Goal: Task Accomplishment & Management: Use online tool/utility

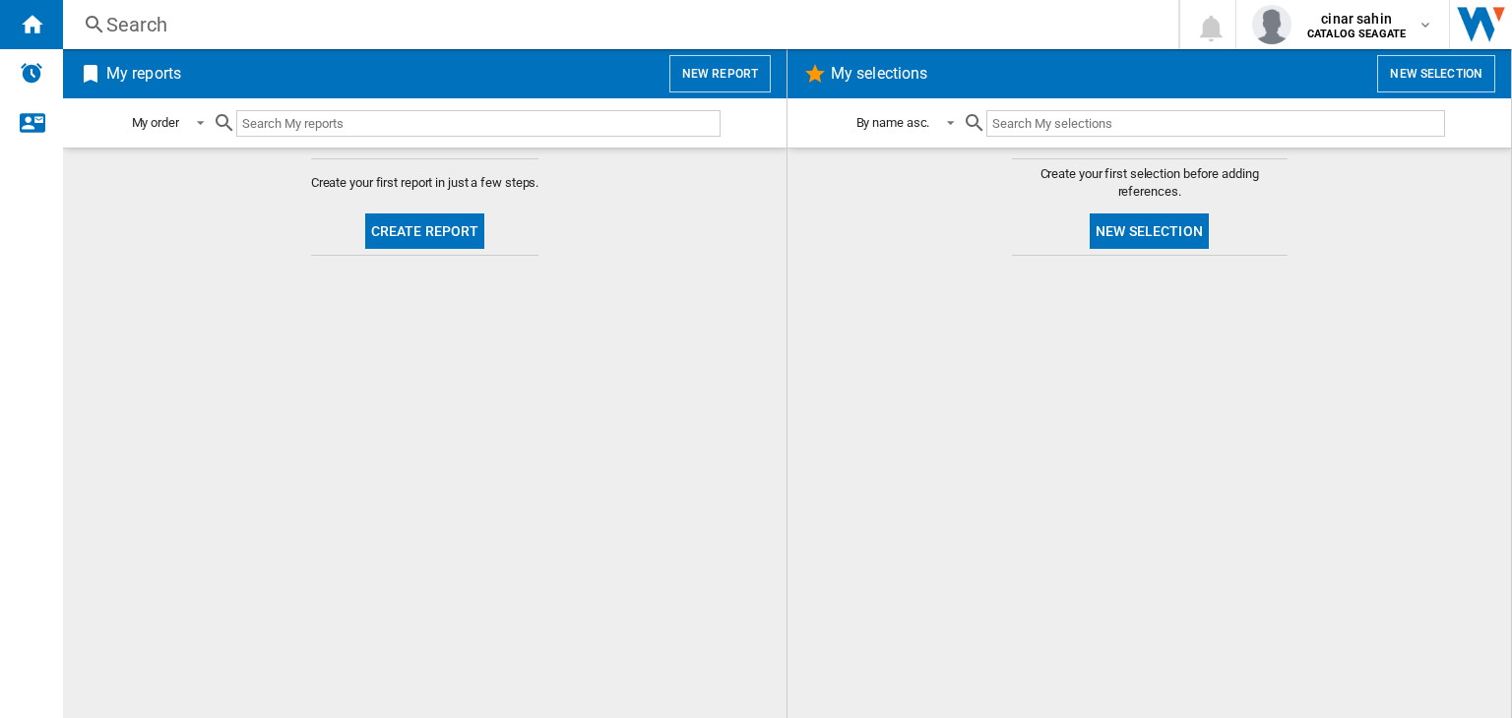
click at [1132, 233] on button "New selection" at bounding box center [1148, 231] width 119 height 35
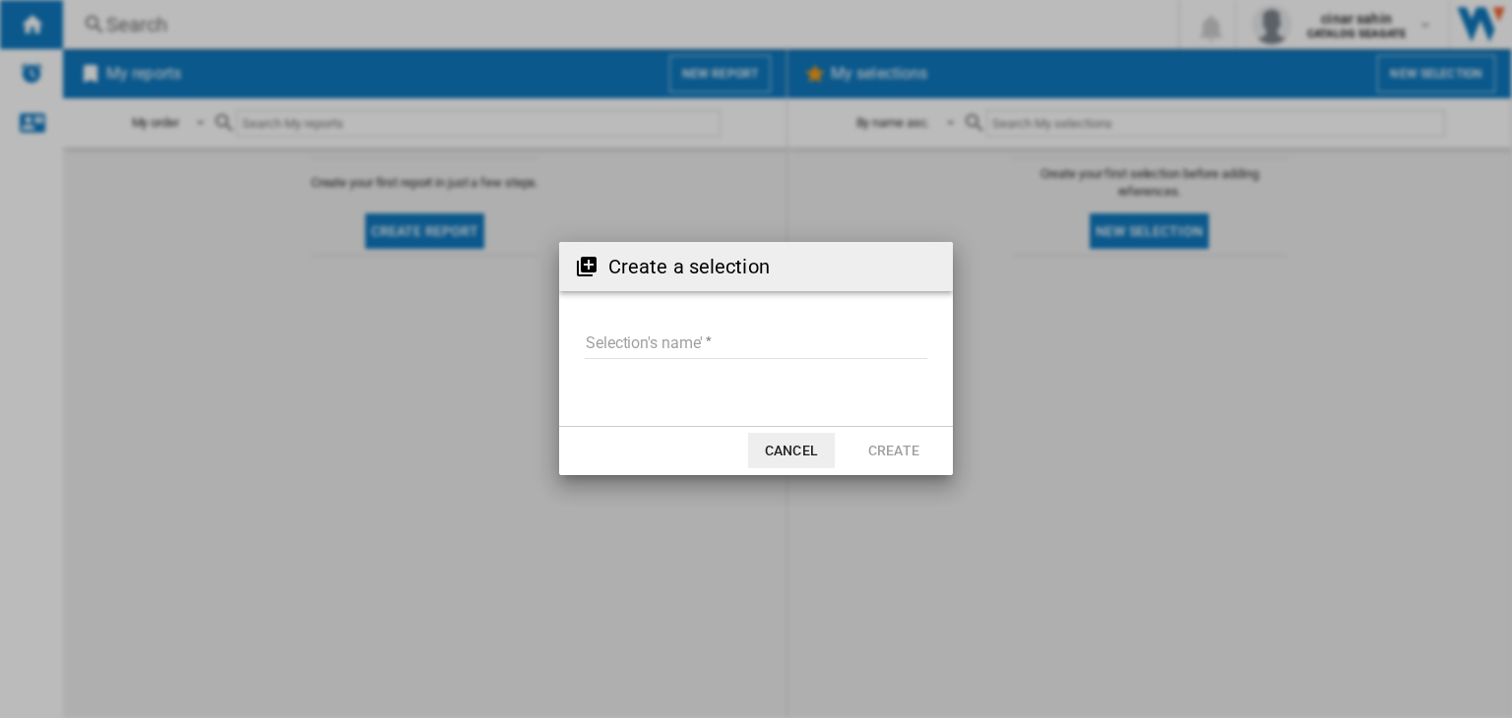
click at [670, 343] on input "Selection's name'" at bounding box center [756, 345] width 342 height 30
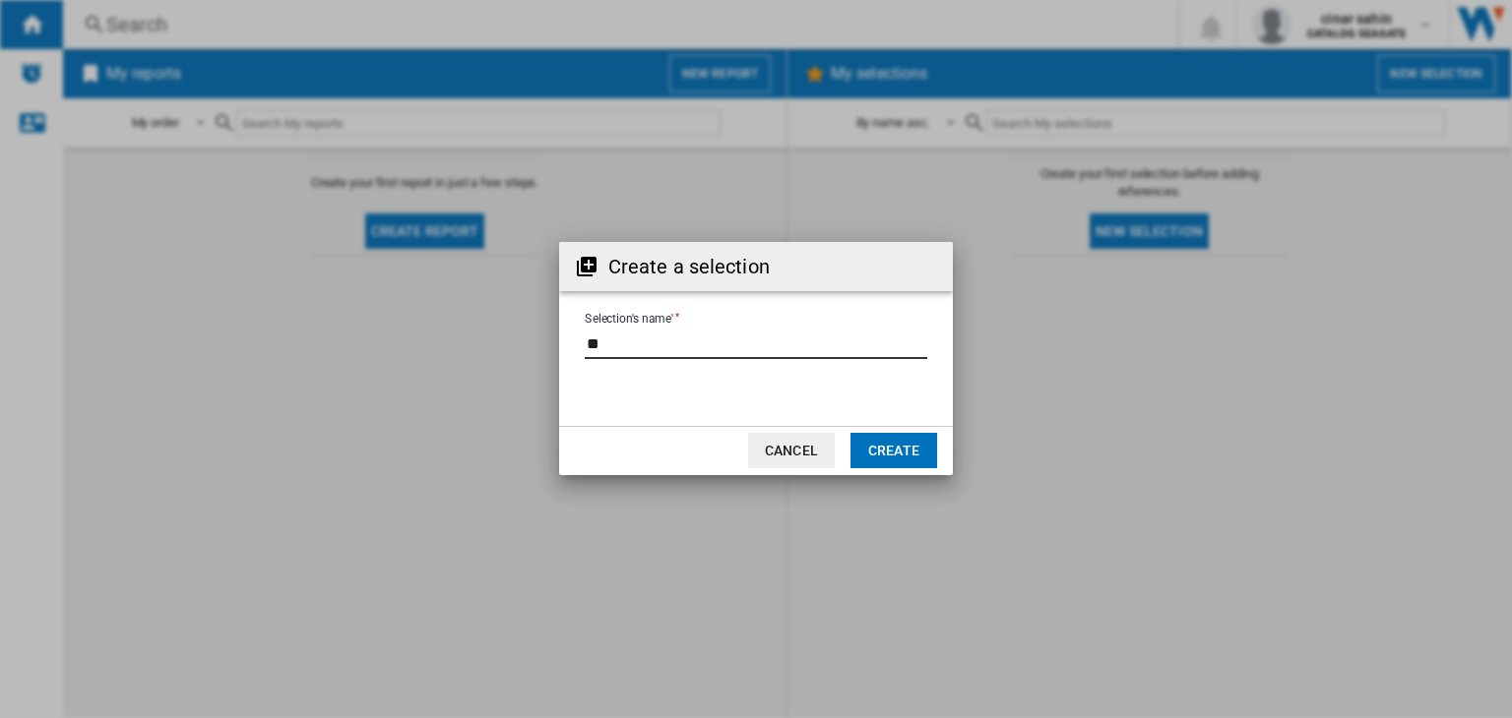
click at [670, 343] on input "Selection's name'" at bounding box center [756, 345] width 342 height 30
type input "****"
click at [902, 450] on button "Create" at bounding box center [893, 450] width 87 height 35
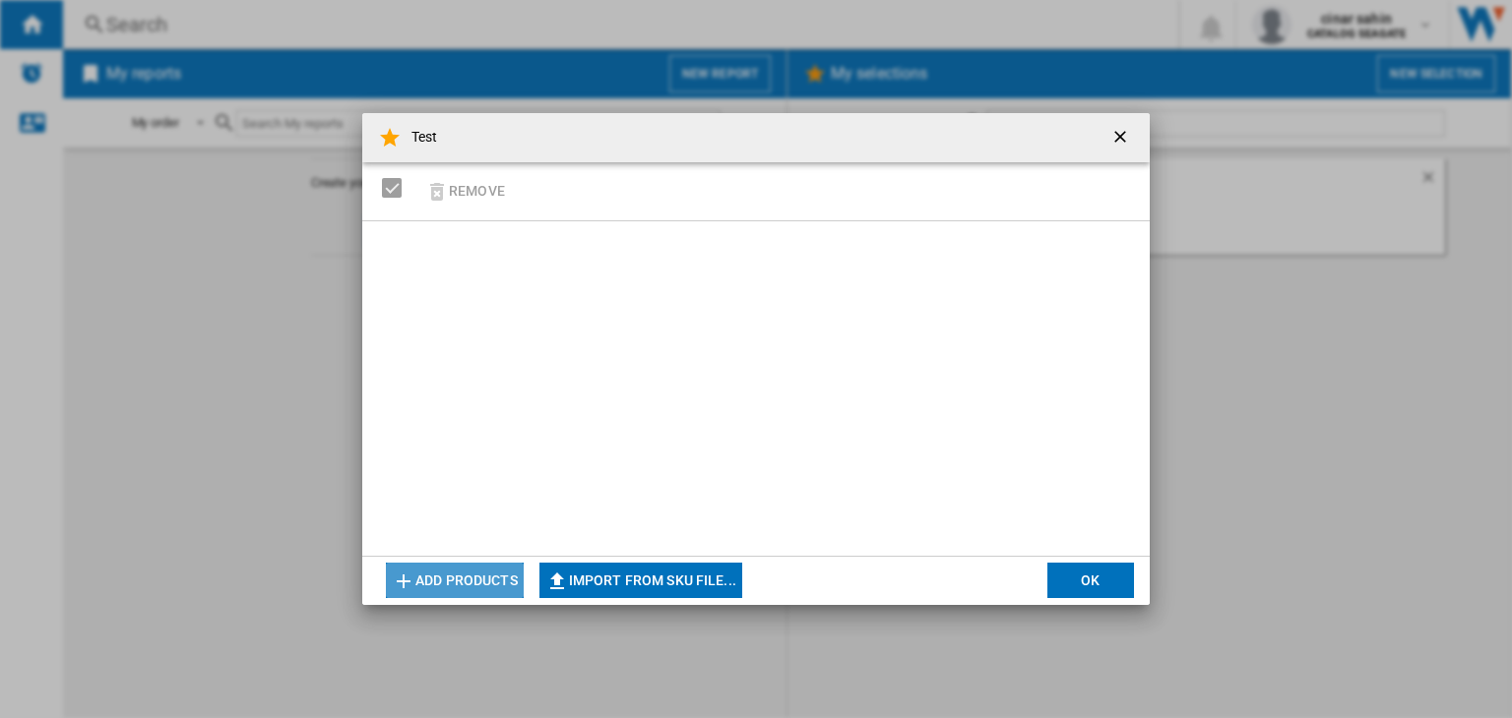
click at [464, 578] on button "Add products" at bounding box center [455, 580] width 138 height 35
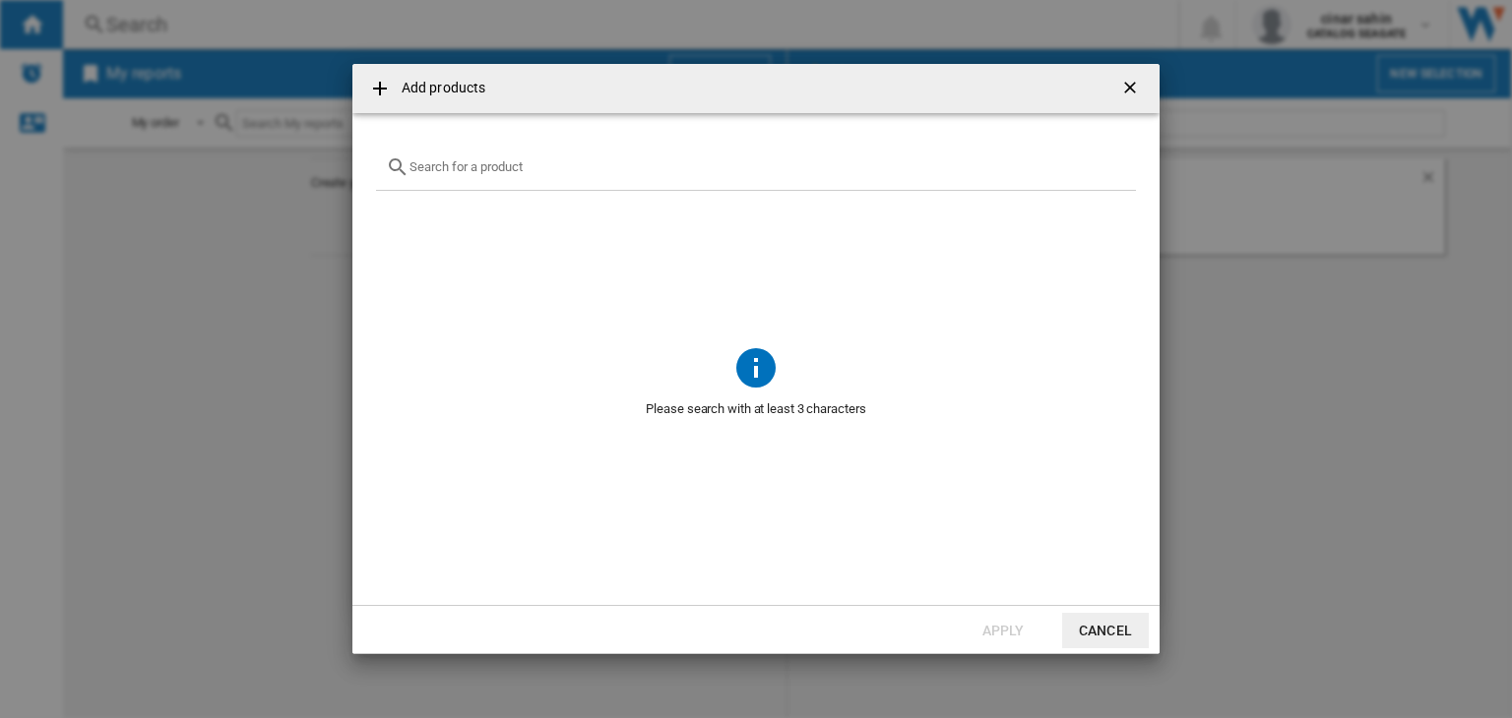
click at [531, 155] on div at bounding box center [756, 168] width 760 height 46
click at [502, 164] on input "text" at bounding box center [767, 166] width 716 height 15
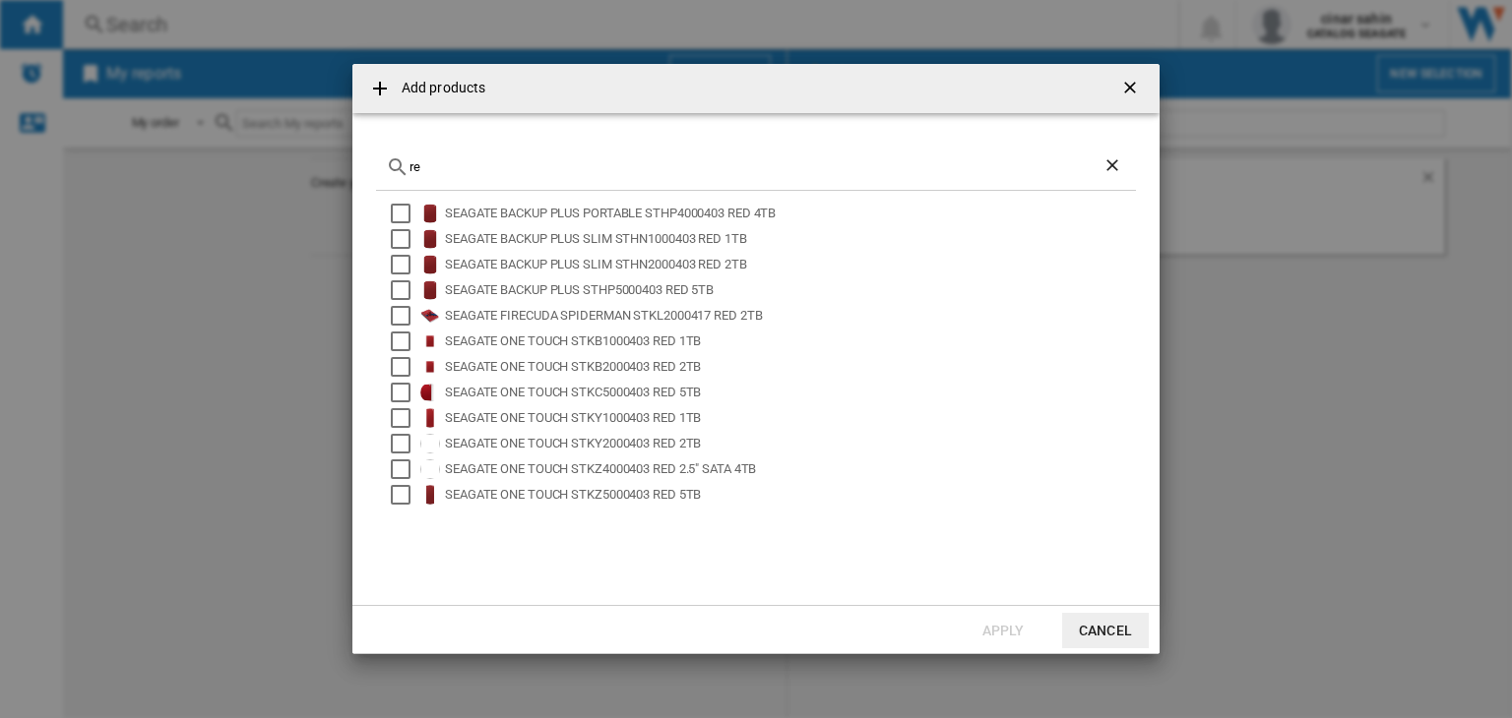
type input "r"
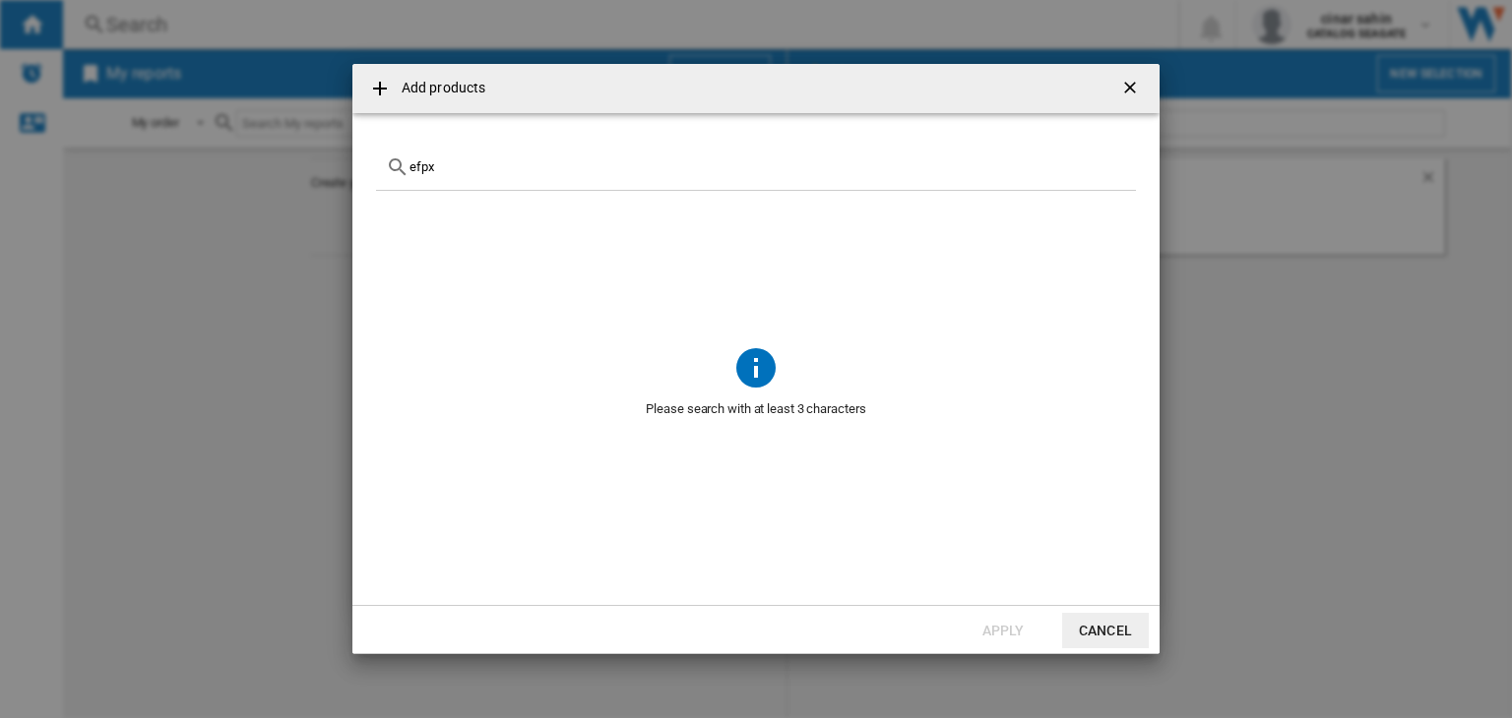
type input "efpx"
click at [1107, 170] on ng-md-icon "Clear search" at bounding box center [1114, 168] width 24 height 24
click at [1128, 80] on ng-md-icon "getI18NText('BUTTONS.CLOSE_DIALOG')" at bounding box center [1132, 90] width 24 height 24
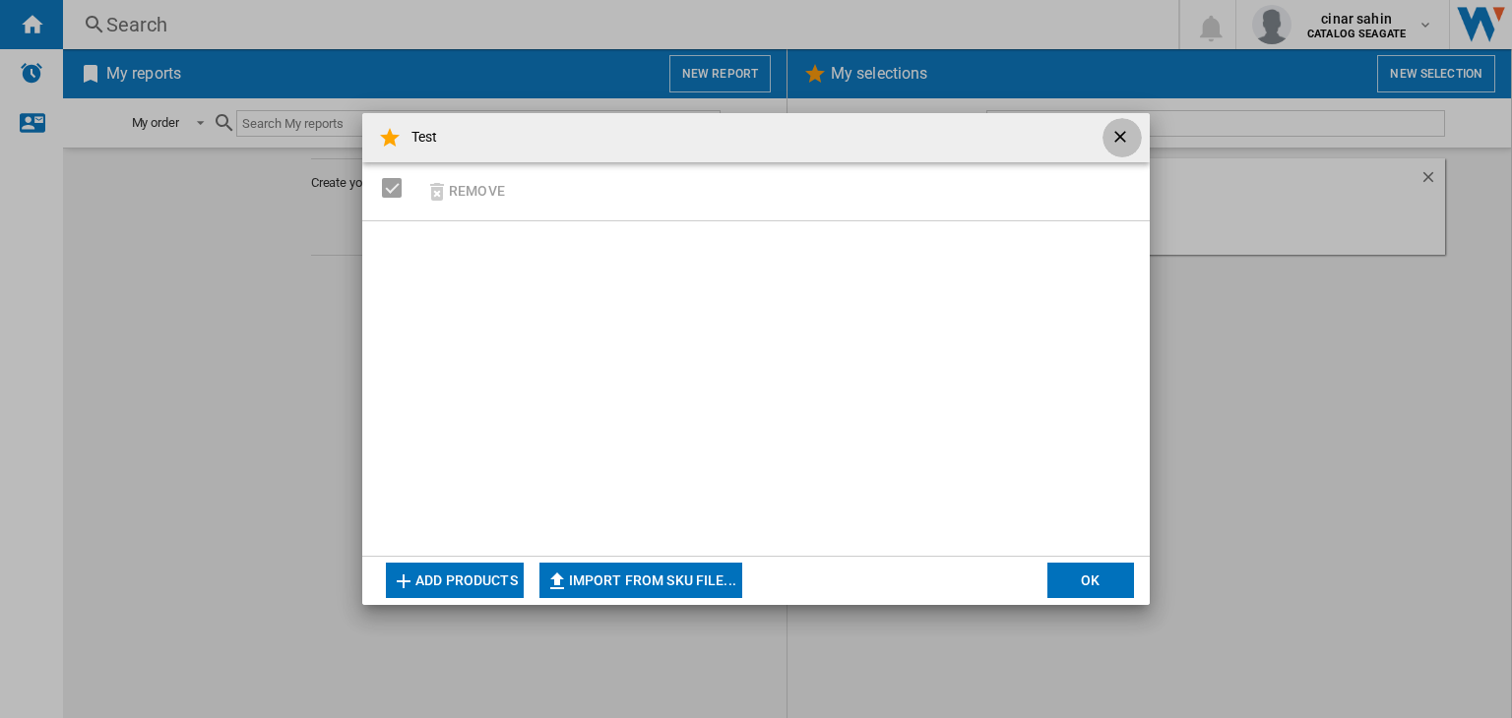
click at [1123, 128] on ng-md-icon "getI18NText('BUTTONS.CLOSE_DIALOG')" at bounding box center [1122, 139] width 24 height 24
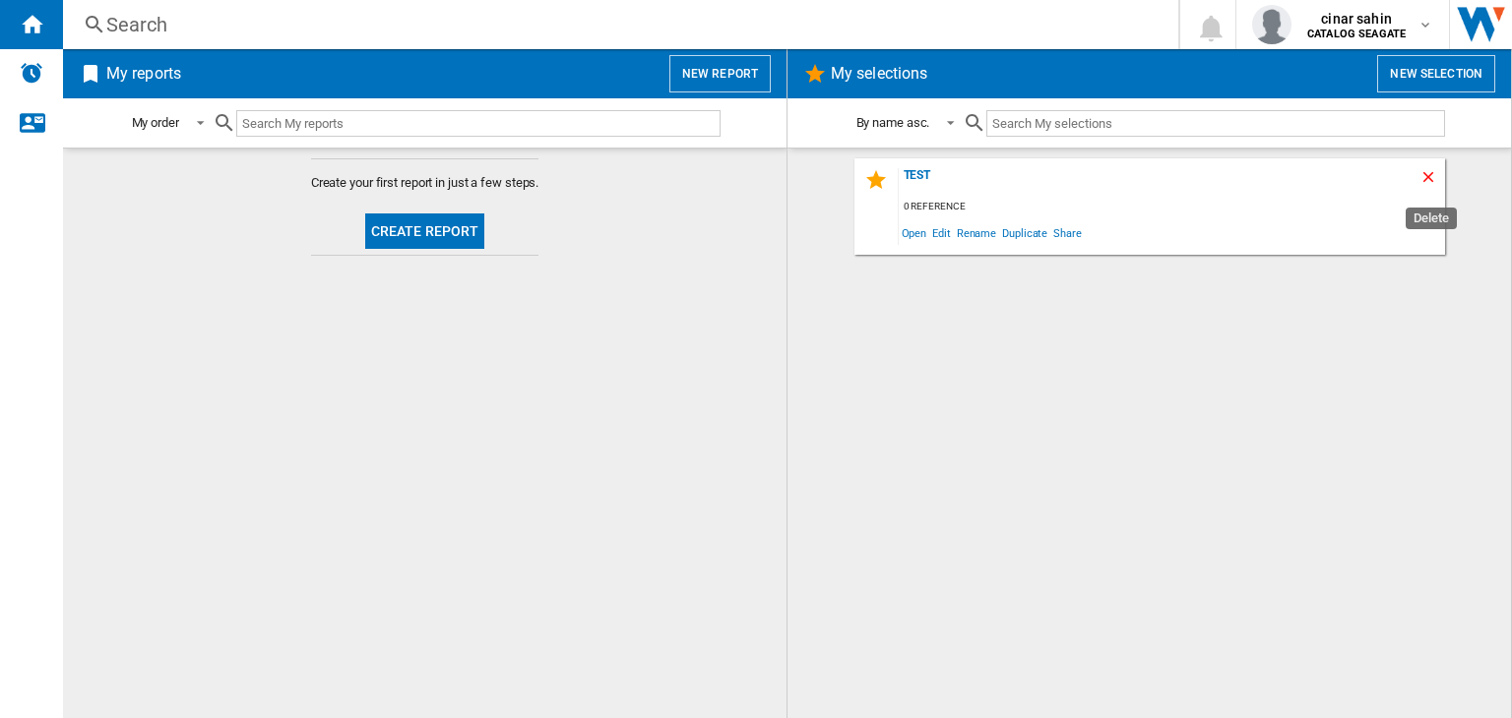
click at [1426, 184] on ng-md-icon "Delete" at bounding box center [1431, 180] width 24 height 24
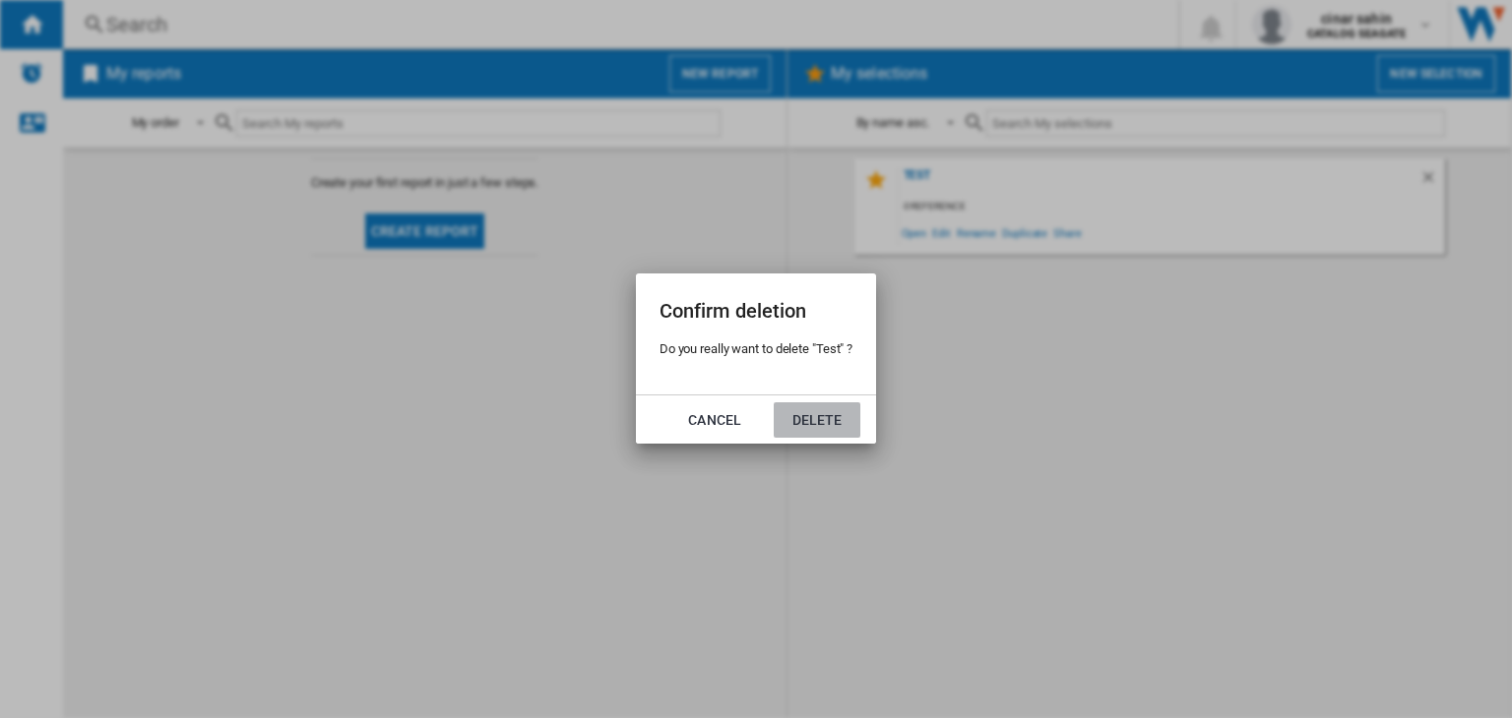
click at [853, 413] on button "Delete" at bounding box center [817, 420] width 87 height 35
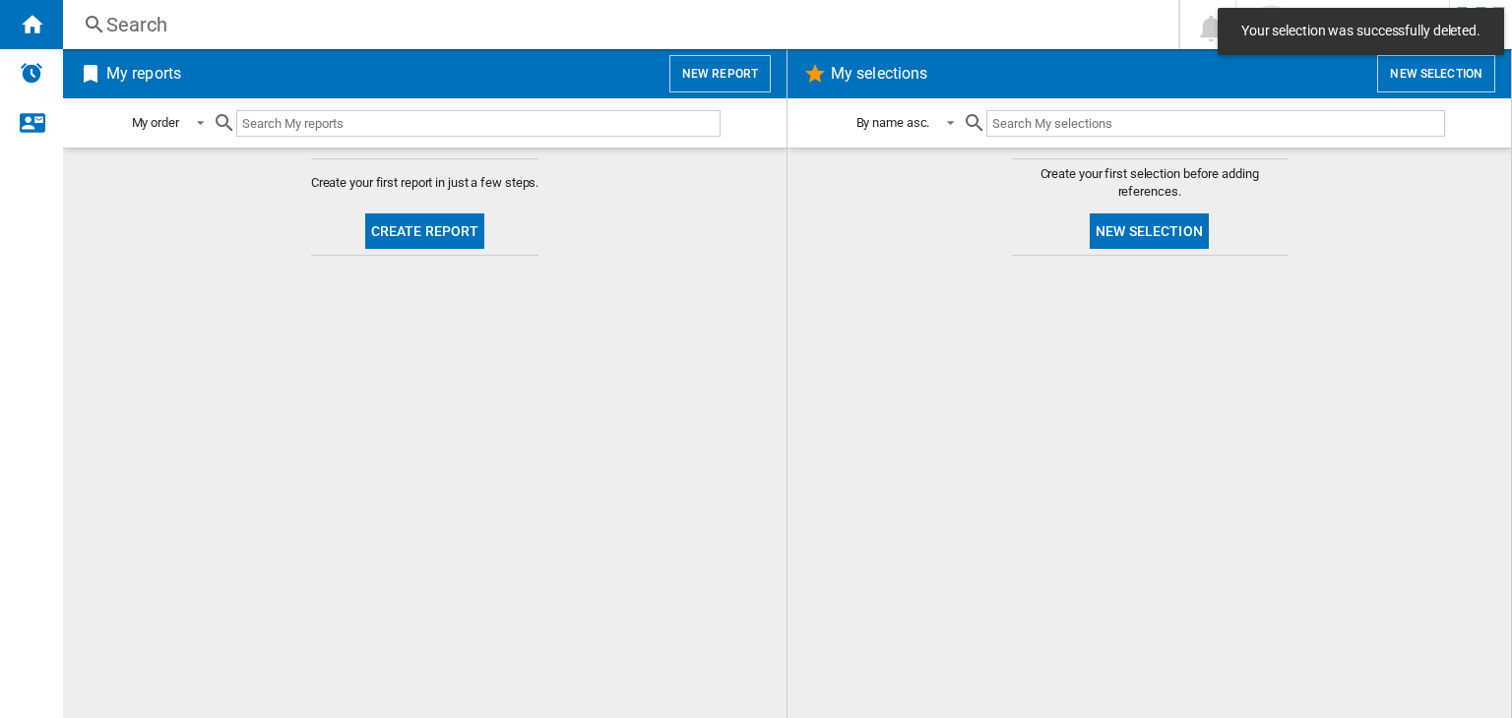
click at [406, 242] on button "Create report" at bounding box center [425, 231] width 120 height 35
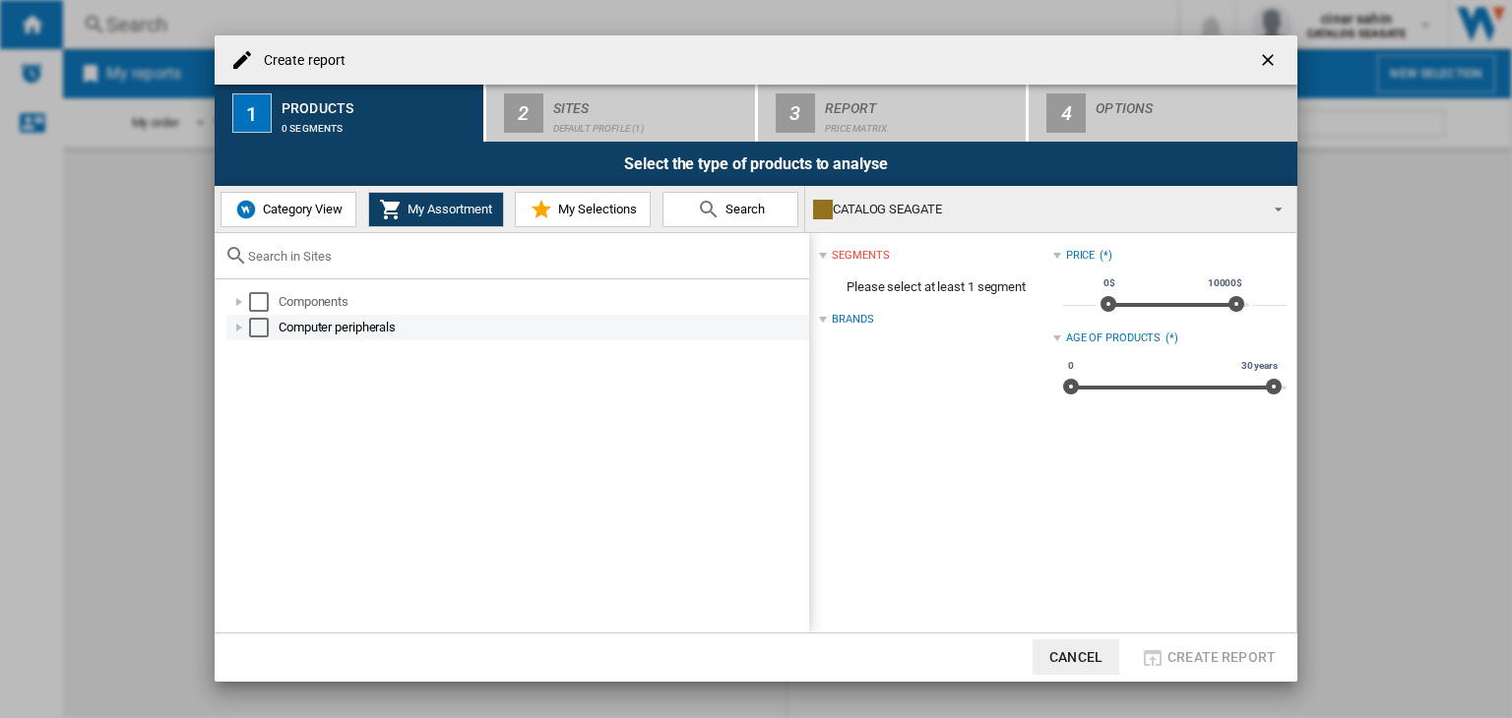
click at [232, 329] on div at bounding box center [239, 328] width 20 height 20
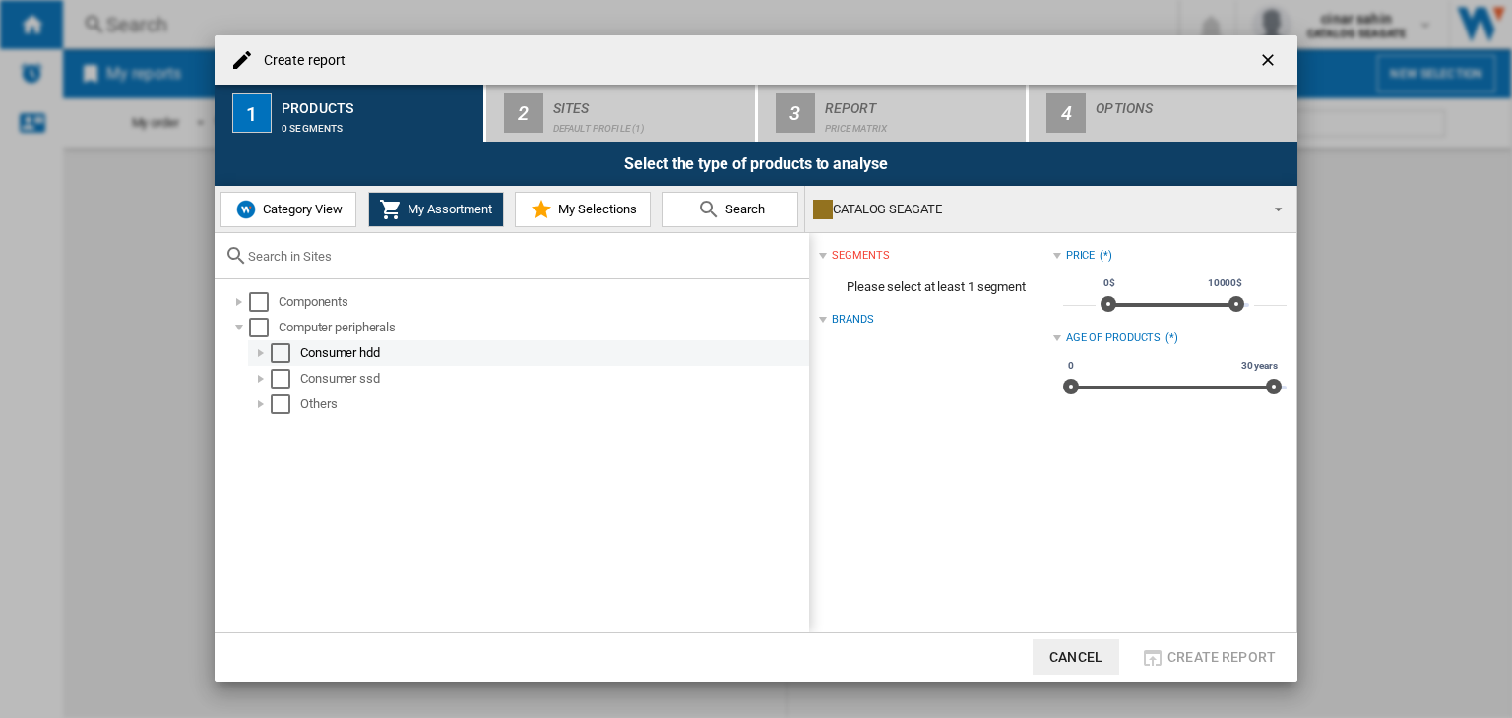
click at [260, 351] on div at bounding box center [261, 353] width 20 height 20
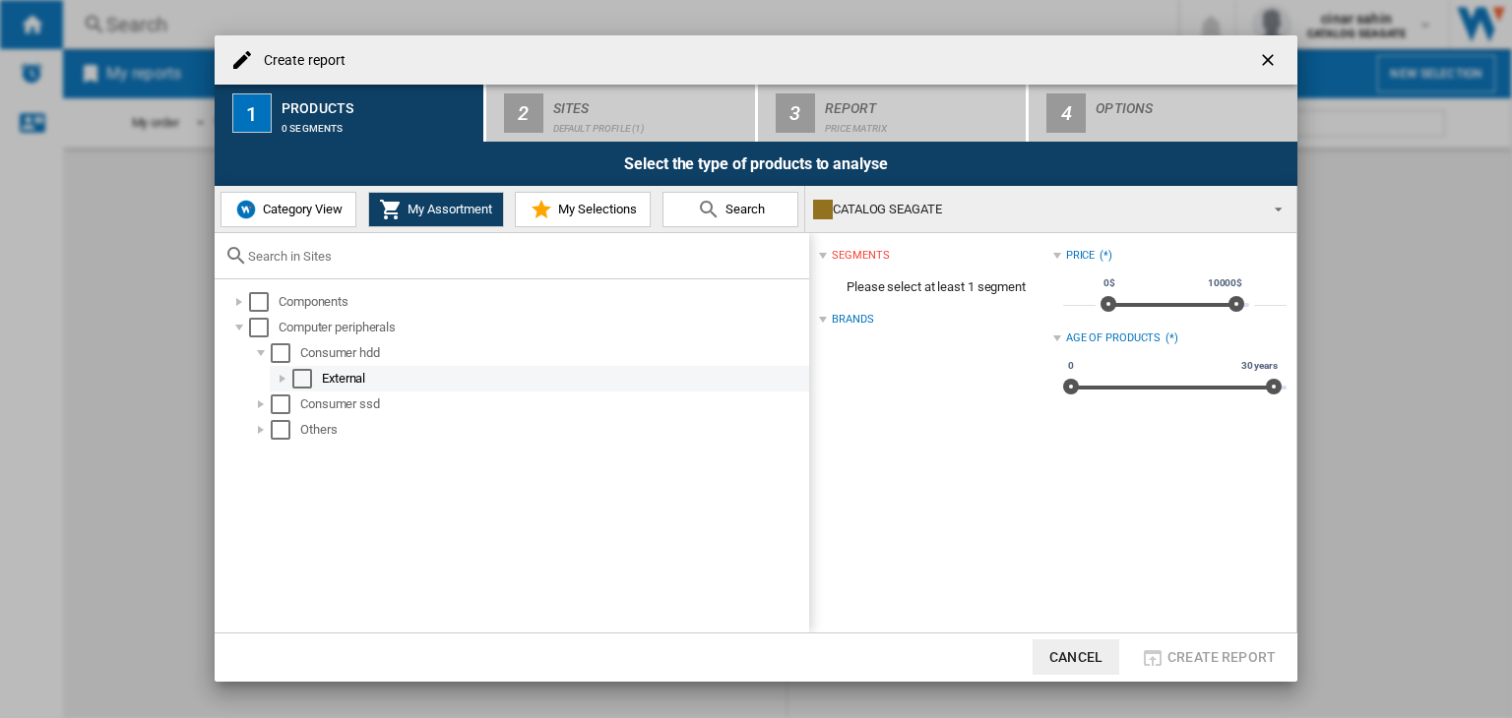
click at [270, 379] on div "External" at bounding box center [539, 379] width 539 height 26
click at [298, 383] on div "Select" at bounding box center [302, 379] width 20 height 20
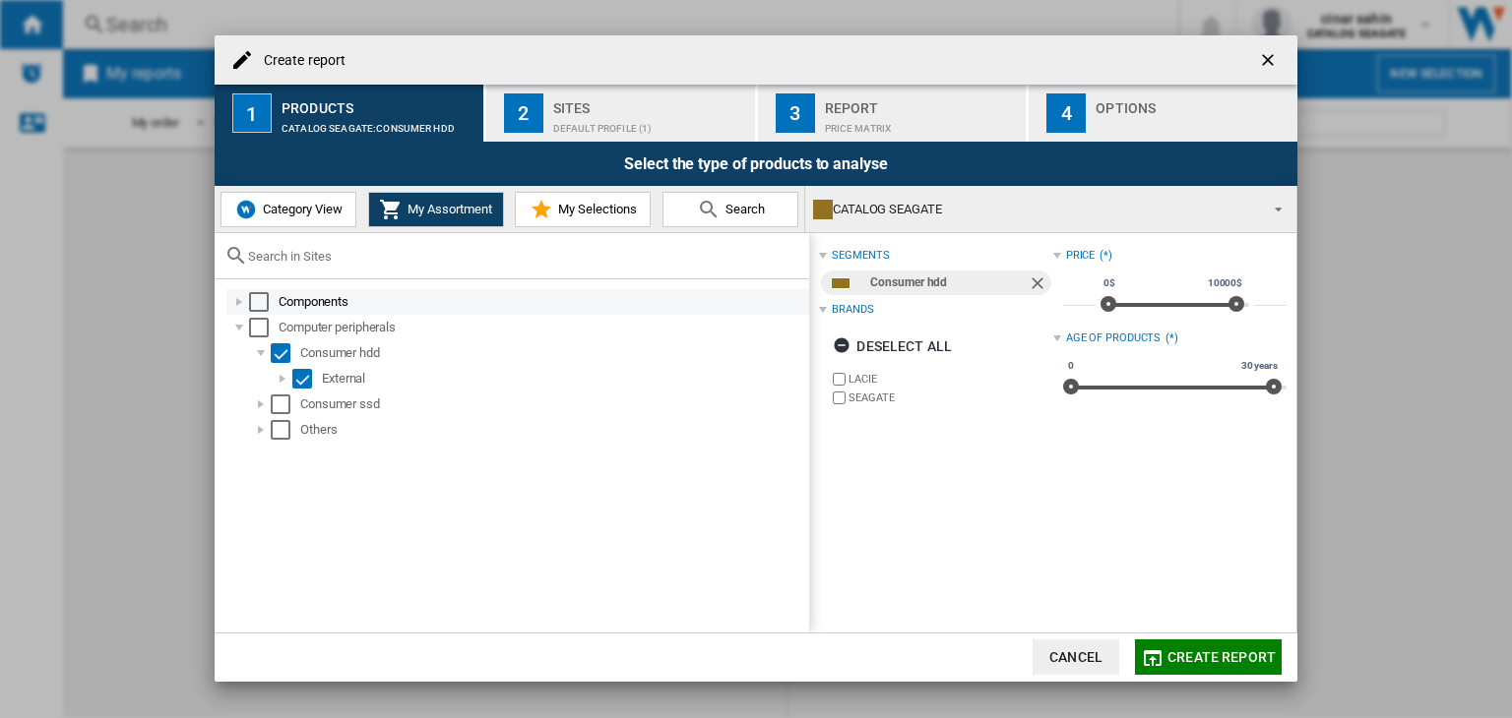
click at [239, 300] on div at bounding box center [239, 302] width 20 height 20
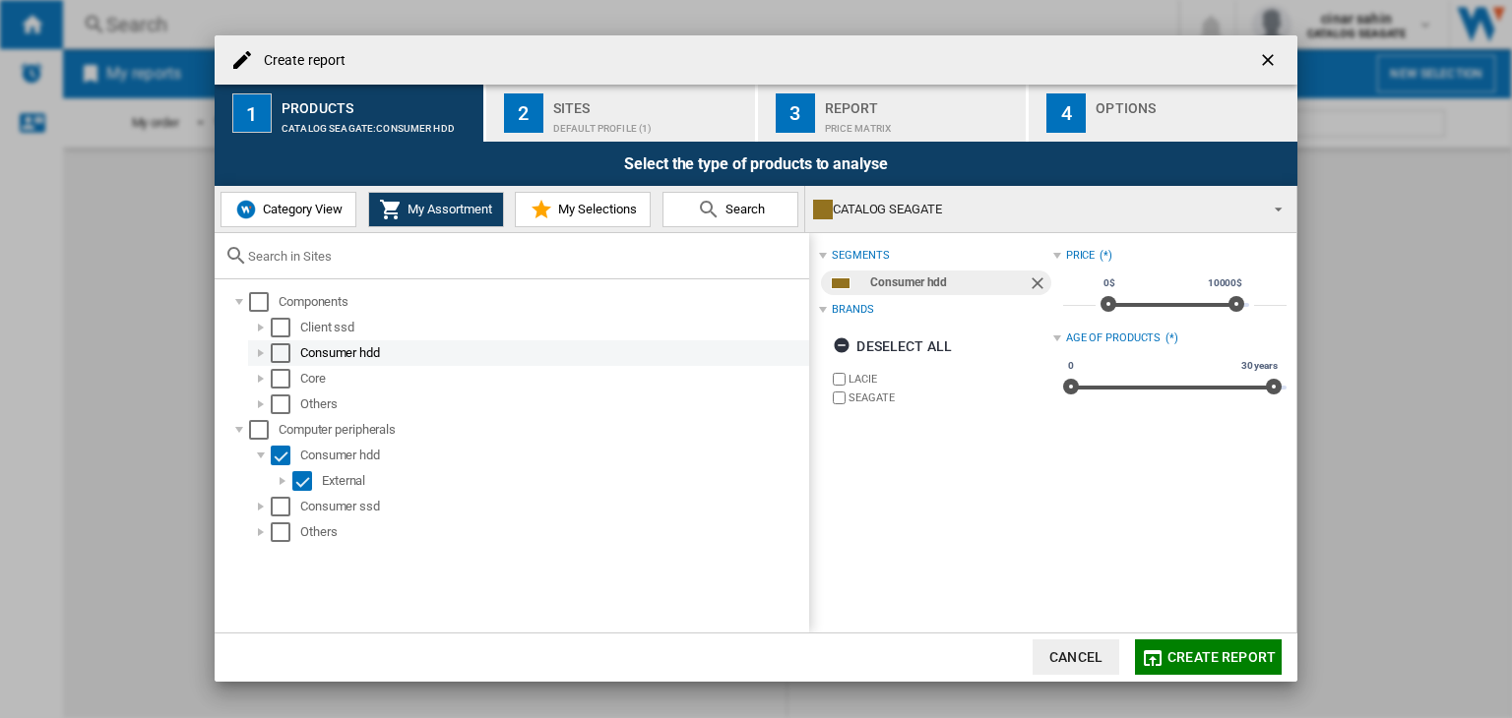
click at [260, 354] on div at bounding box center [261, 353] width 20 height 20
click at [278, 358] on div "Select" at bounding box center [281, 353] width 20 height 20
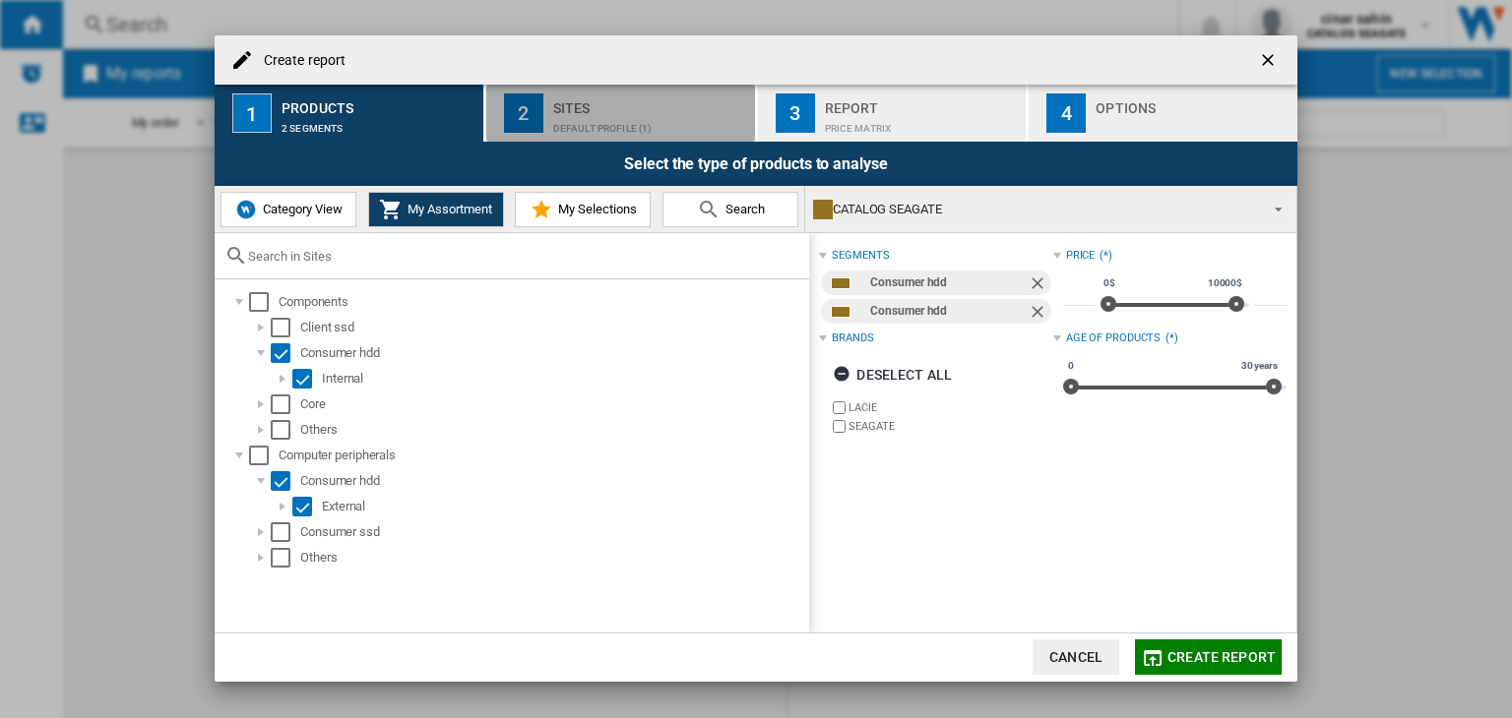
click at [622, 99] on div "Sites" at bounding box center [650, 103] width 194 height 21
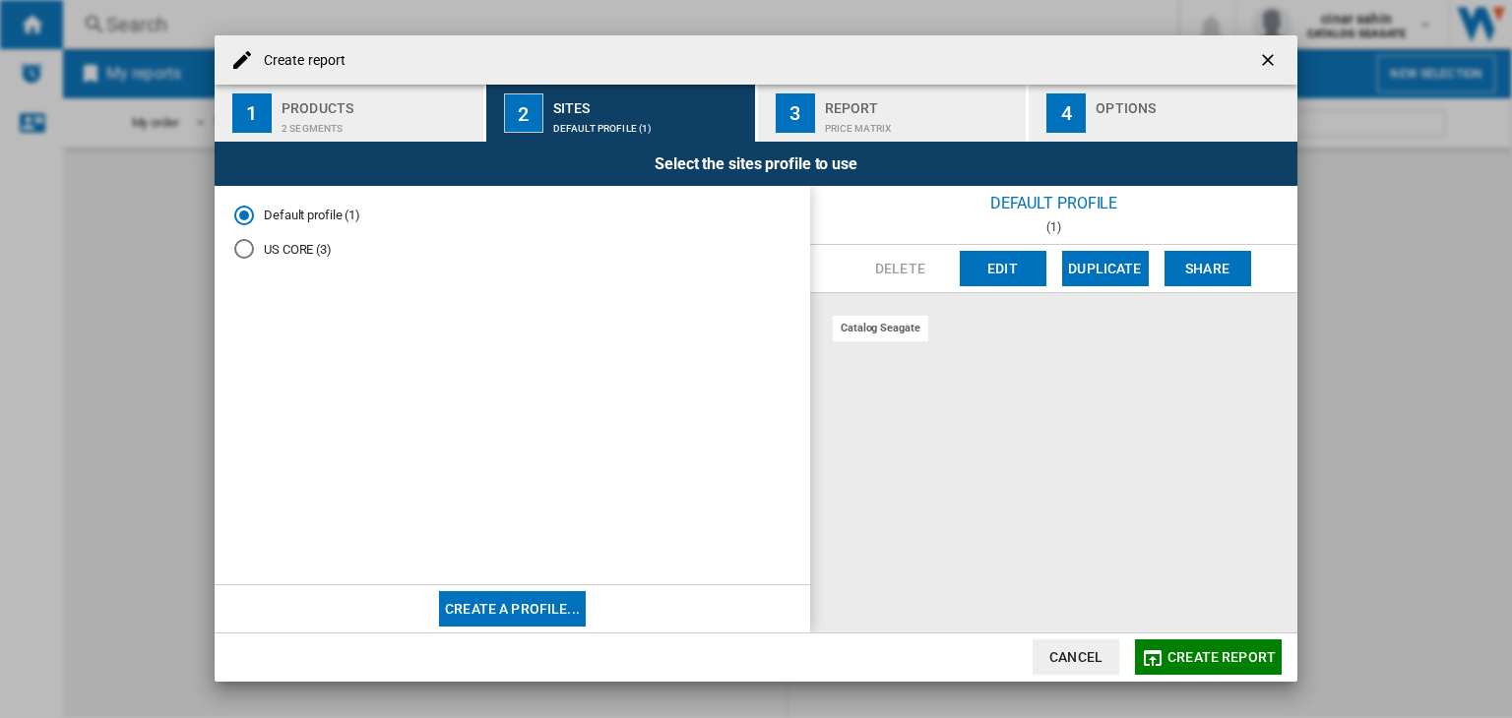
click at [245, 245] on div "US CORE (3)" at bounding box center [244, 249] width 20 height 20
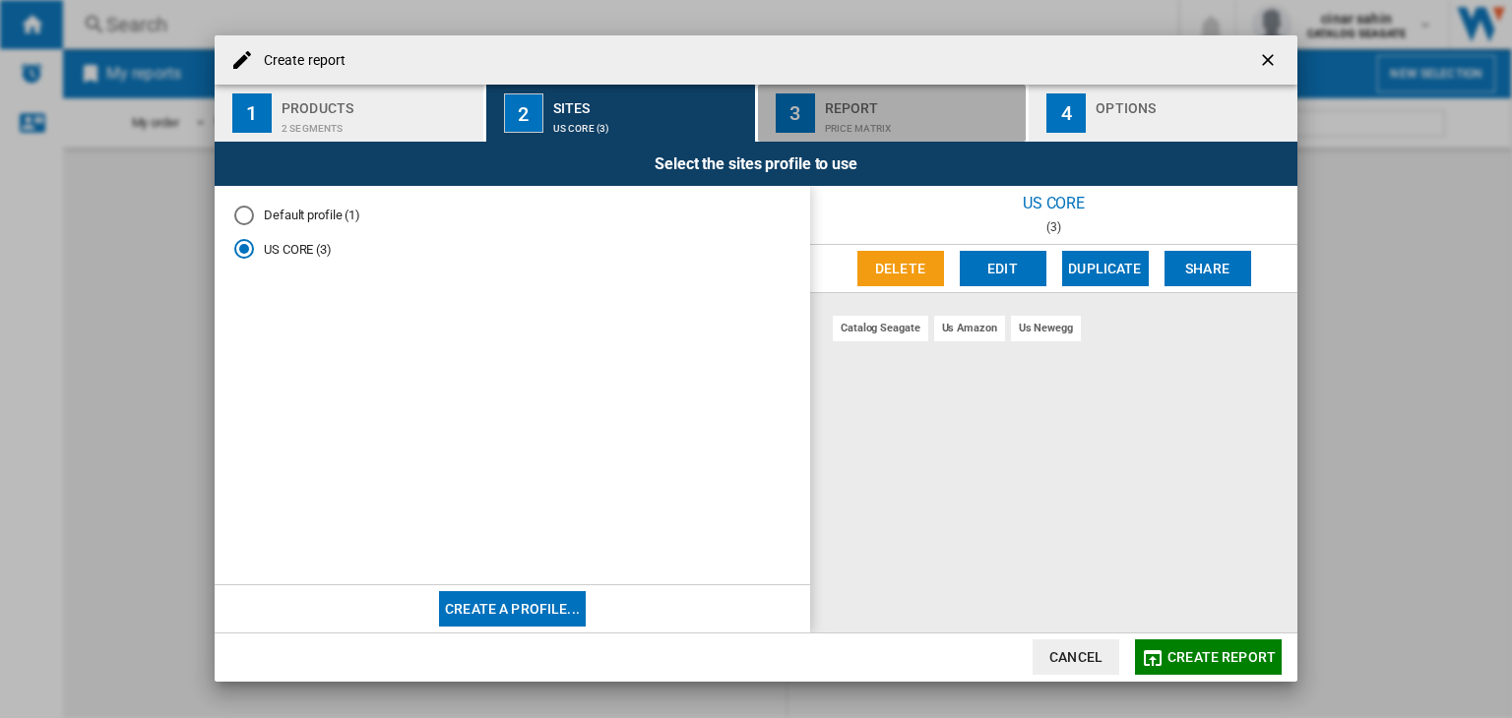
click at [881, 109] on div "Report" at bounding box center [922, 103] width 194 height 21
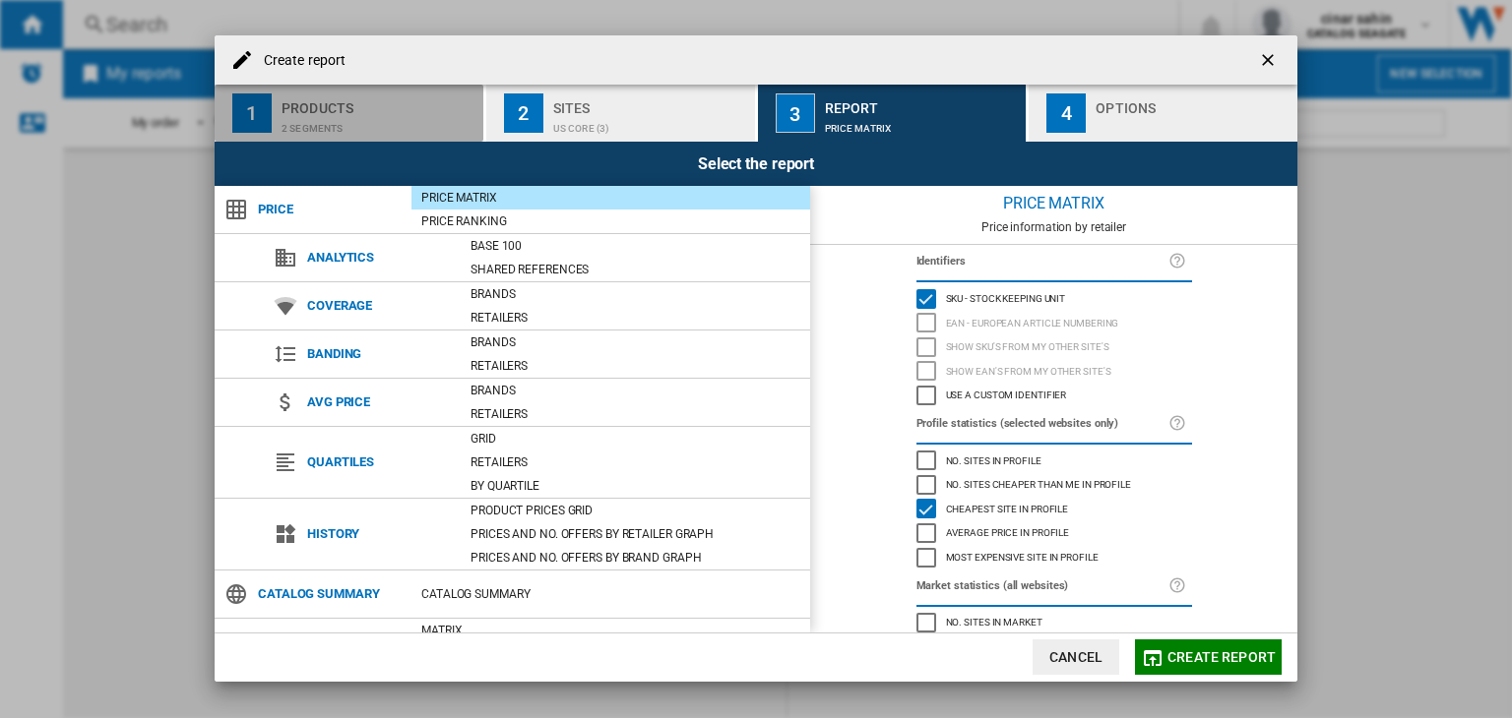
click at [366, 108] on div "Products" at bounding box center [378, 103] width 194 height 21
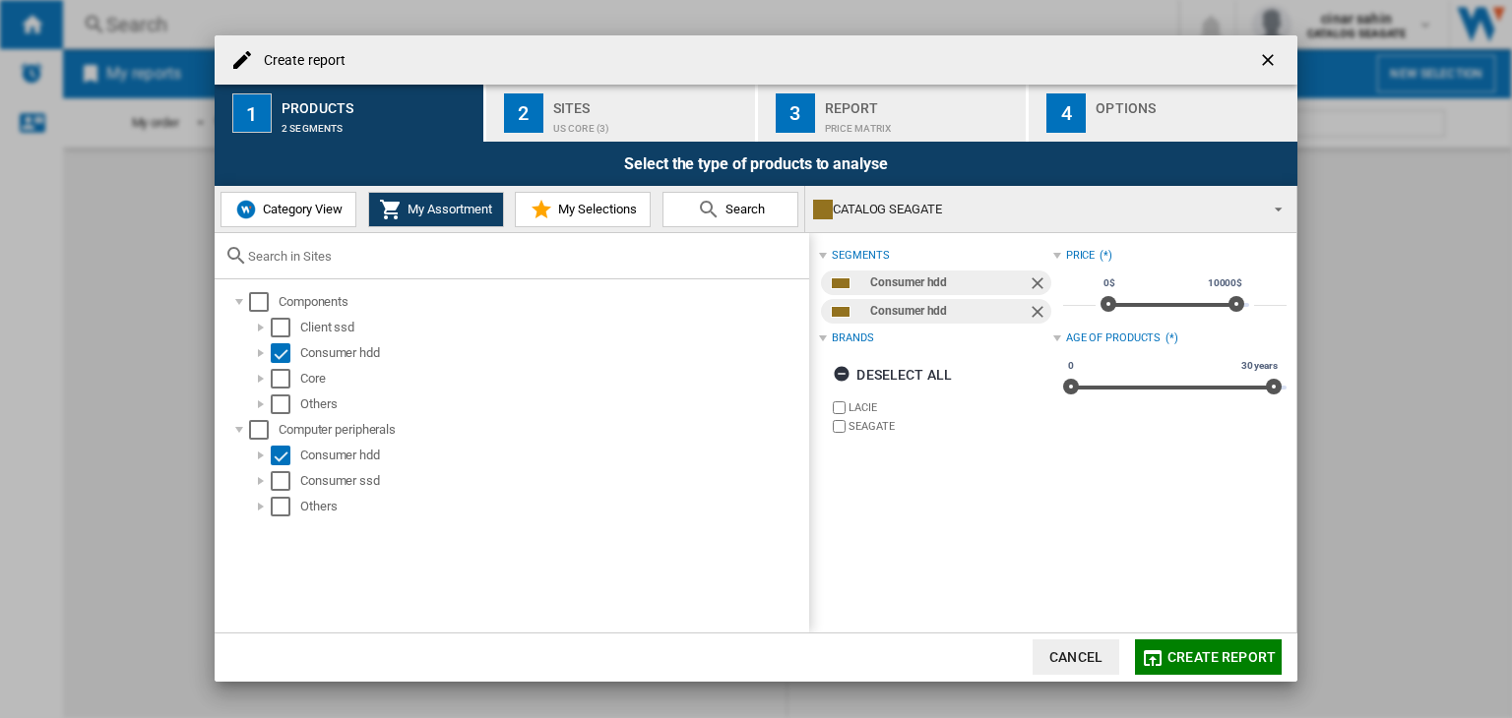
click at [825, 343] on div "Brands" at bounding box center [935, 339] width 233 height 26
click at [825, 343] on div "Brands (2)" at bounding box center [935, 339] width 233 height 26
click at [301, 201] on button "Category View" at bounding box center [288, 209] width 136 height 35
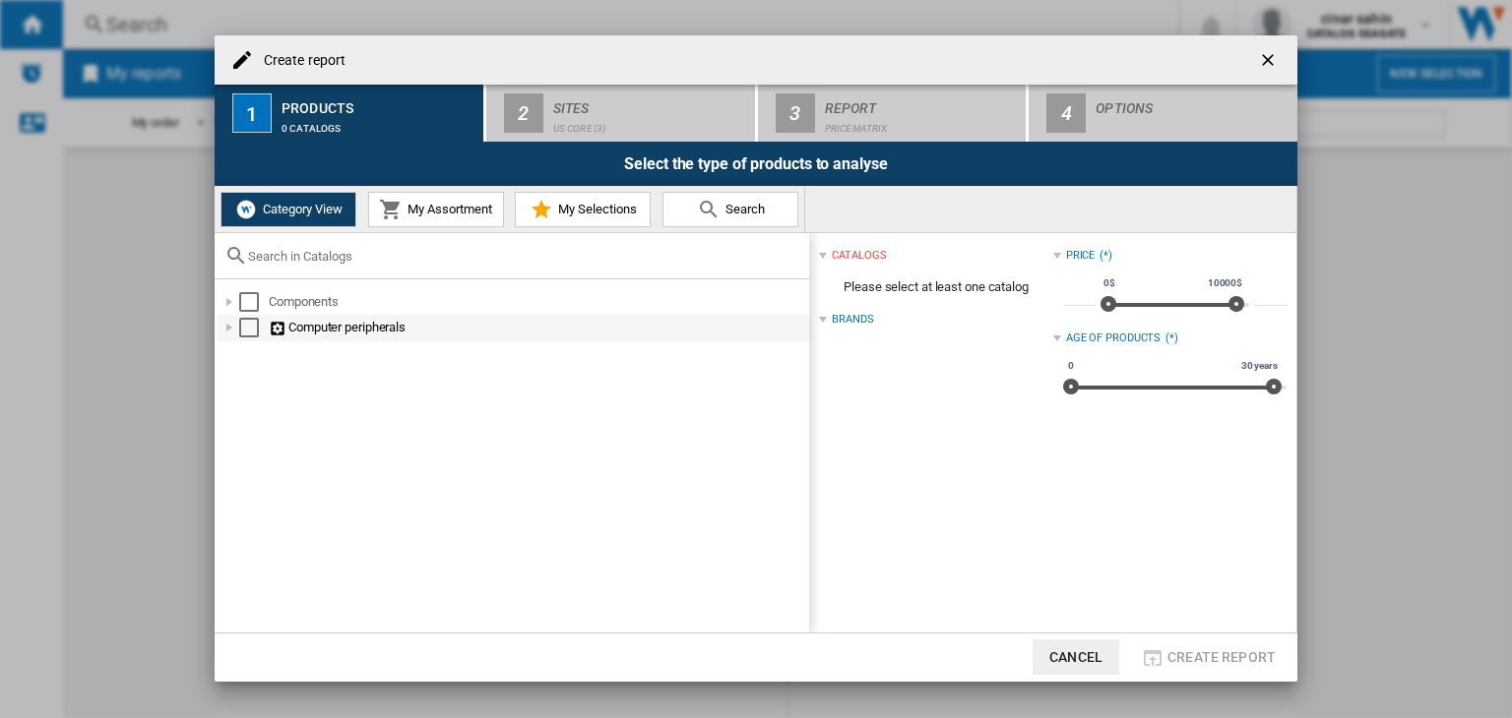
click at [226, 324] on div at bounding box center [229, 328] width 20 height 20
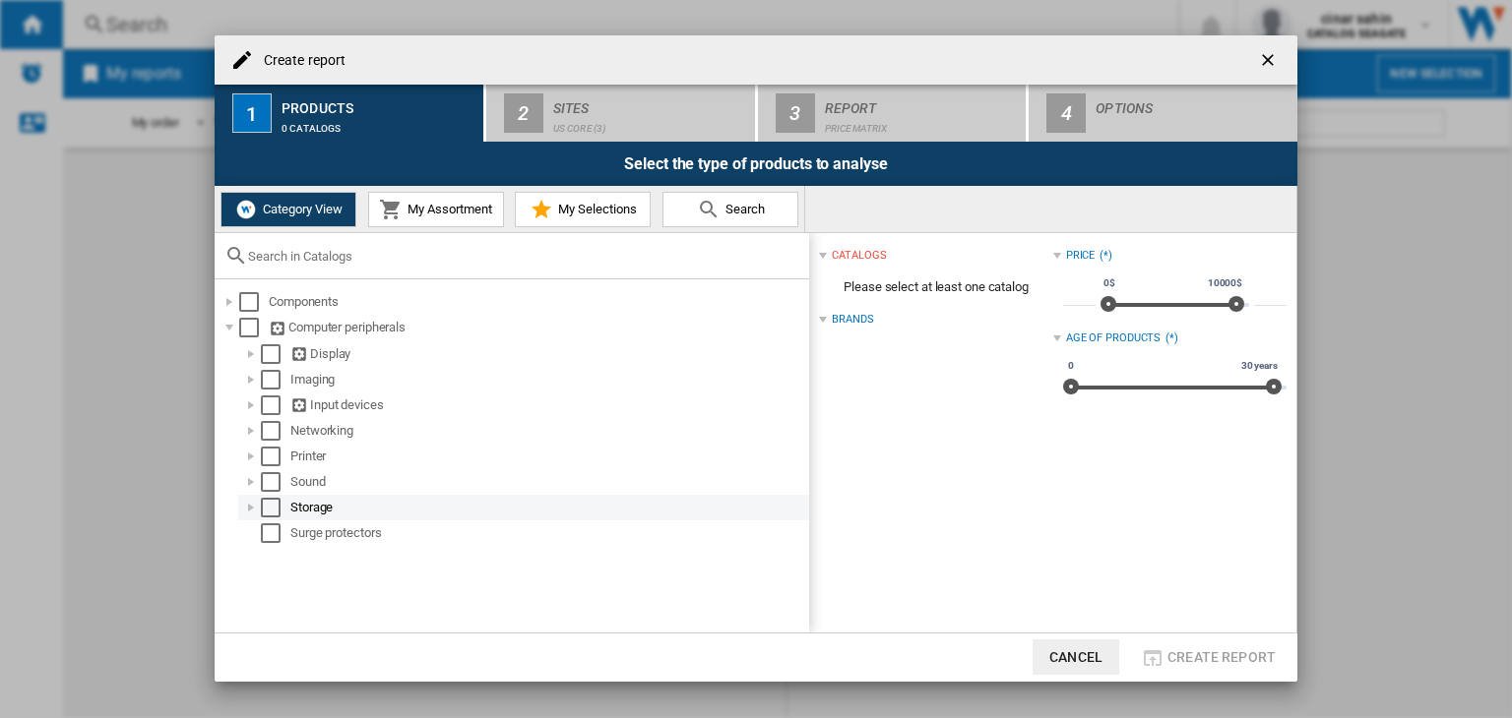
click at [260, 509] on div at bounding box center [251, 508] width 20 height 20
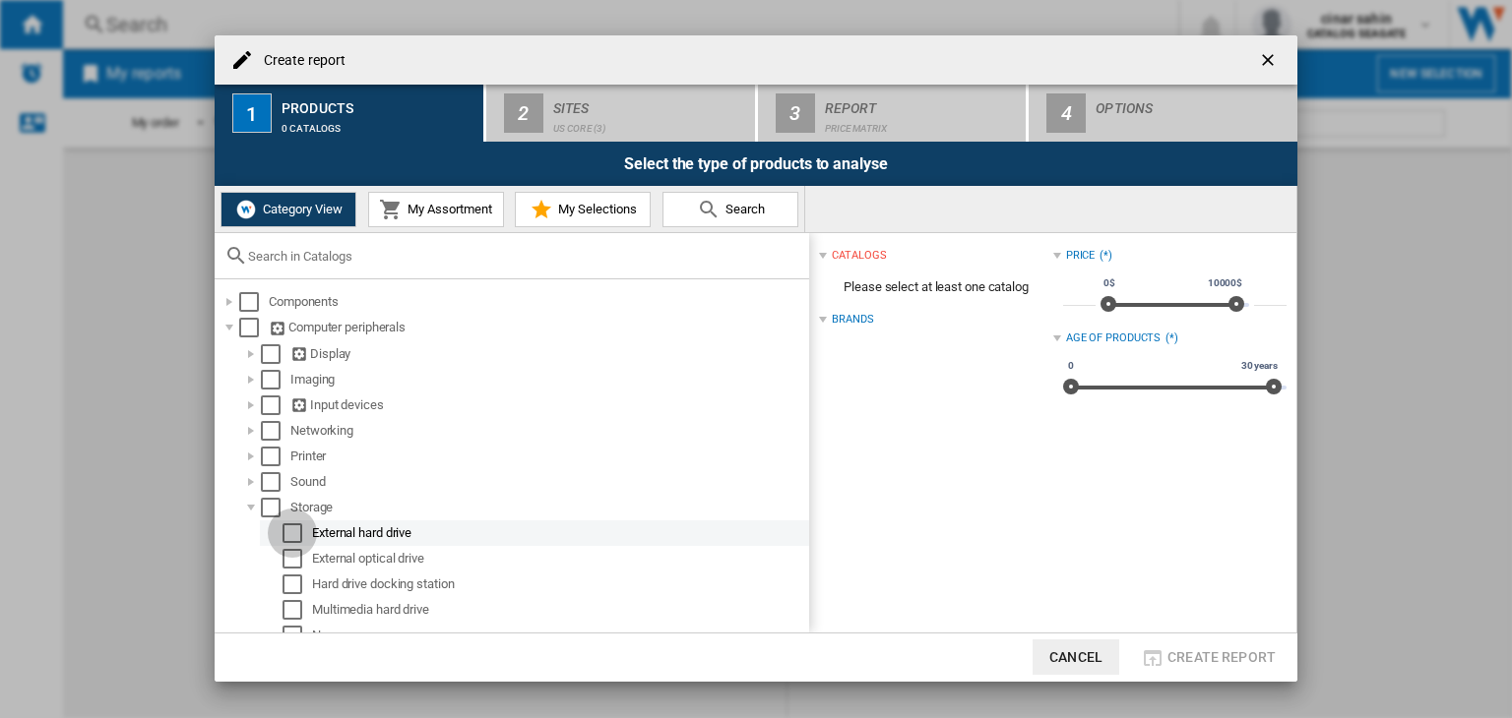
click at [287, 537] on div "Select" at bounding box center [292, 534] width 20 height 20
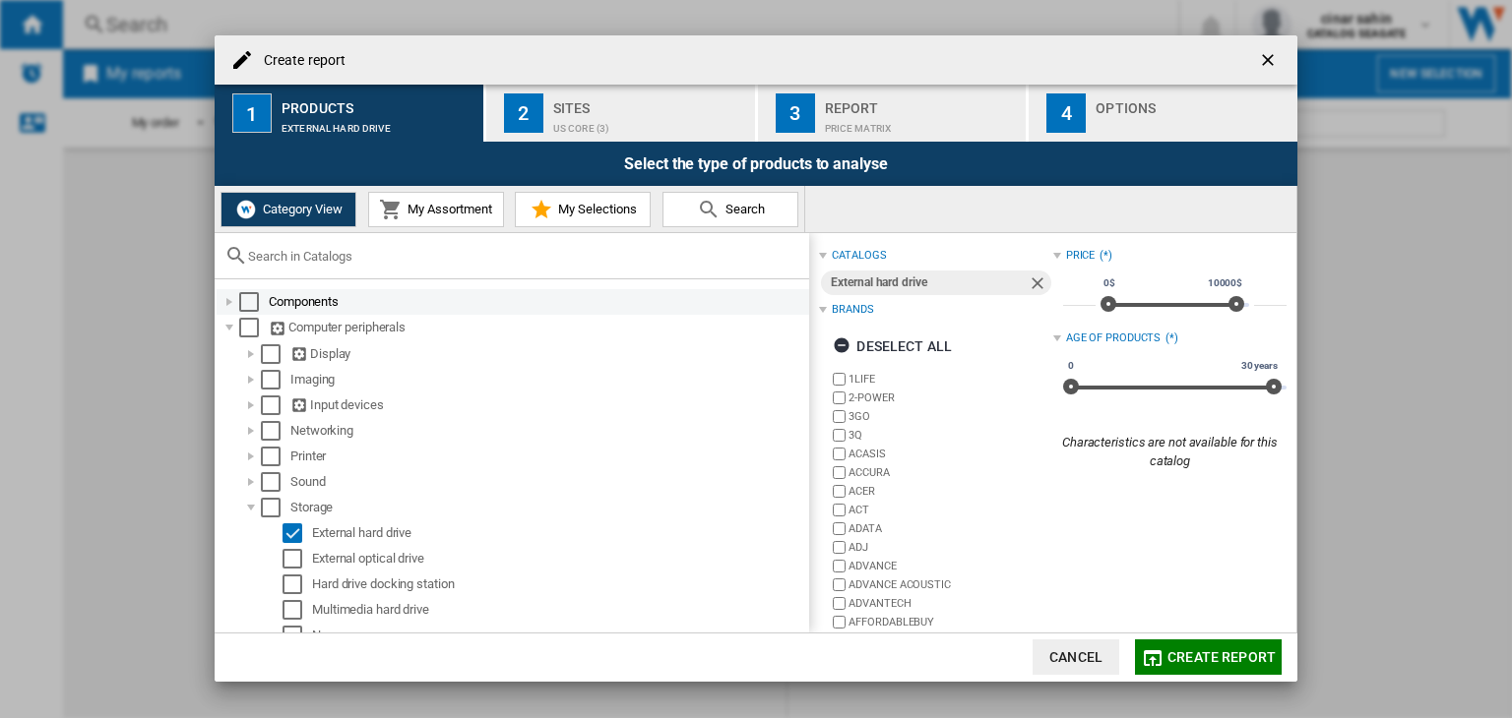
click at [228, 300] on div at bounding box center [229, 302] width 20 height 20
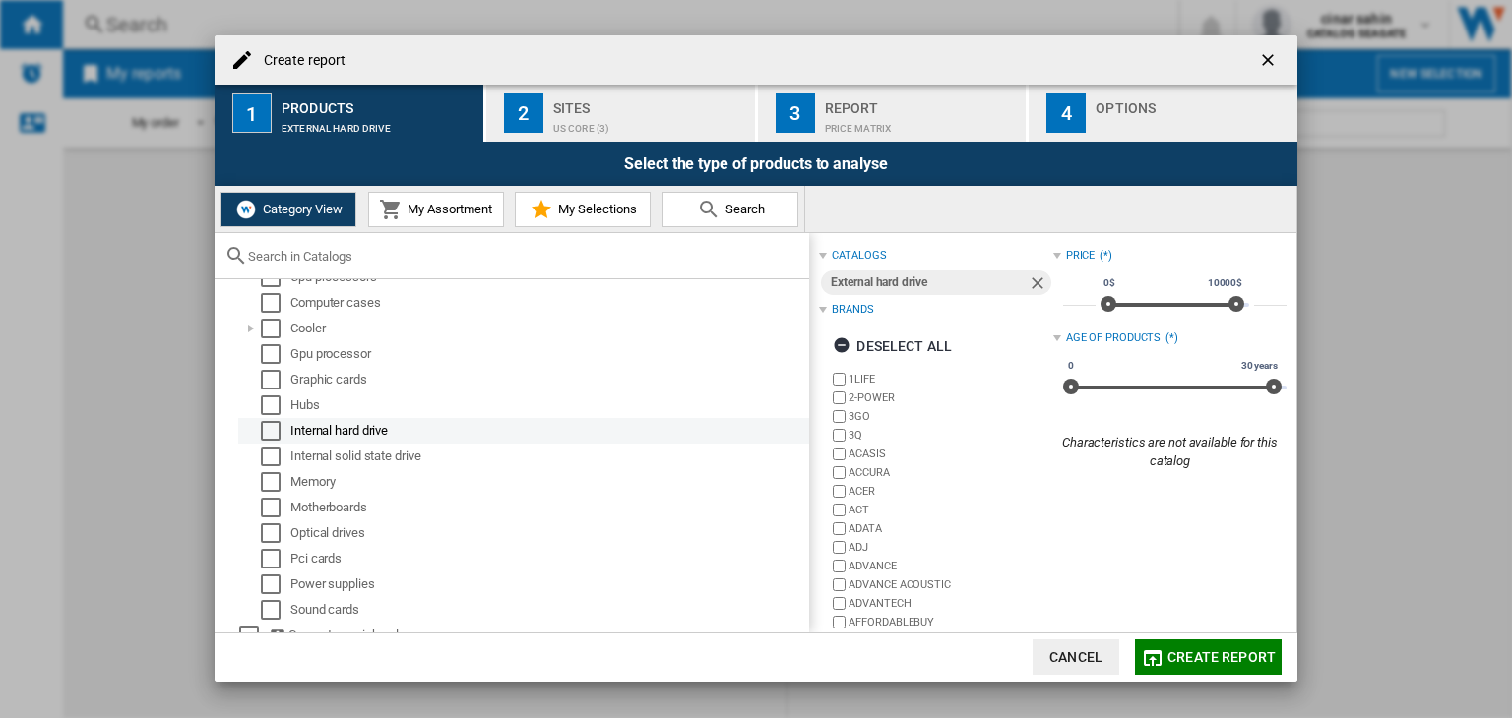
scroll to position [51, 0]
click at [274, 428] on div "Select" at bounding box center [271, 430] width 20 height 20
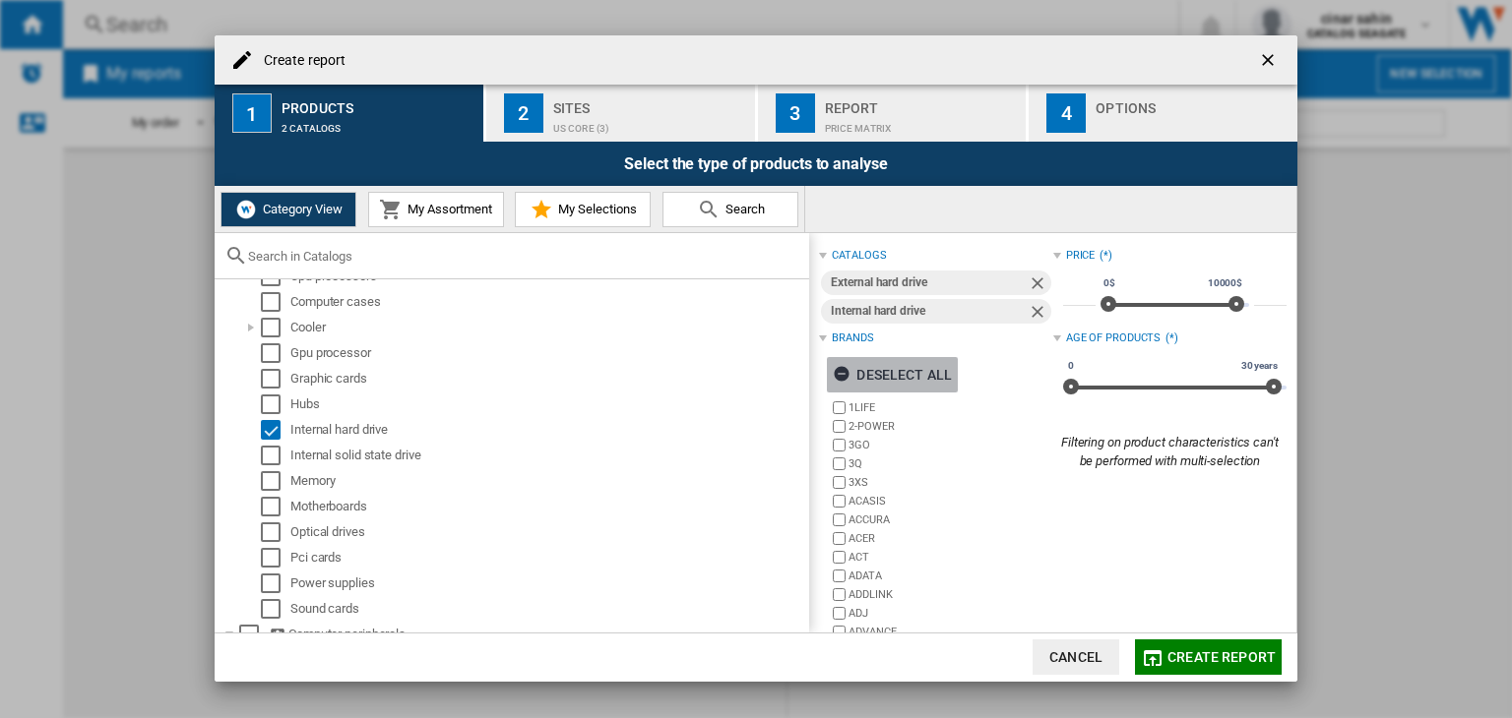
click at [844, 375] on ng-md-icon "button" at bounding box center [845, 377] width 24 height 24
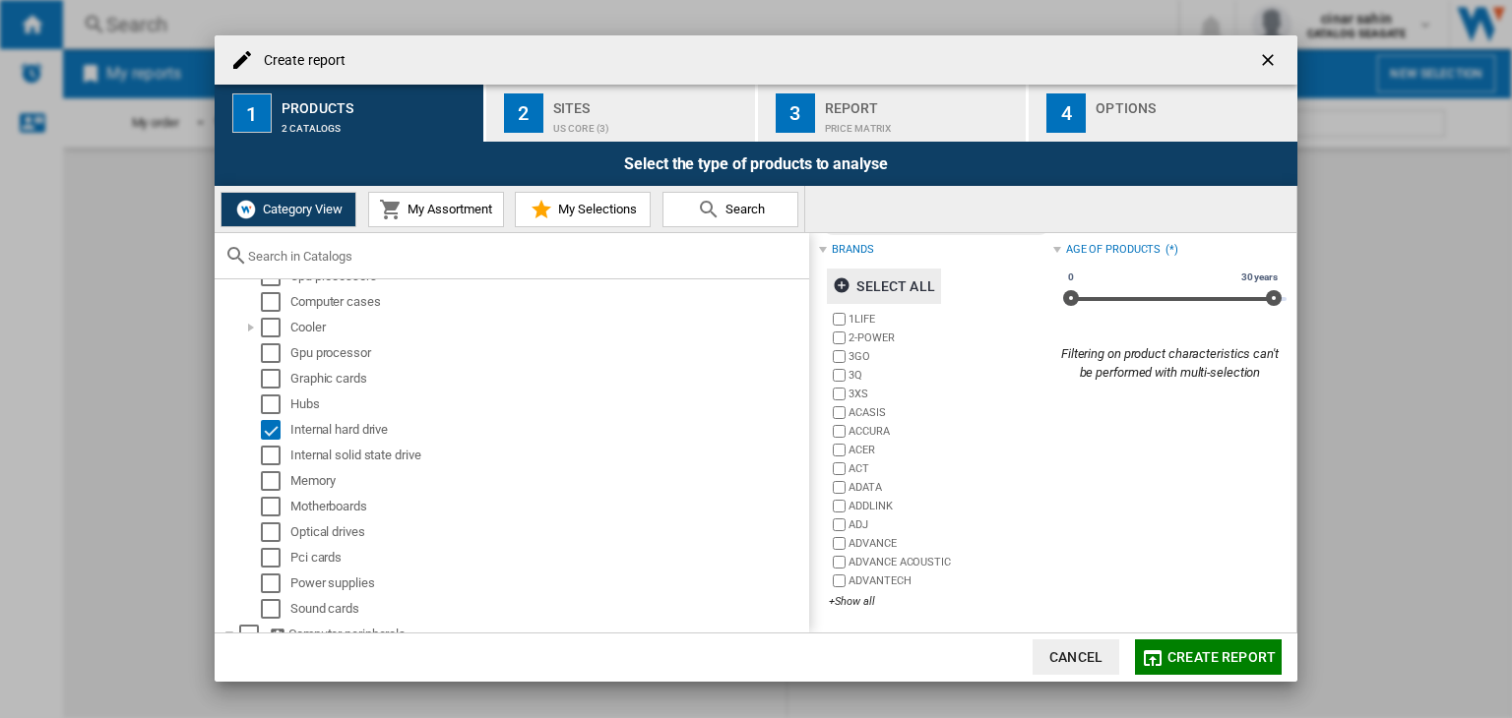
scroll to position [90, 0]
click at [862, 598] on div "+Show all" at bounding box center [940, 600] width 223 height 15
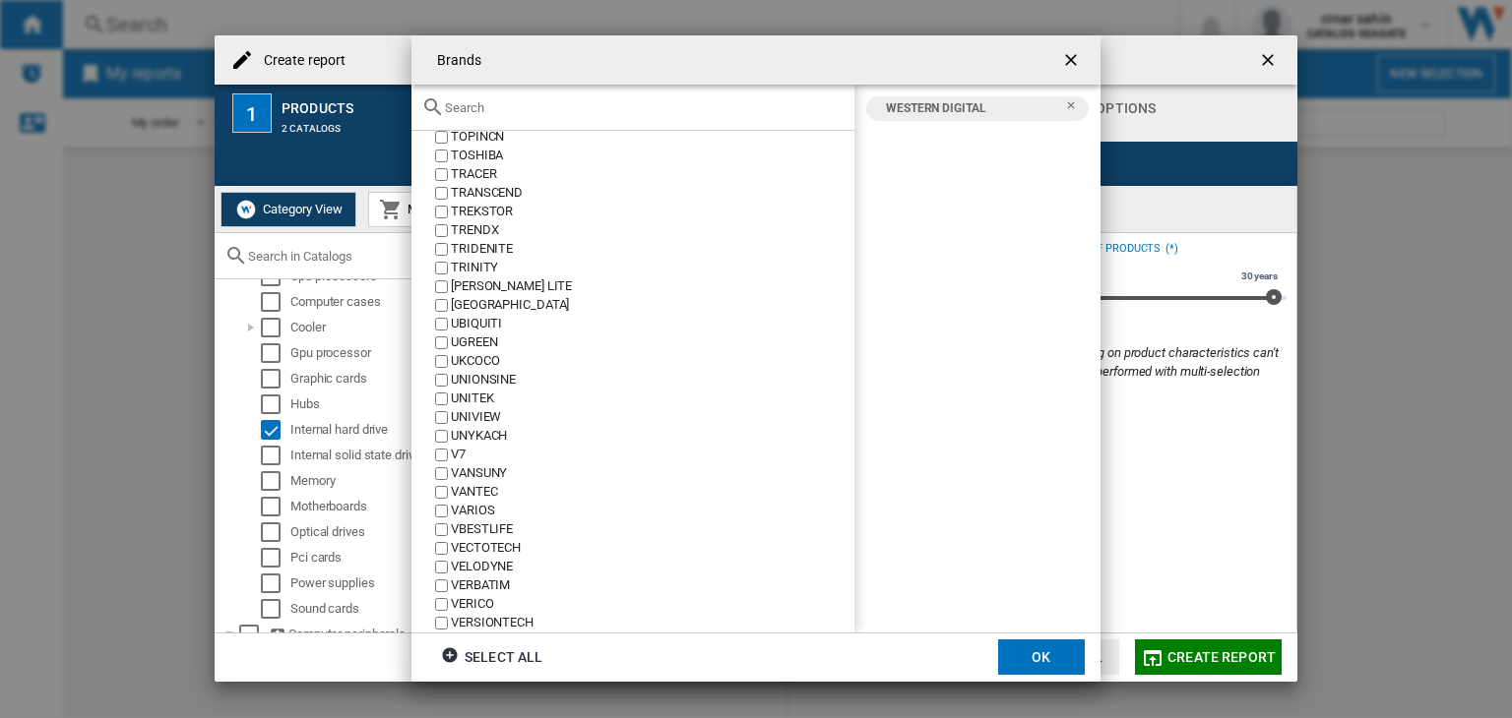
scroll to position [7708, 0]
click at [551, 111] on input "text" at bounding box center [645, 107] width 400 height 15
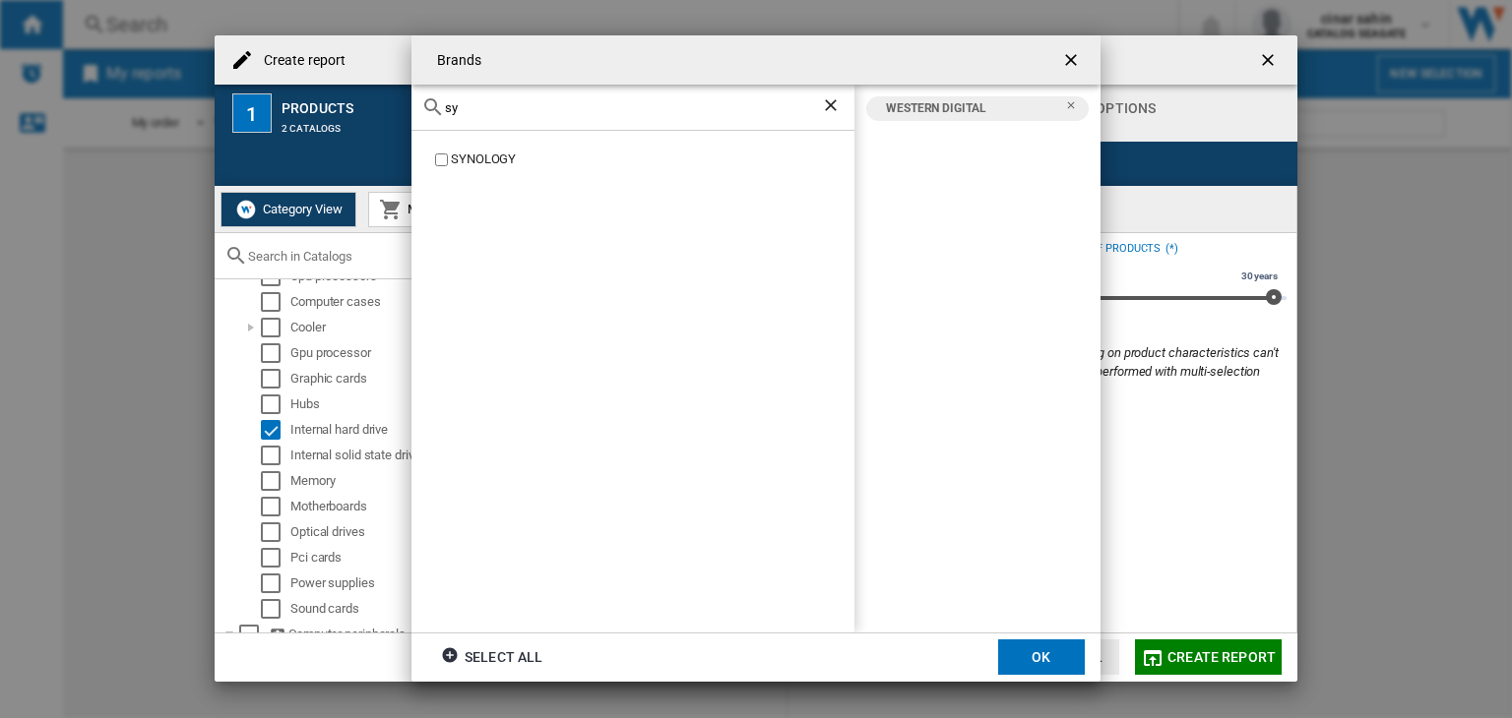
scroll to position [0, 0]
click at [509, 115] on input "syn" at bounding box center [633, 107] width 376 height 15
type input "sea"
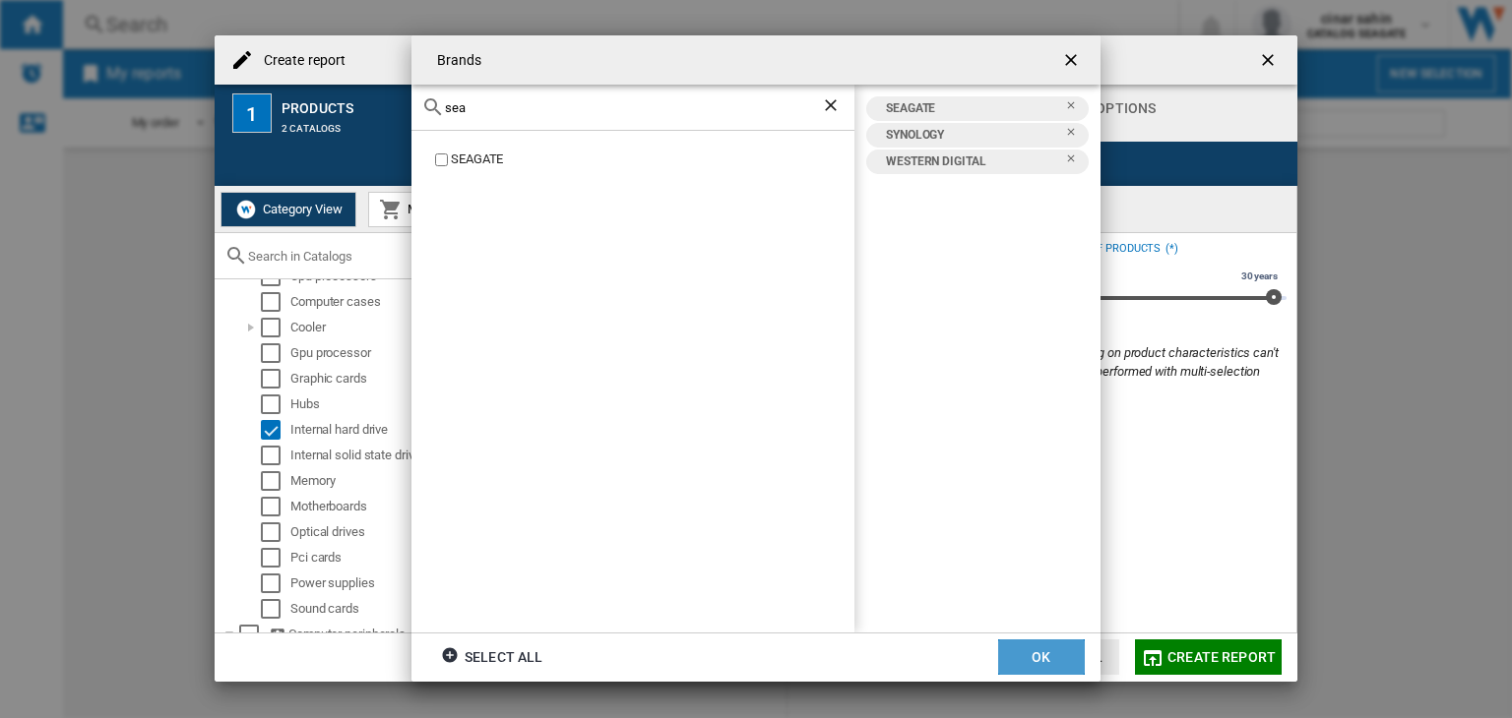
click at [1054, 668] on button "OK" at bounding box center [1041, 657] width 87 height 35
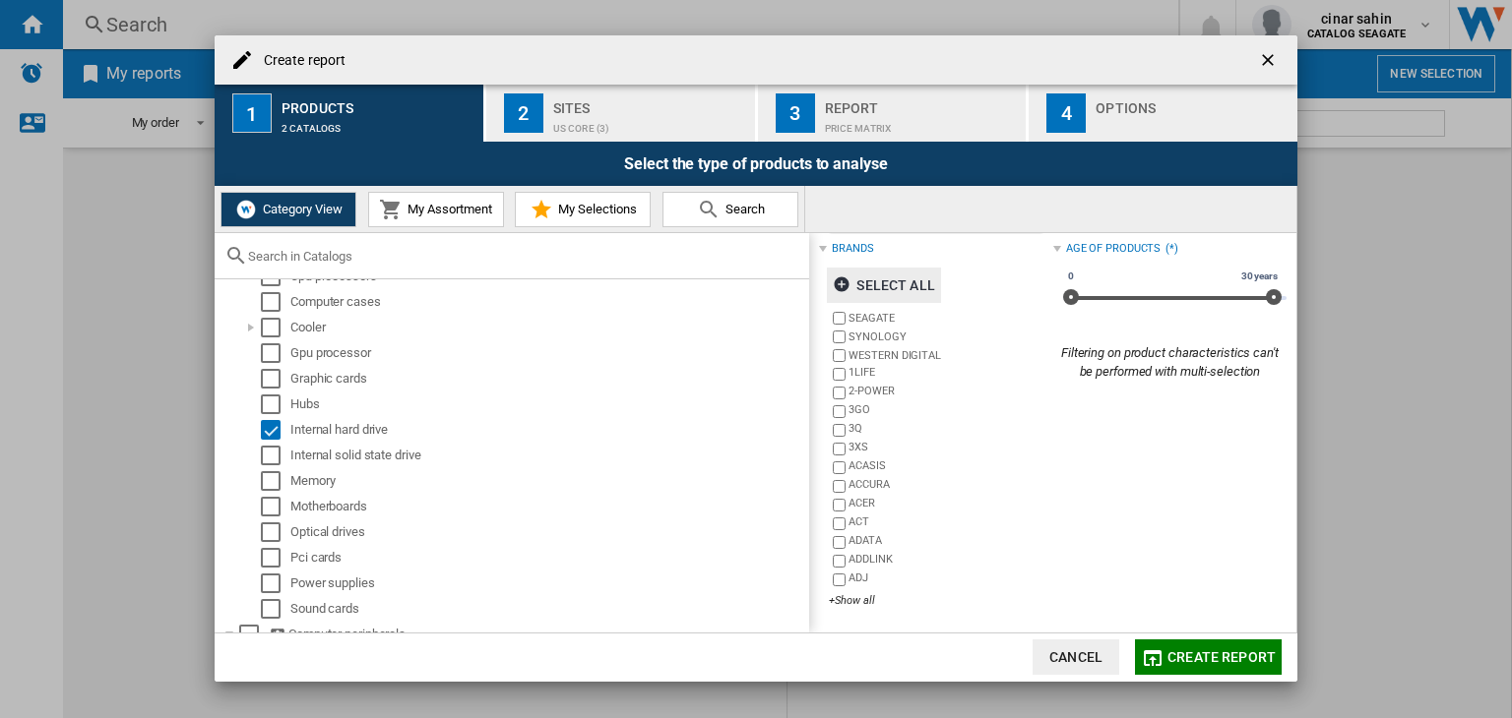
scroll to position [90, 0]
click at [1154, 115] on div "button" at bounding box center [1192, 123] width 194 height 21
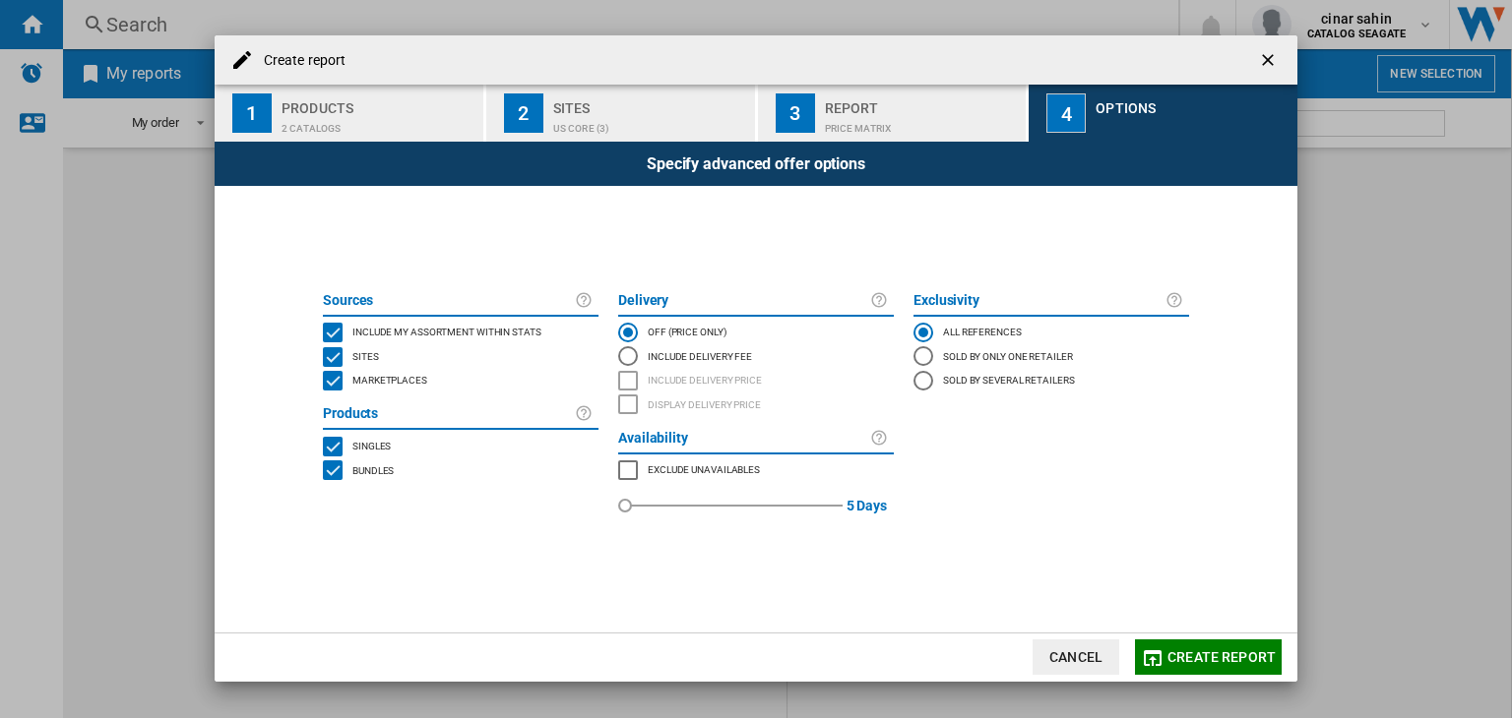
click at [1205, 656] on span "Create report" at bounding box center [1221, 658] width 108 height 16
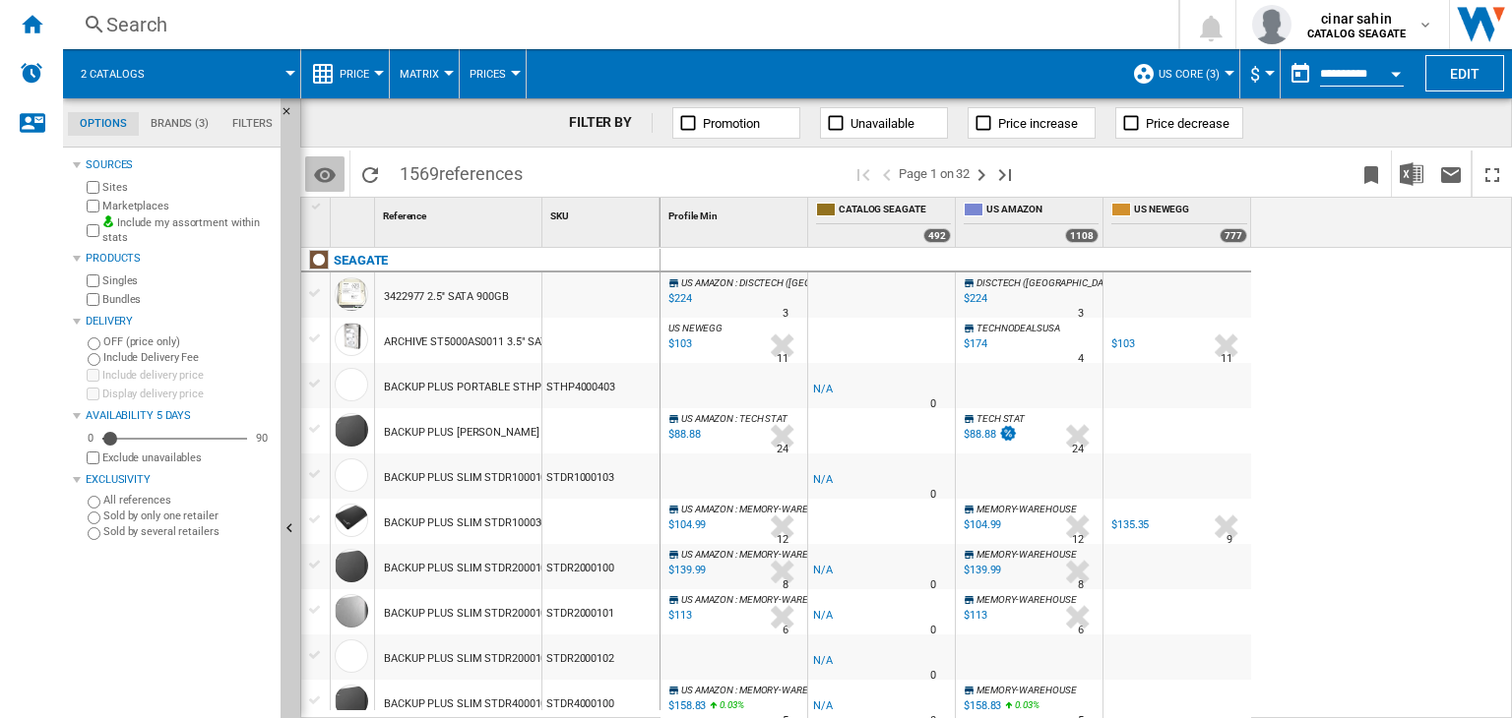
click at [335, 165] on md-icon "Options" at bounding box center [325, 175] width 24 height 24
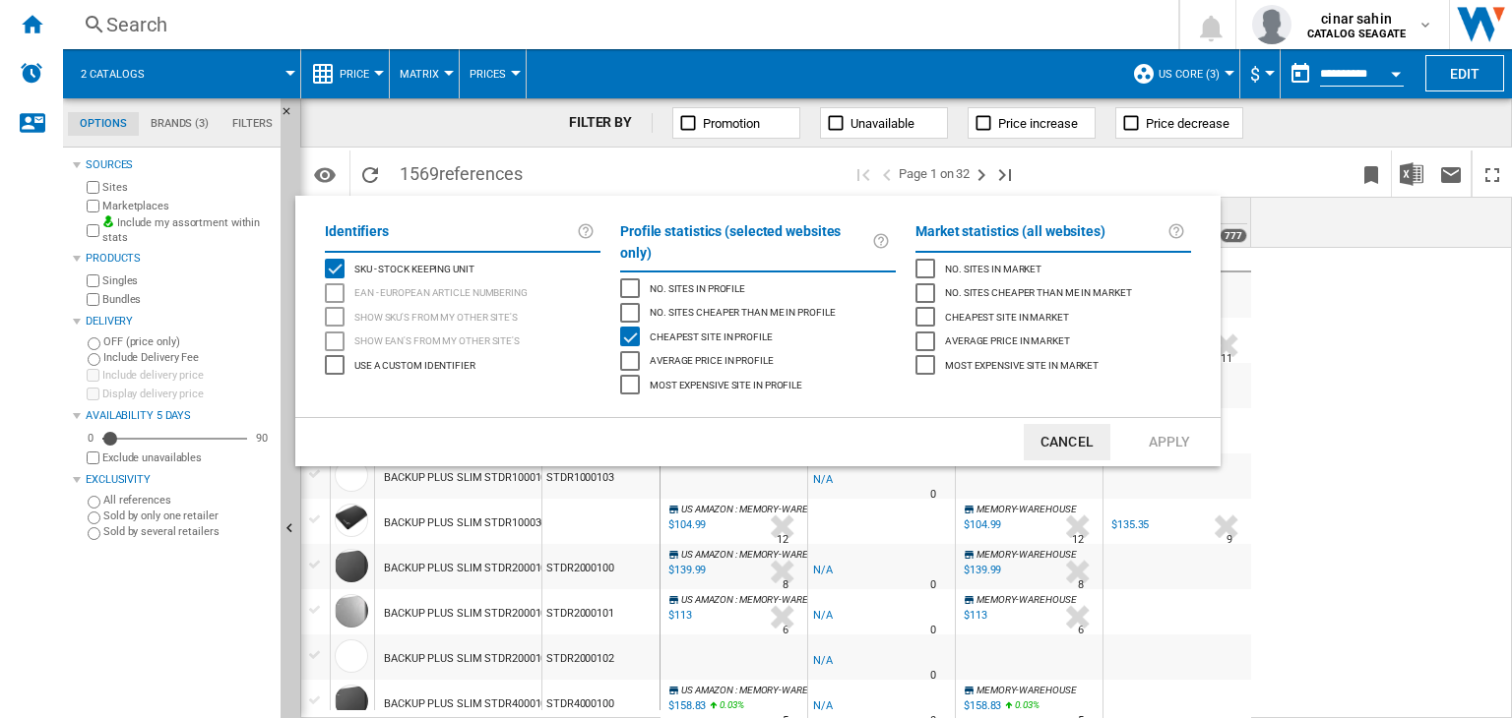
click at [336, 117] on md-backdrop at bounding box center [756, 359] width 1512 height 718
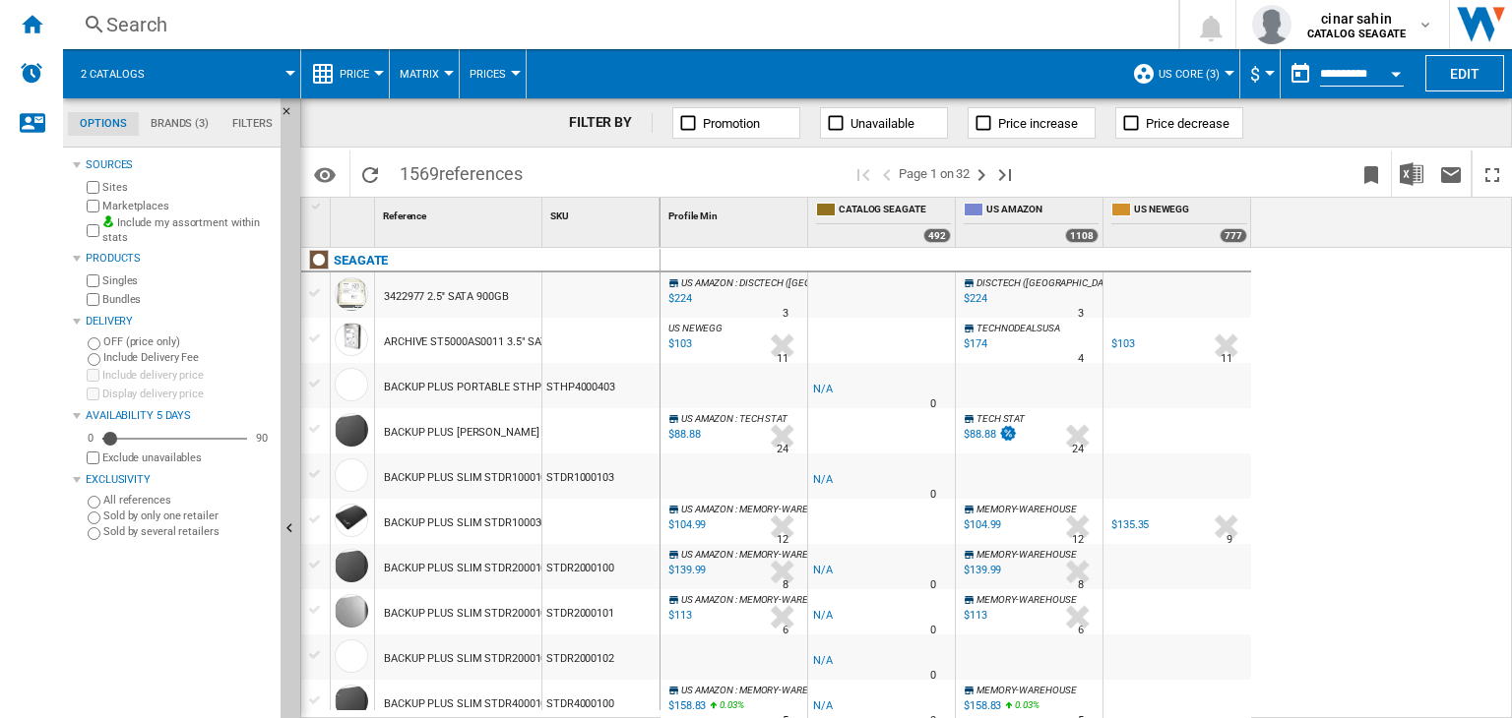
click at [111, 30] on div "Search" at bounding box center [616, 25] width 1021 height 28
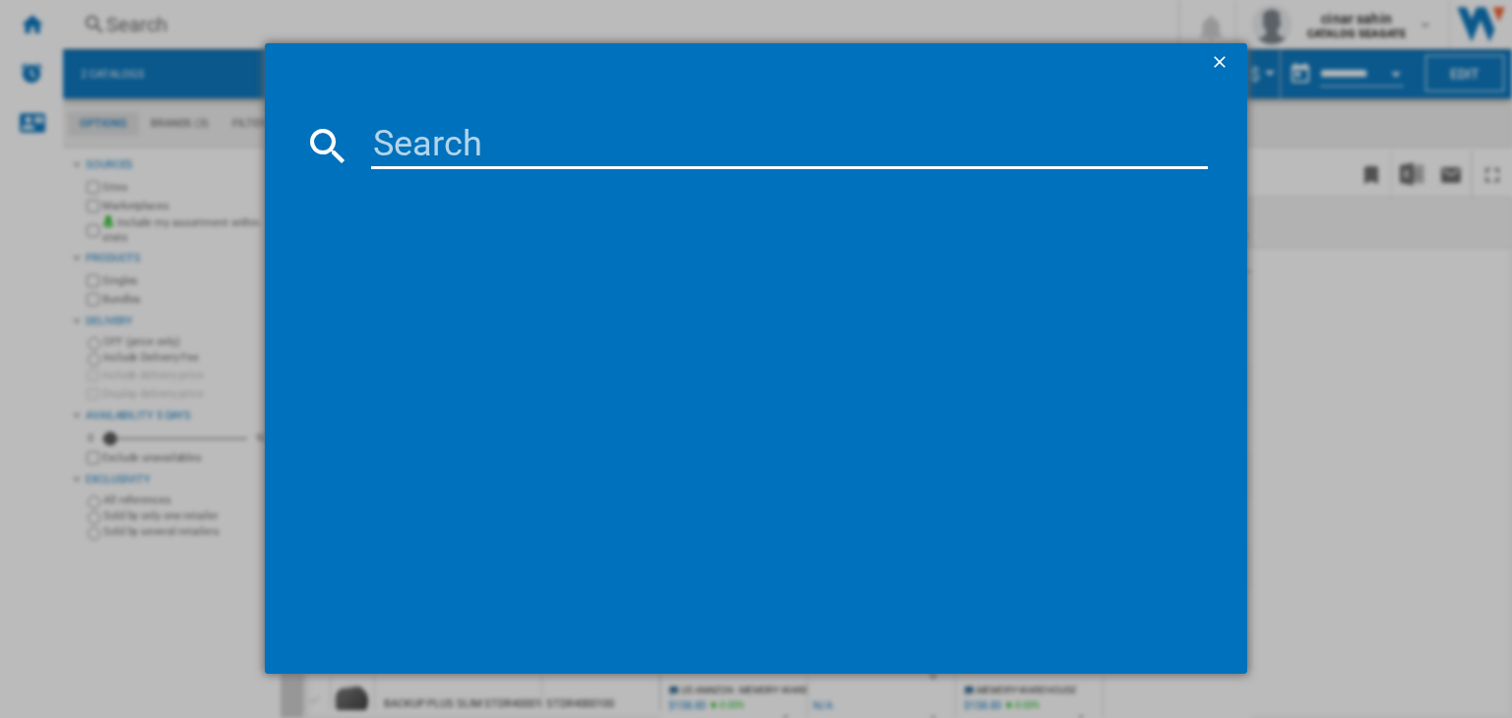
click at [406, 128] on input at bounding box center [789, 145] width 837 height 47
type input "wd red"
click at [1219, 60] on ng-md-icon "getI18NText('BUTTONS.CLOSE_DIALOG')" at bounding box center [1222, 64] width 24 height 24
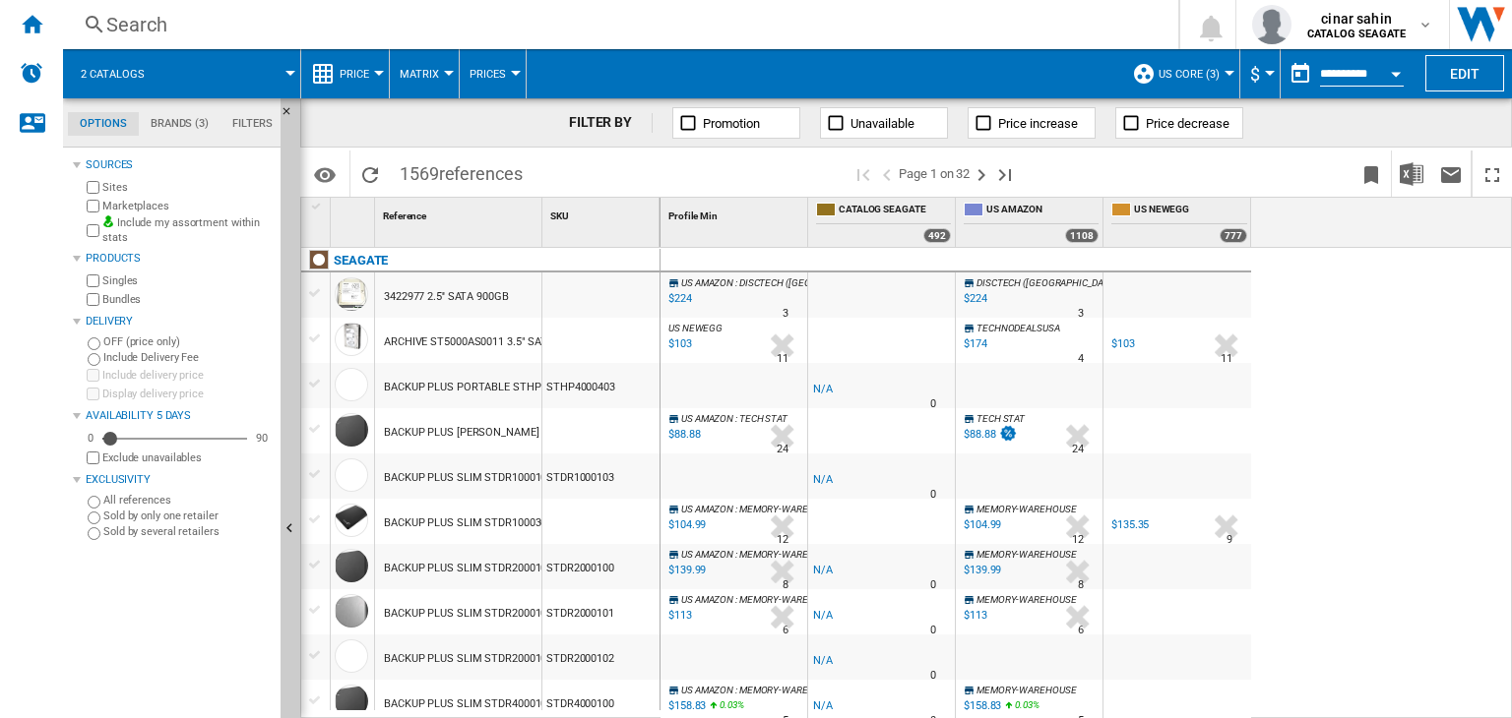
click at [200, 29] on div "Search" at bounding box center [616, 25] width 1021 height 28
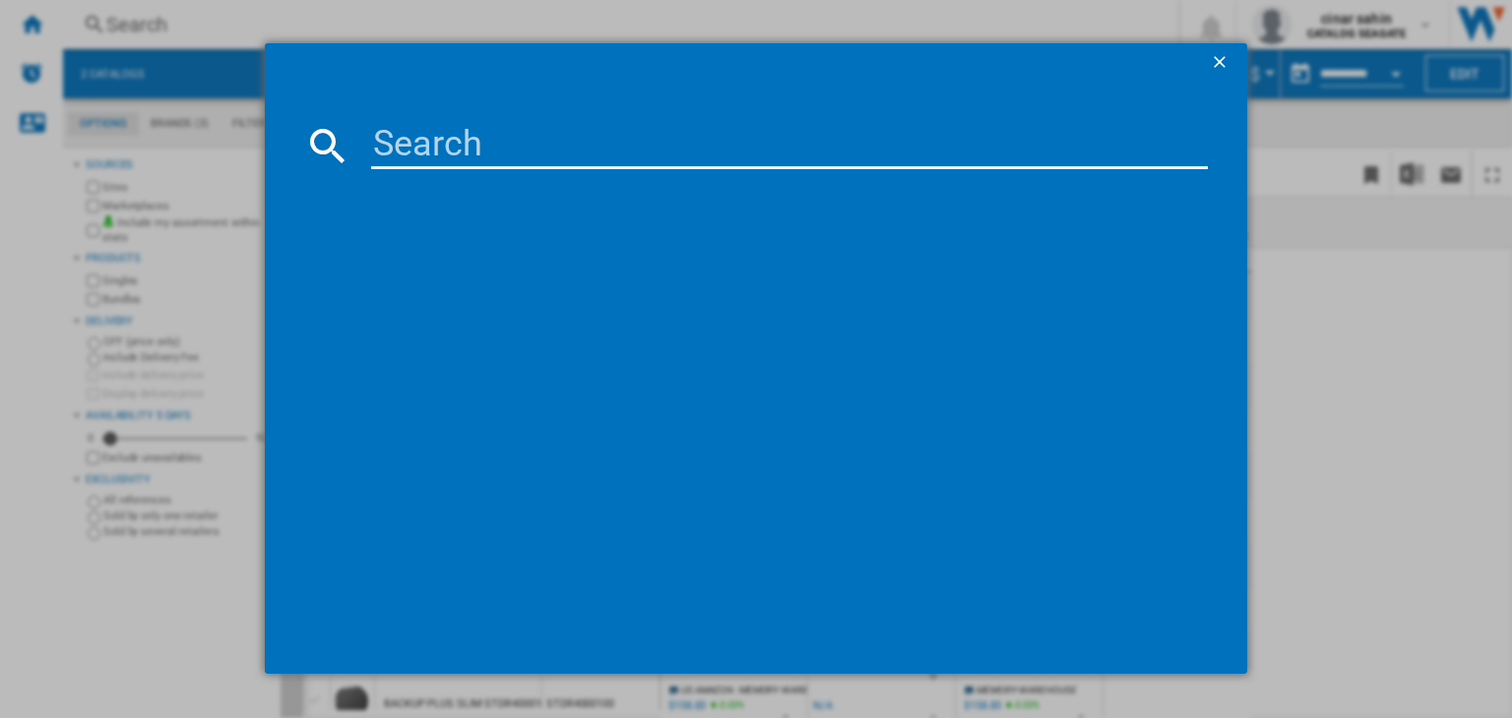
click at [200, 29] on div at bounding box center [756, 358] width 1512 height 717
click at [542, 153] on input at bounding box center [789, 145] width 837 height 47
type input "red"
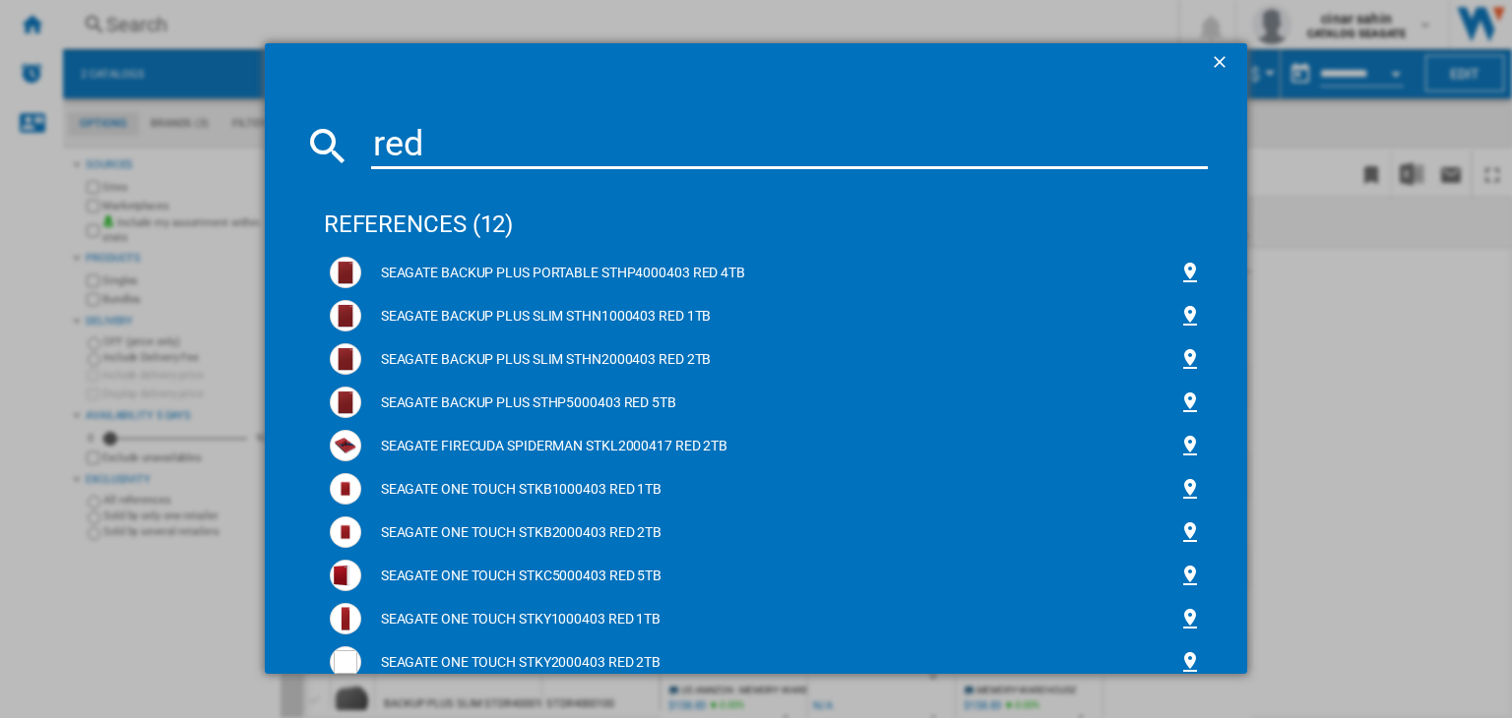
click at [1209, 48] on button "button" at bounding box center [1221, 62] width 39 height 39
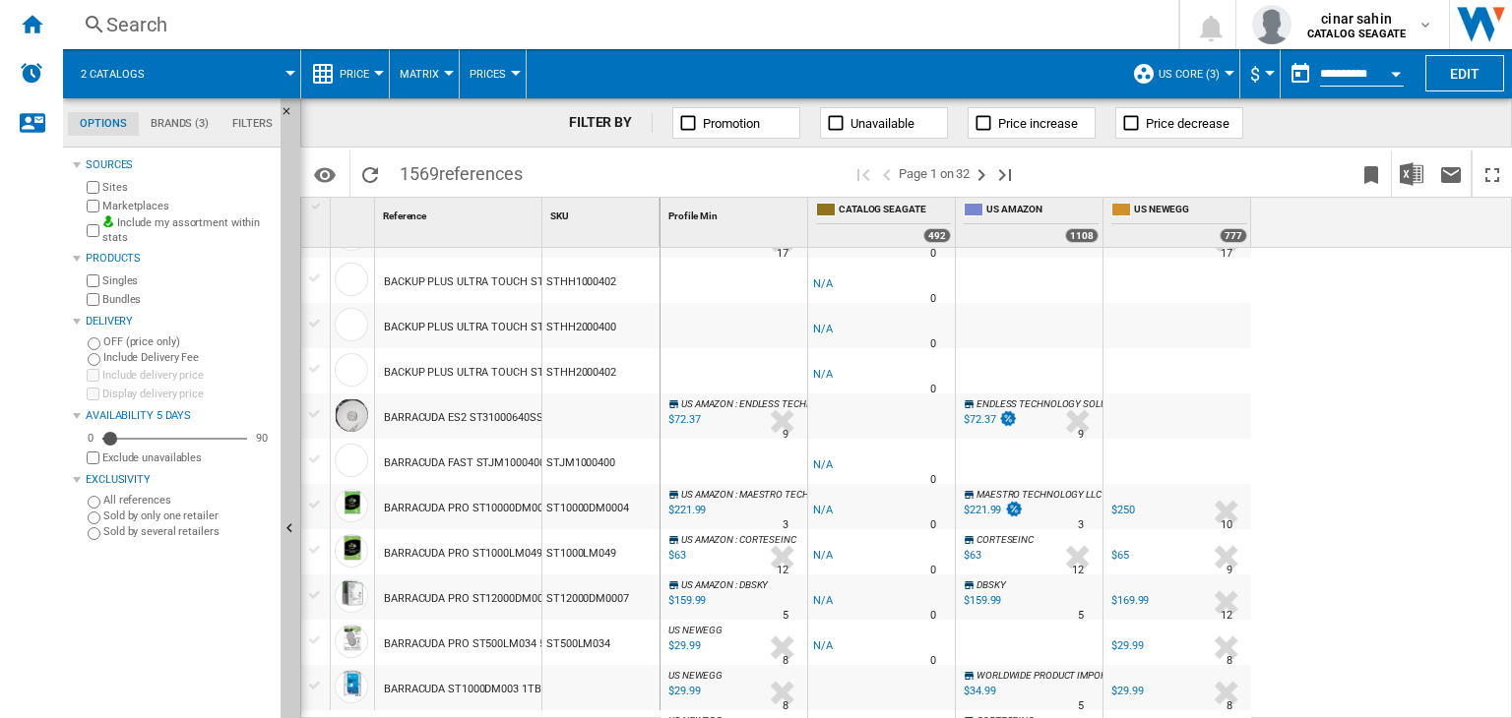
scroll to position [1815, 0]
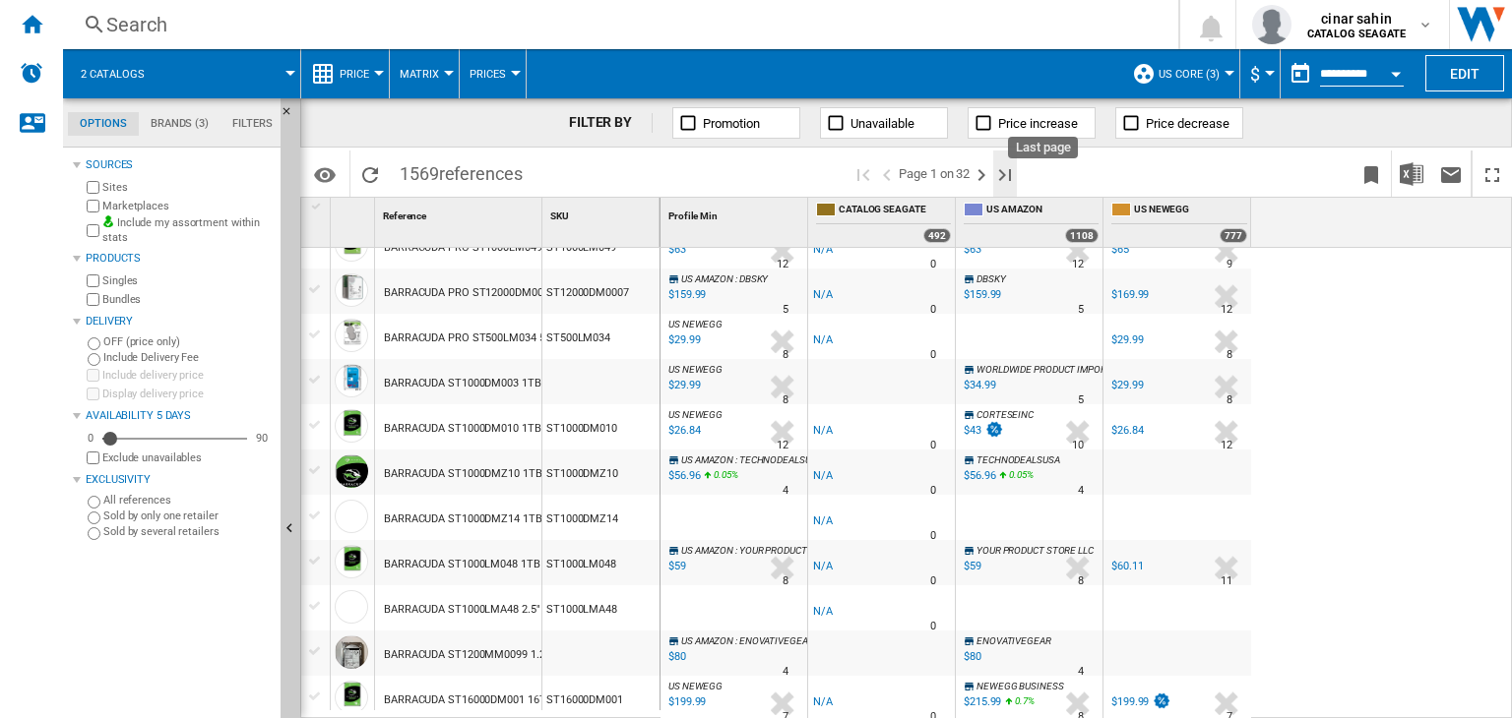
click at [1012, 170] on ng-md-icon "Last page" at bounding box center [1005, 175] width 24 height 24
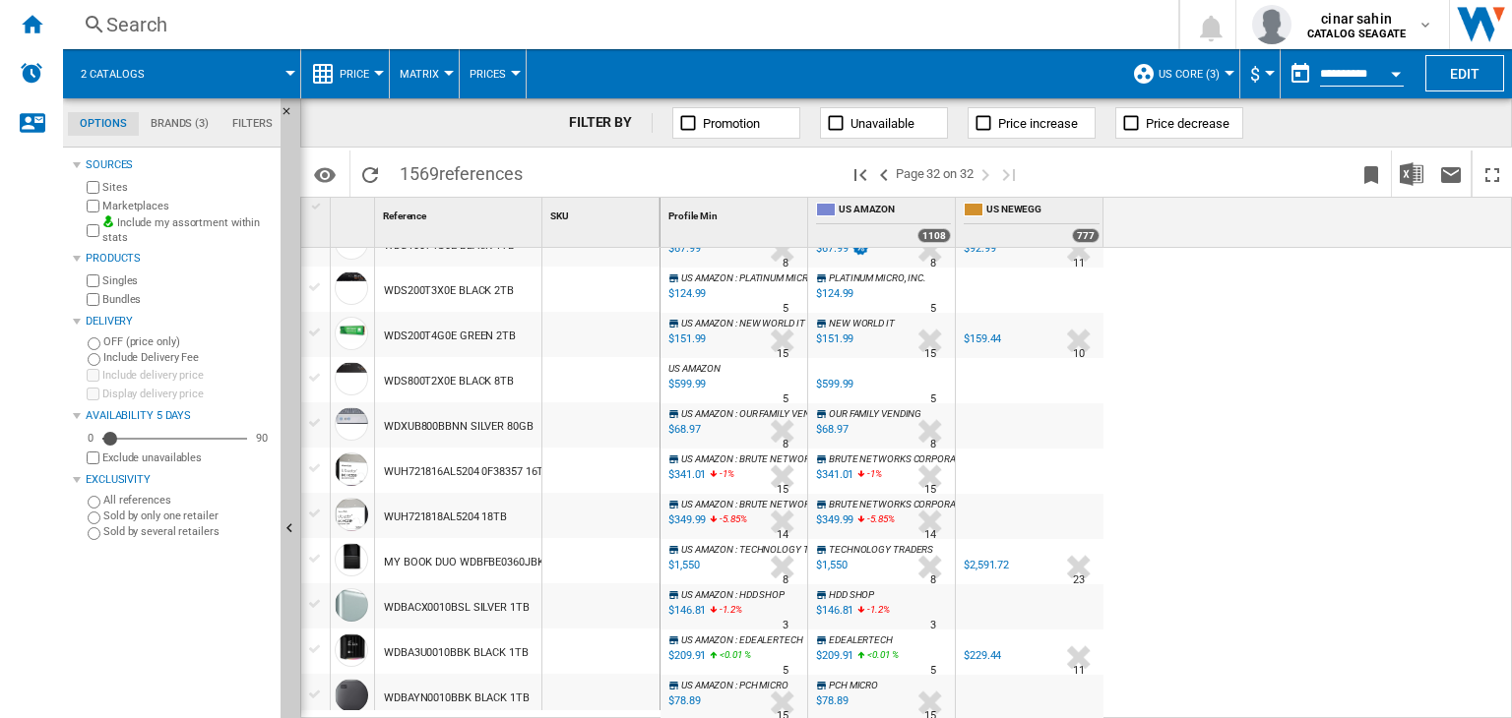
scroll to position [413, 0]
click at [889, 173] on ng-md-icon ">Previous page" at bounding box center [884, 175] width 24 height 24
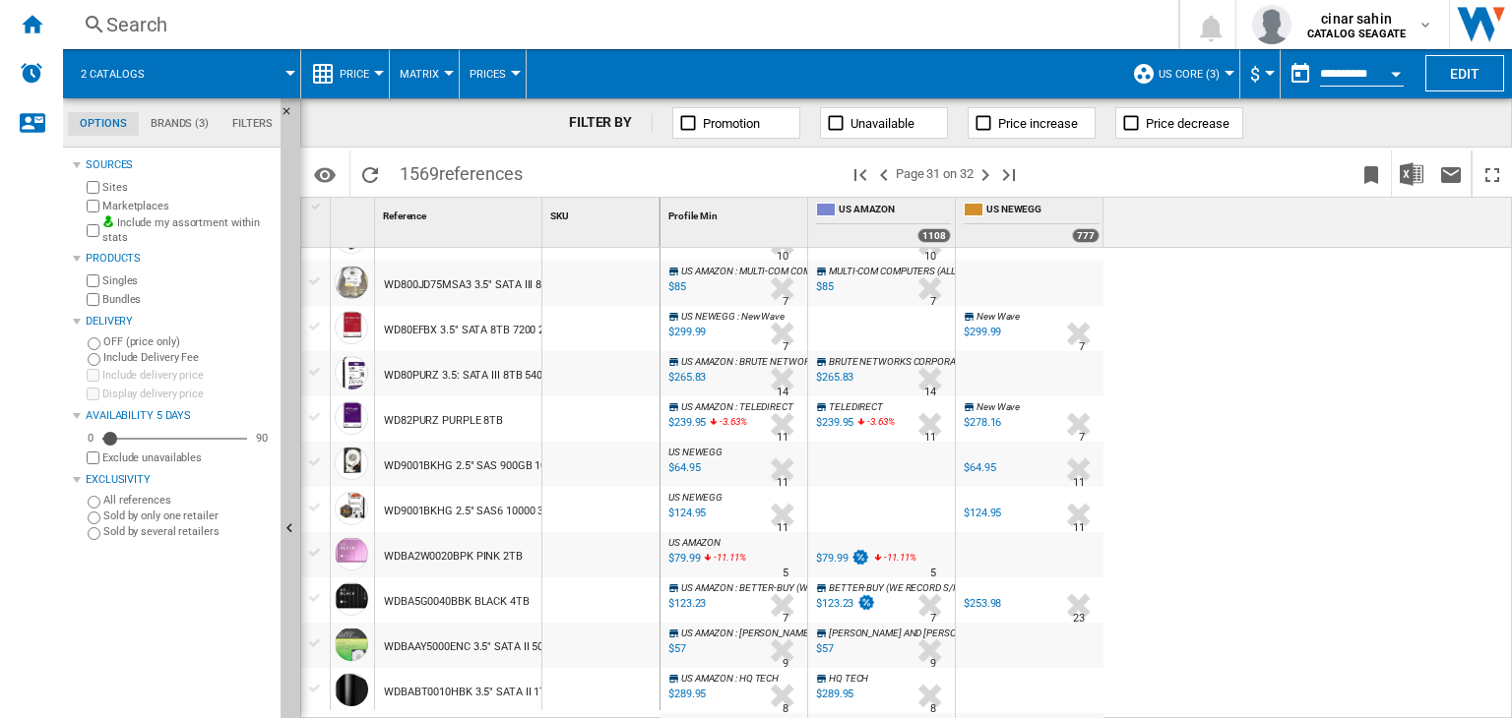
scroll to position [309, 0]
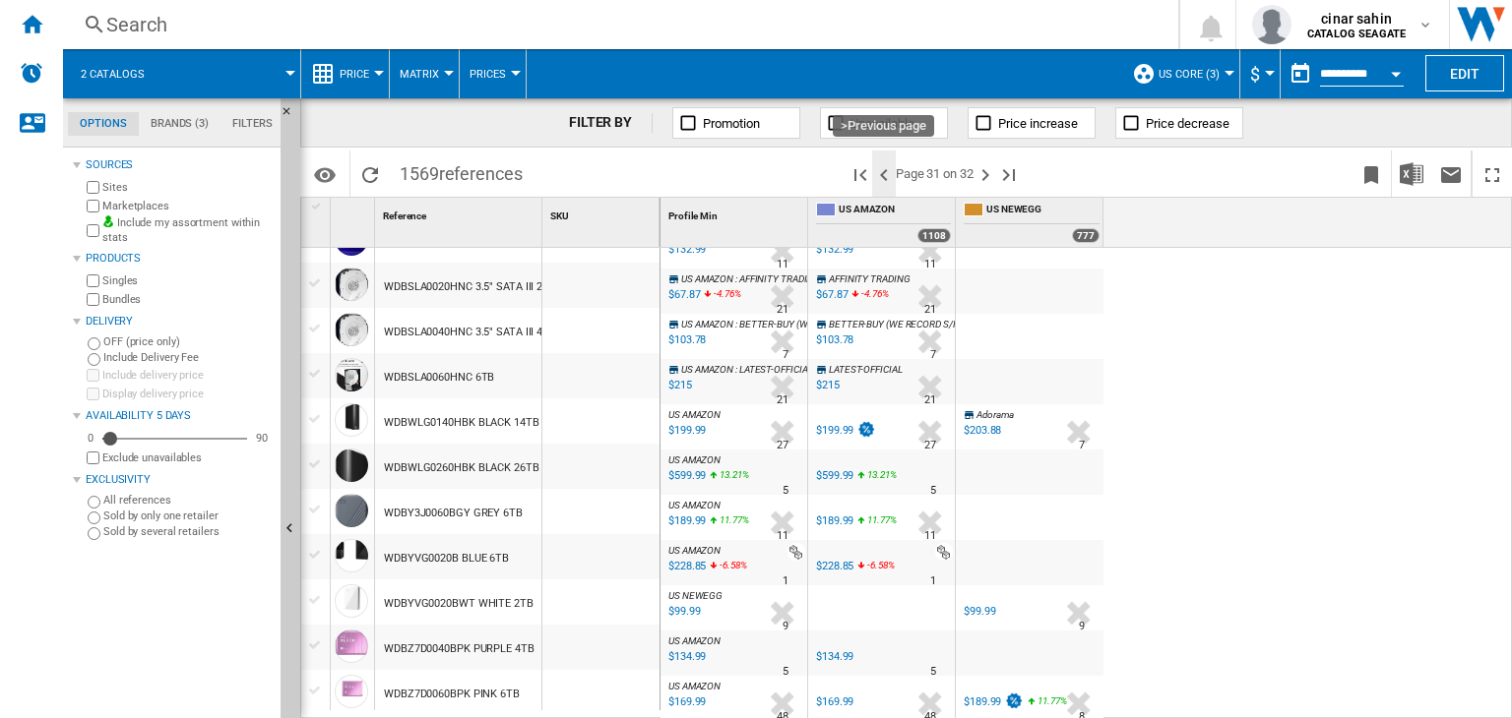
click at [888, 173] on ng-md-icon ">Previous page" at bounding box center [884, 175] width 24 height 24
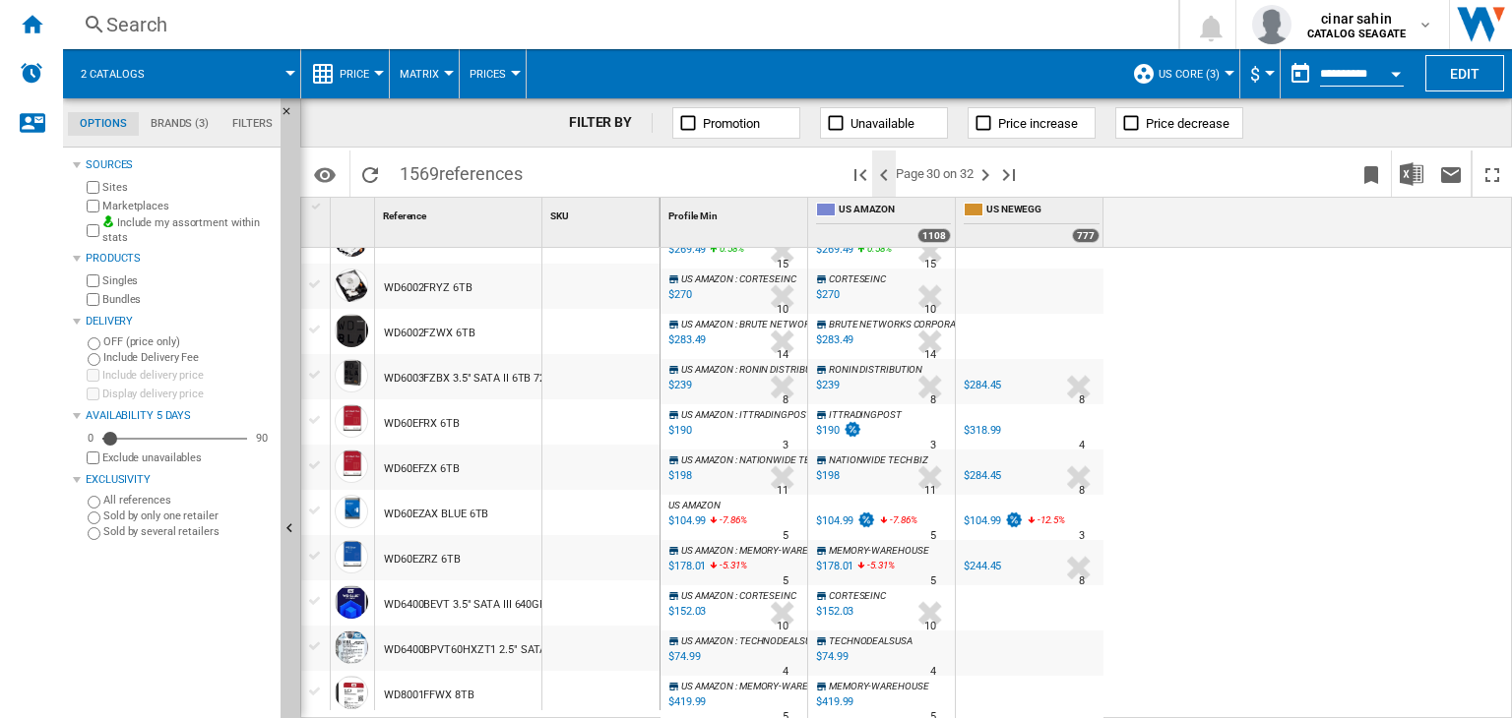
click at [882, 176] on ng-md-icon ">Previous page" at bounding box center [884, 175] width 24 height 24
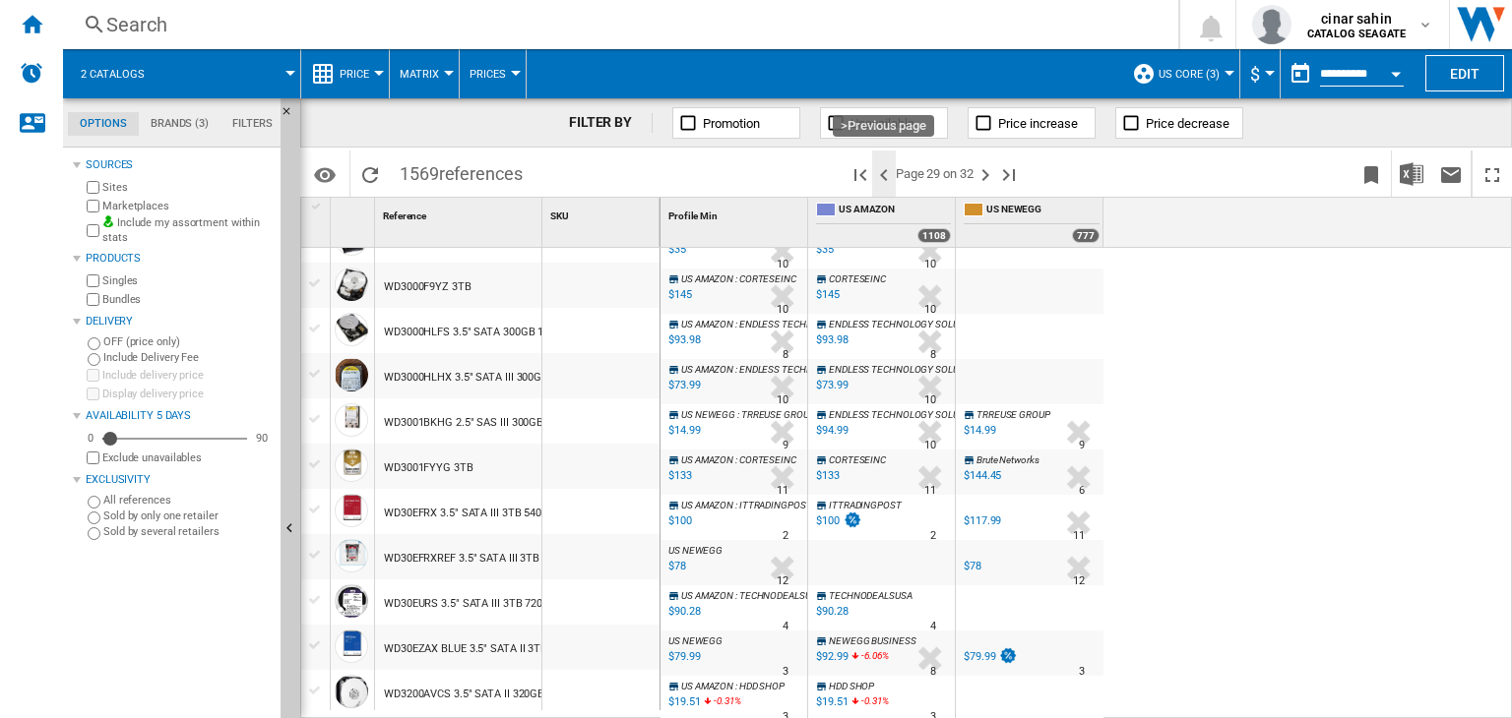
click at [887, 169] on ng-md-icon ">Previous page" at bounding box center [884, 175] width 24 height 24
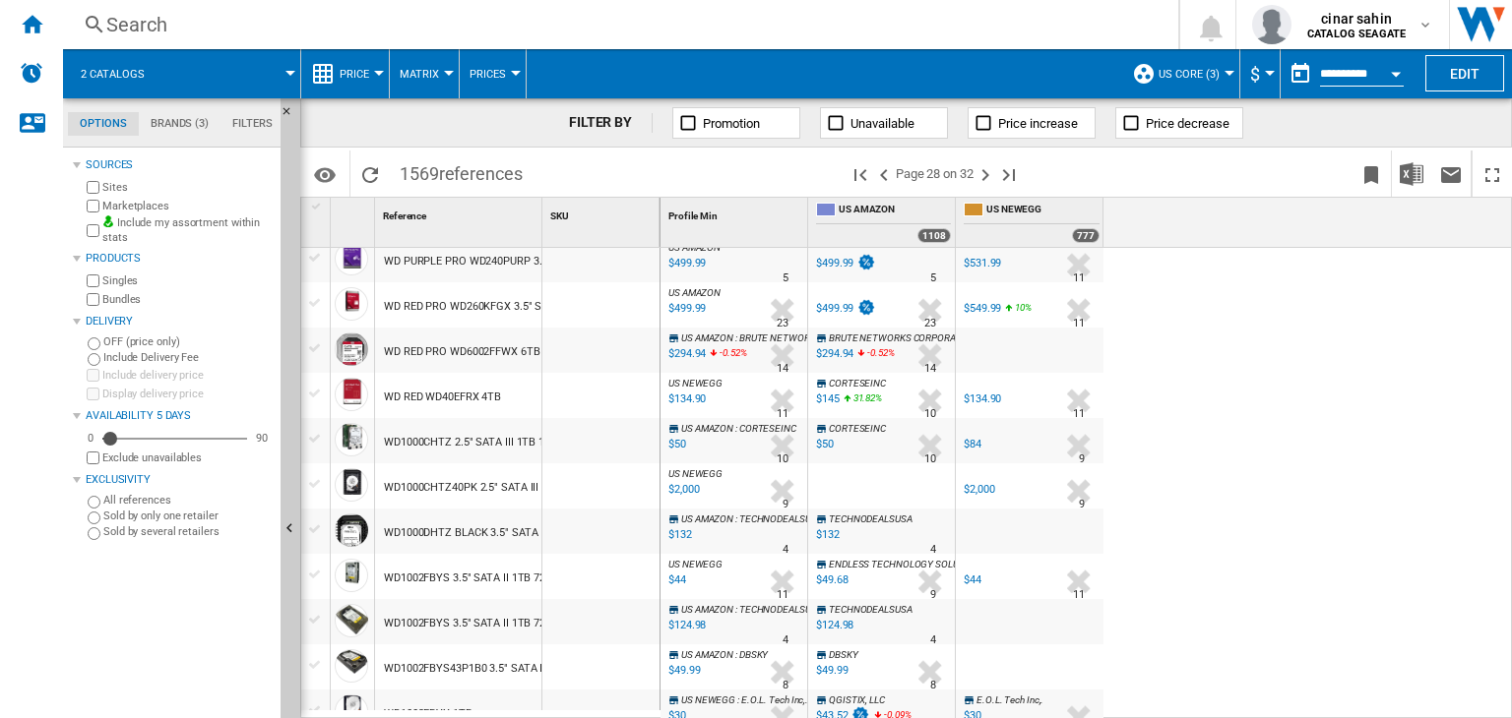
click at [449, 401] on div "WD RED WD40EFRX 4TB" at bounding box center [442, 397] width 117 height 45
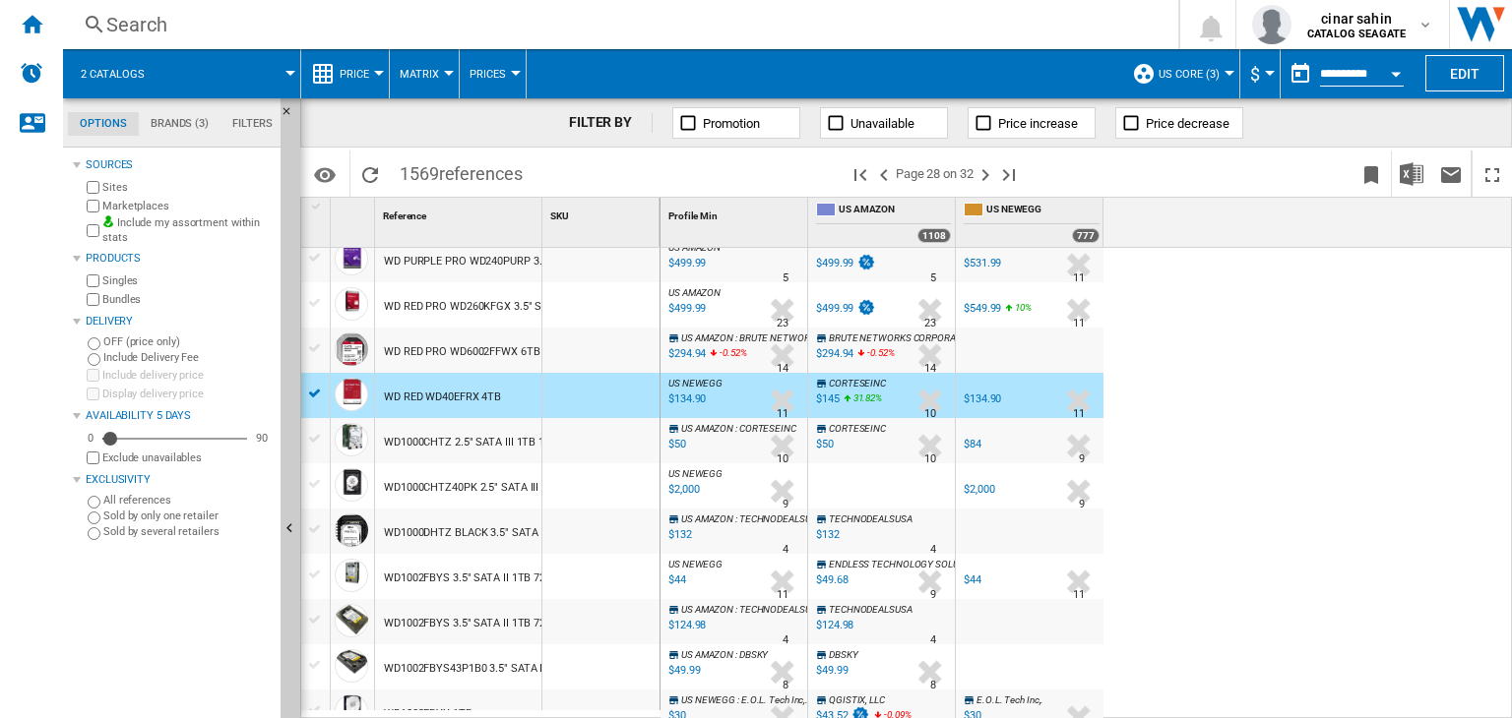
click at [449, 401] on div "WD RED WD40EFRX 4TB" at bounding box center [442, 397] width 117 height 45
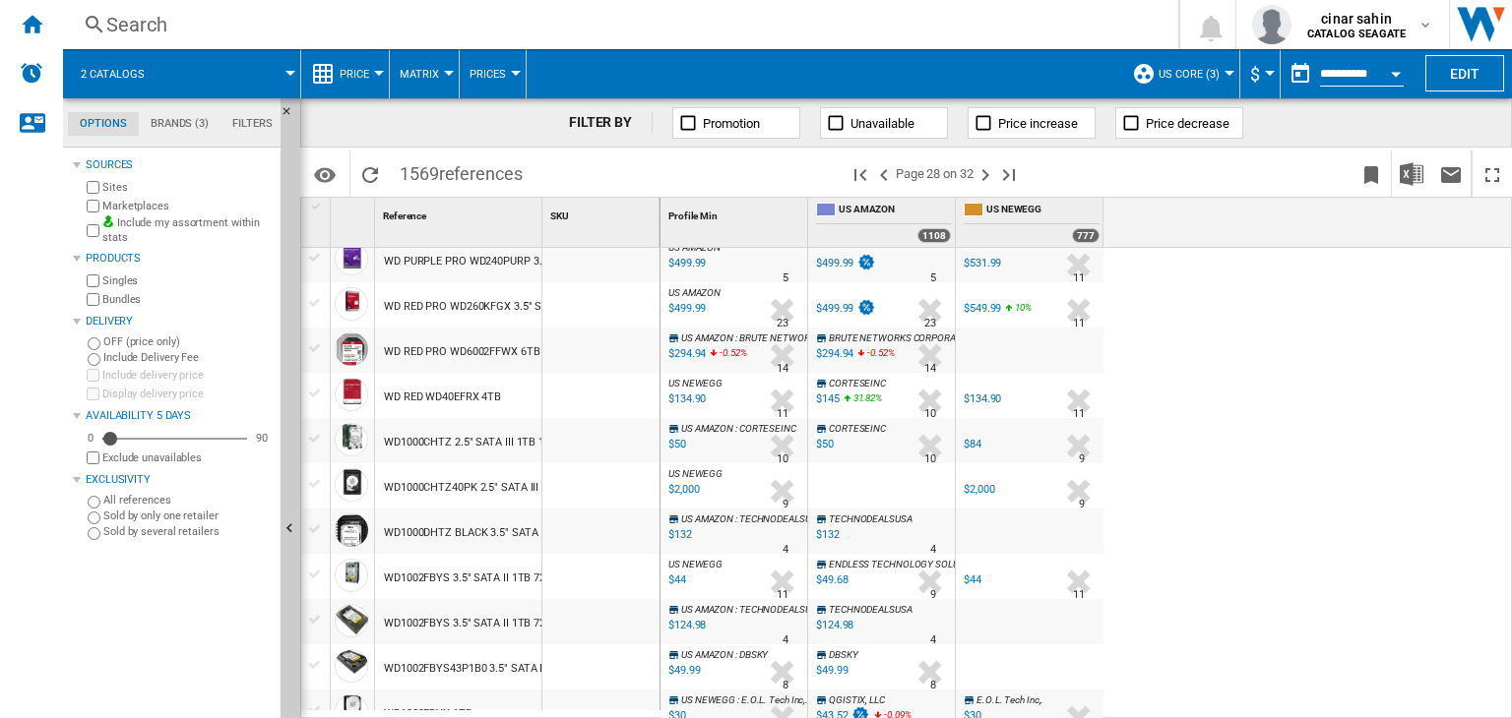
drag, startPoint x: 479, startPoint y: 398, endPoint x: 444, endPoint y: 395, distance: 35.6
click at [444, 395] on div "WD RED WD40EFRX 4TB" at bounding box center [442, 397] width 117 height 45
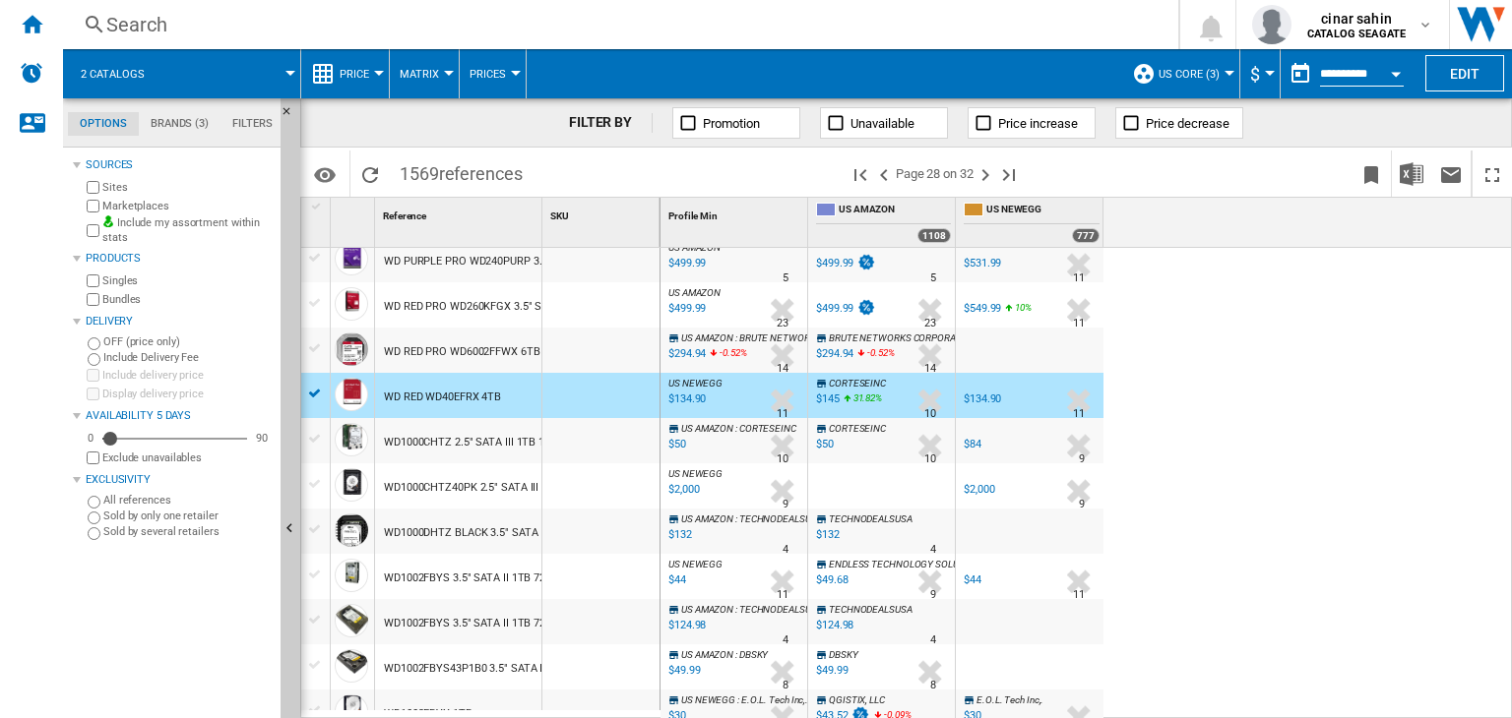
click at [134, 29] on div "Search" at bounding box center [616, 25] width 1021 height 28
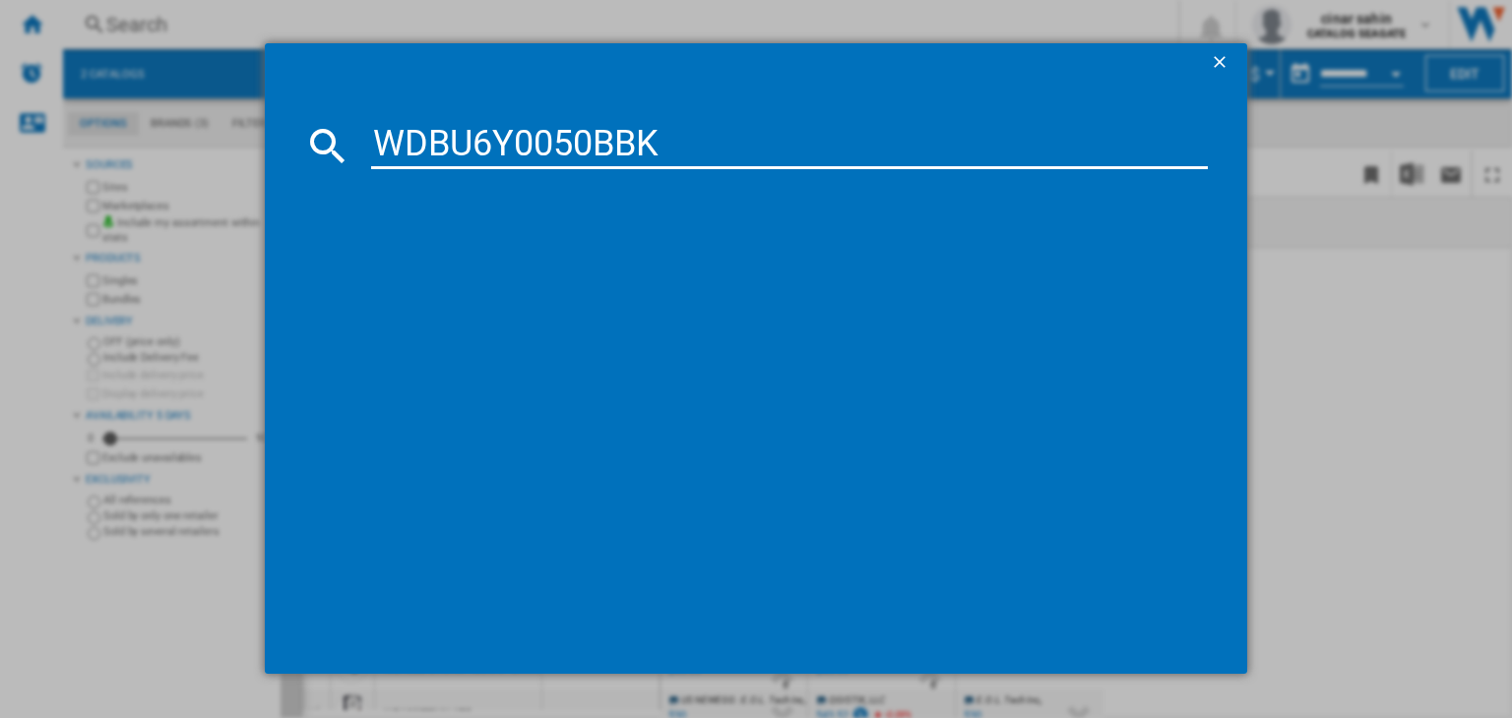
type input "WDBU6Y0050BBK"
click at [1205, 75] on button "button" at bounding box center [1221, 62] width 39 height 39
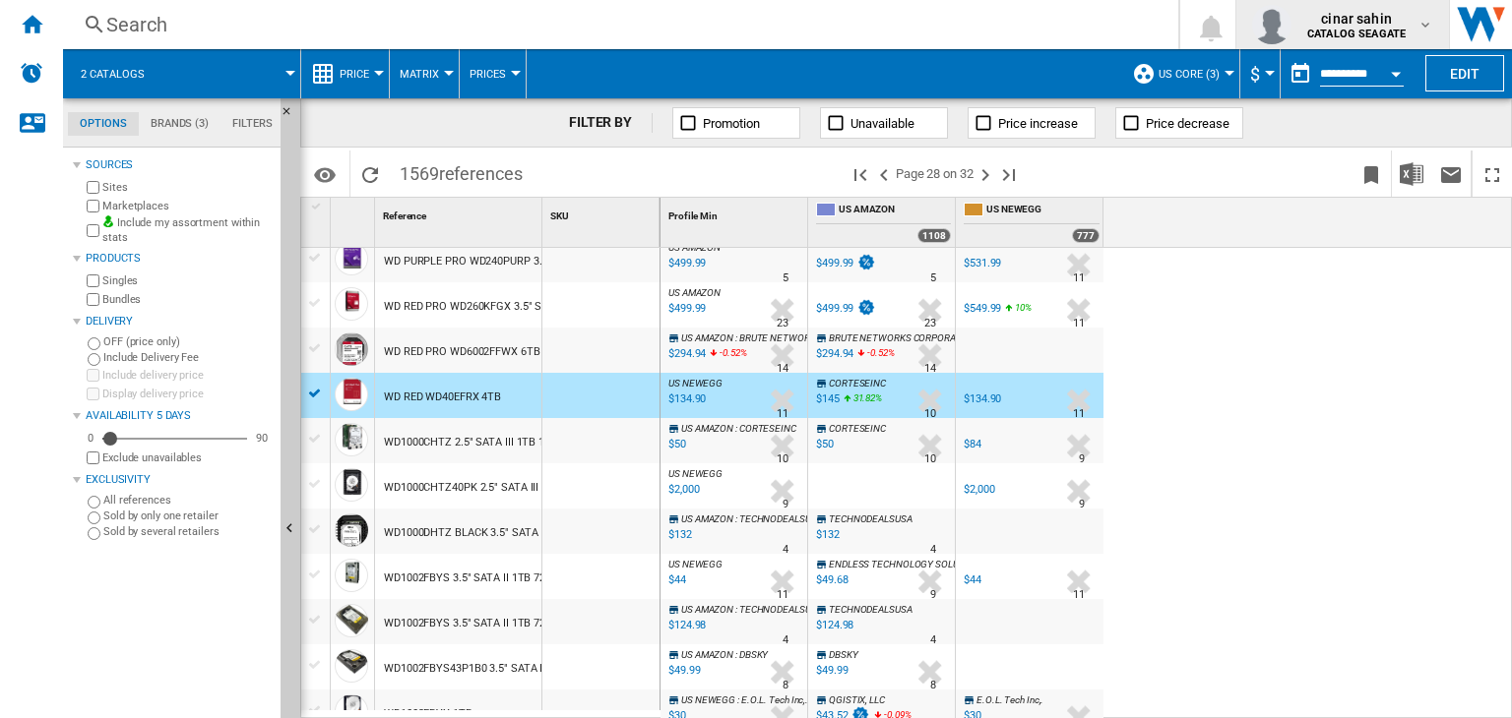
click at [1378, 32] on b "CATALOG SEAGATE" at bounding box center [1356, 34] width 98 height 13
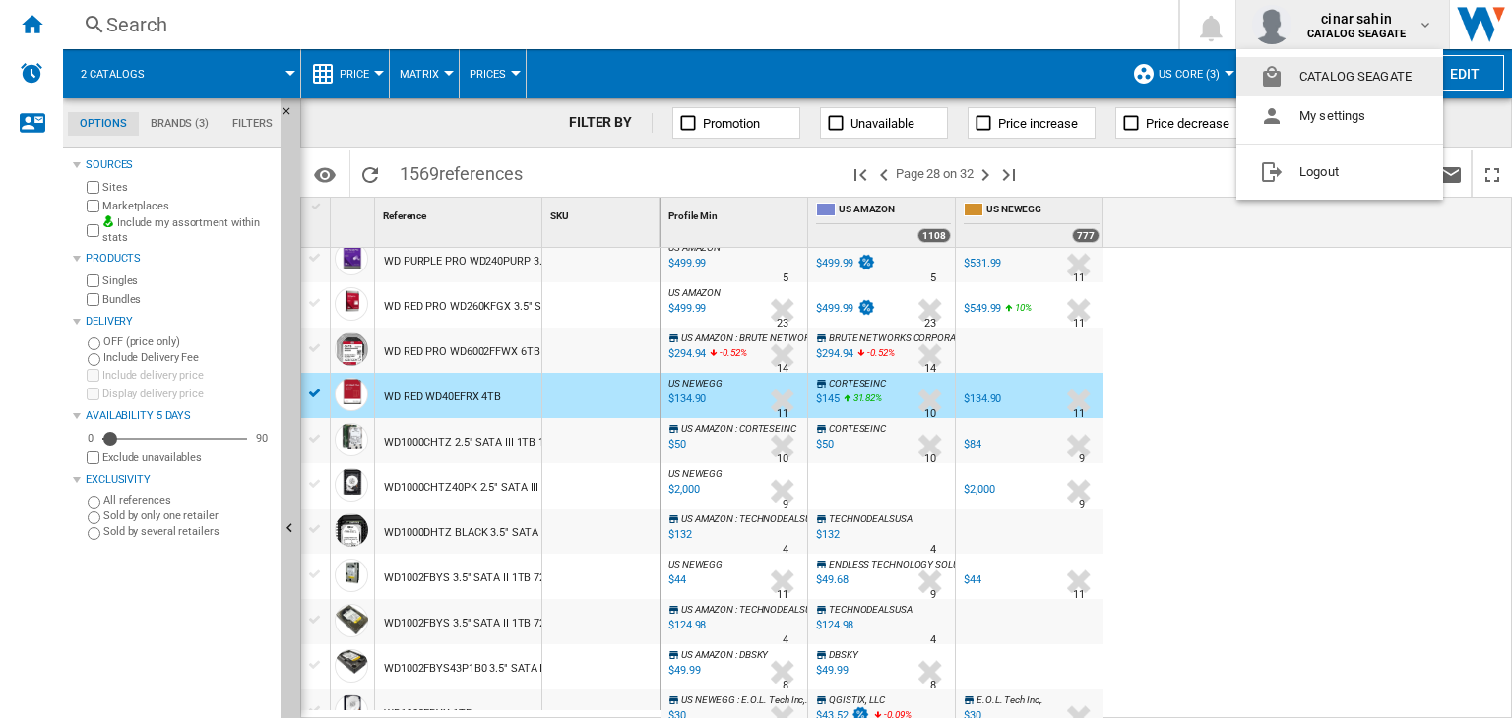
click at [236, 14] on md-backdrop at bounding box center [756, 359] width 1512 height 718
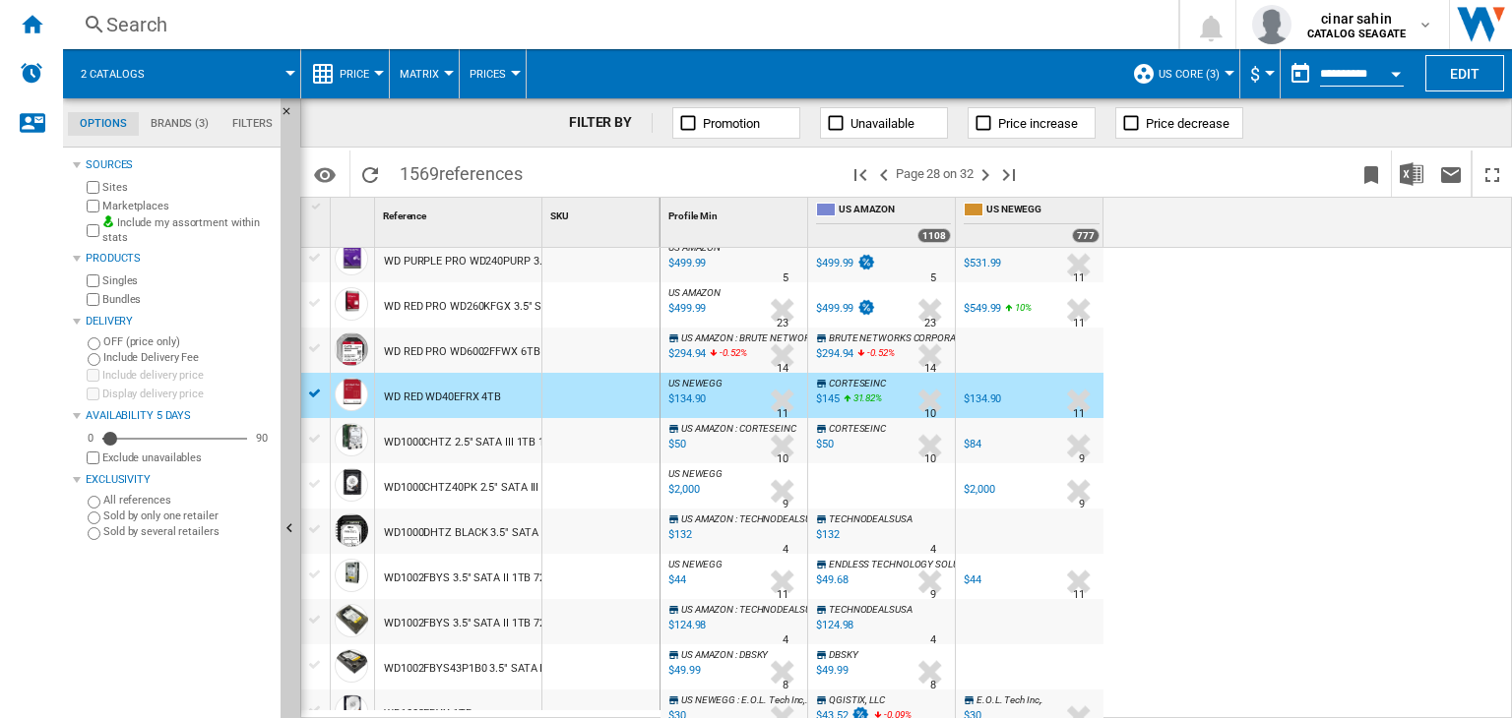
click at [189, 27] on div "Search" at bounding box center [616, 25] width 1021 height 28
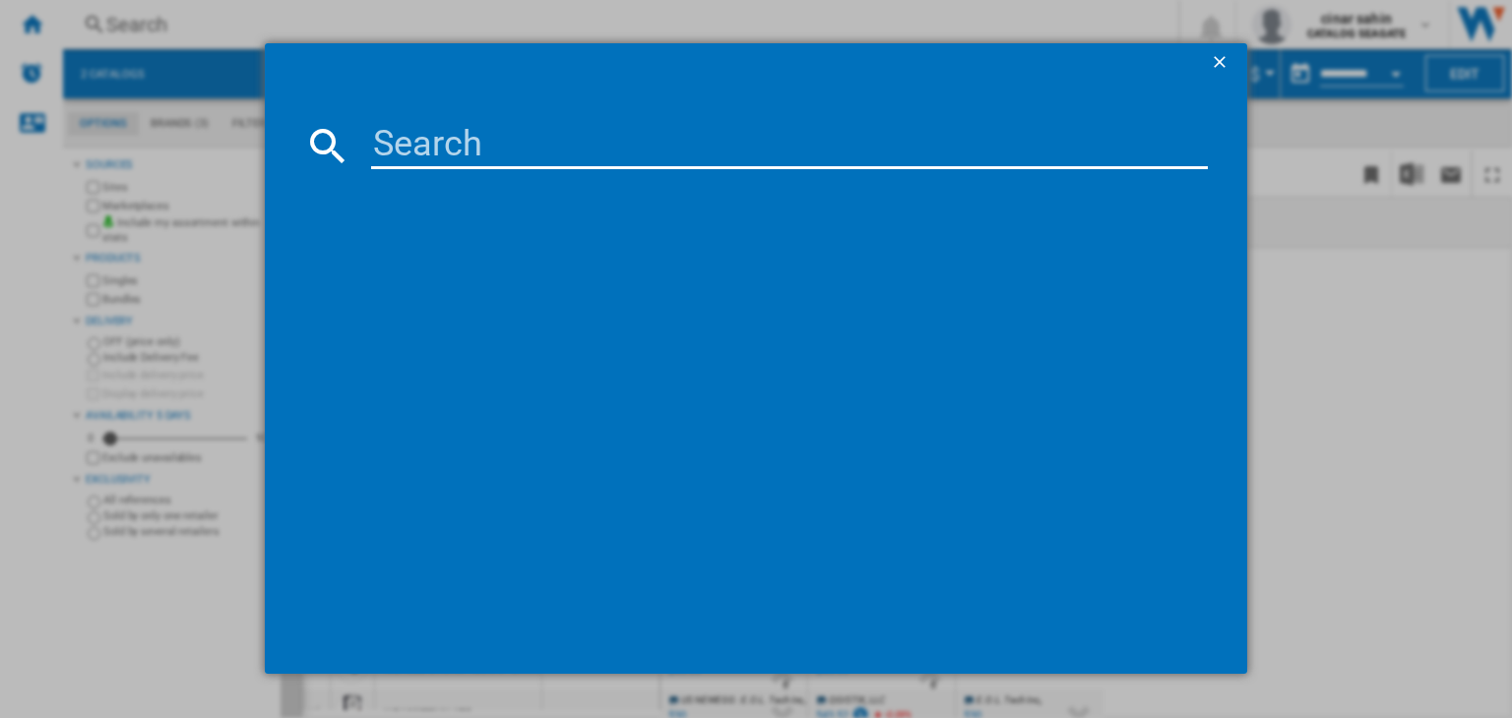
paste input "WDBU6Y0050BBK"
type input "WDBU6Y0050BBK"
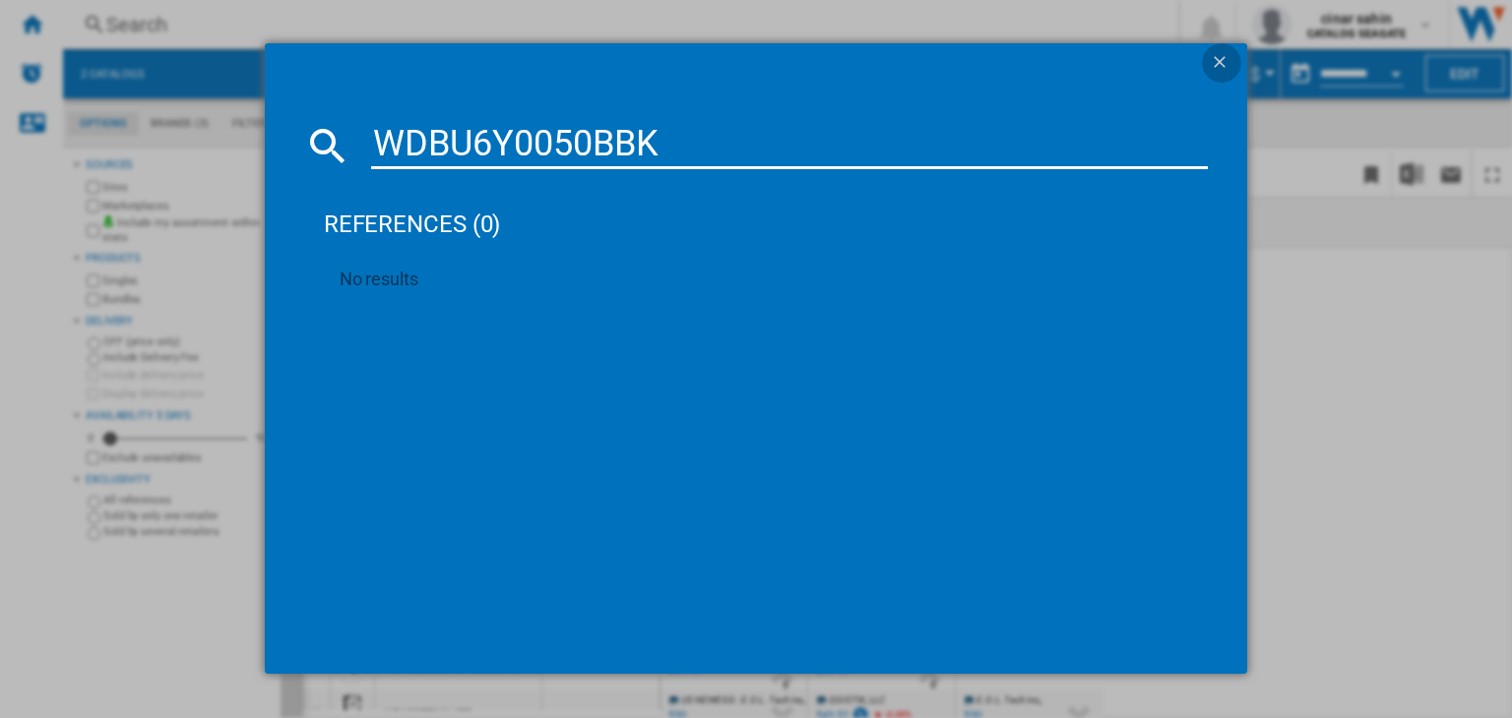
click at [1223, 58] on ng-md-icon "getI18NText('BUTTONS.CLOSE_DIALOG')" at bounding box center [1222, 64] width 24 height 24
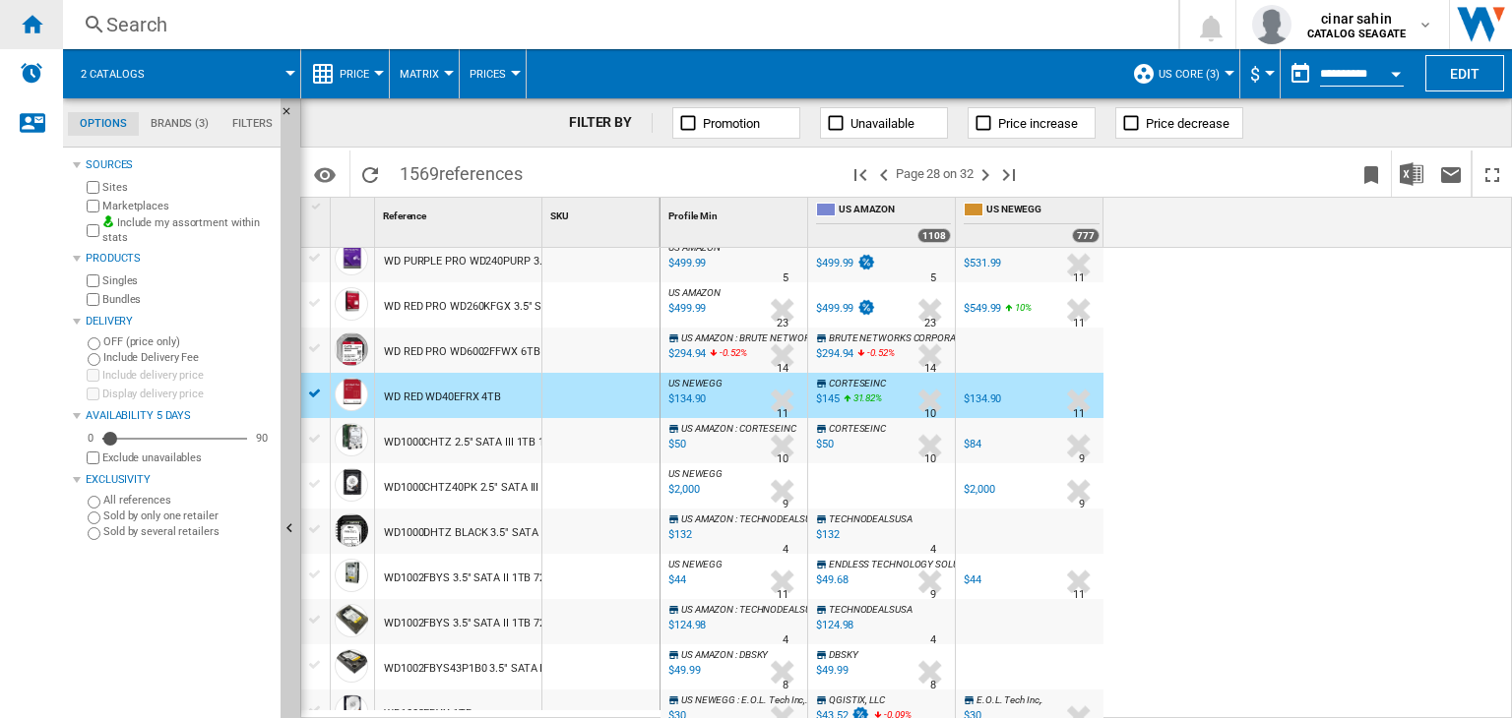
click at [34, 14] on ng-md-icon "Home" at bounding box center [32, 24] width 24 height 24
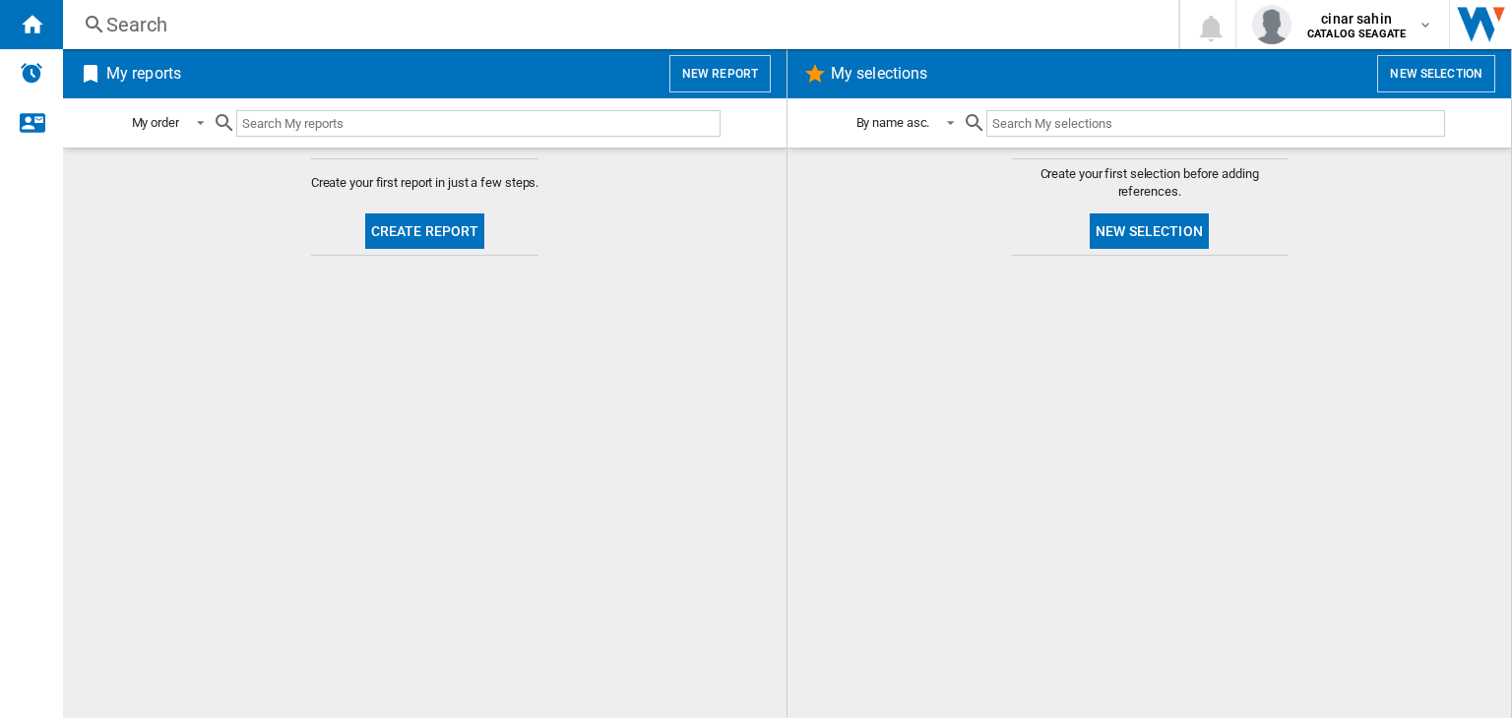
click at [1144, 218] on button "New selection" at bounding box center [1148, 231] width 119 height 35
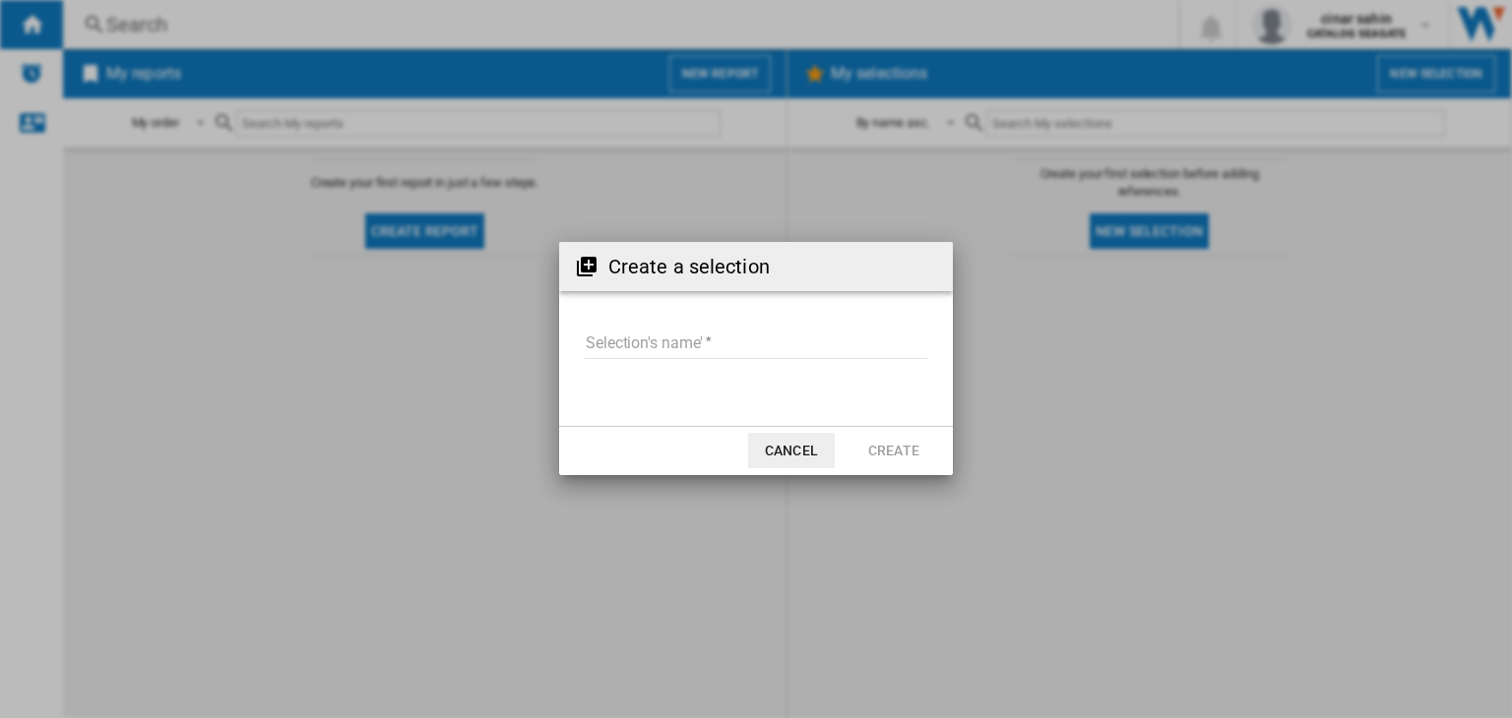
click at [645, 349] on input "Selection's name'" at bounding box center [756, 345] width 342 height 30
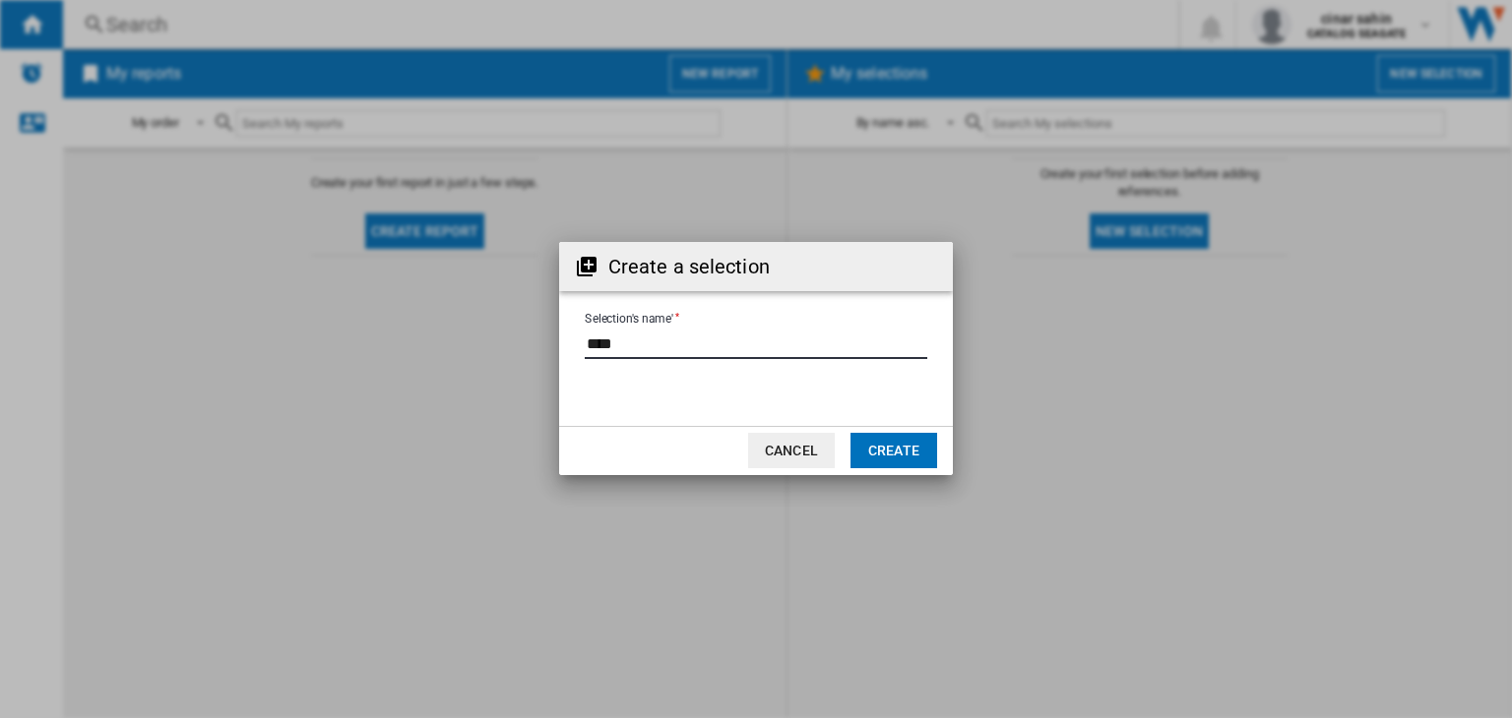
type input "****"
click at [905, 438] on button "Create" at bounding box center [893, 450] width 87 height 35
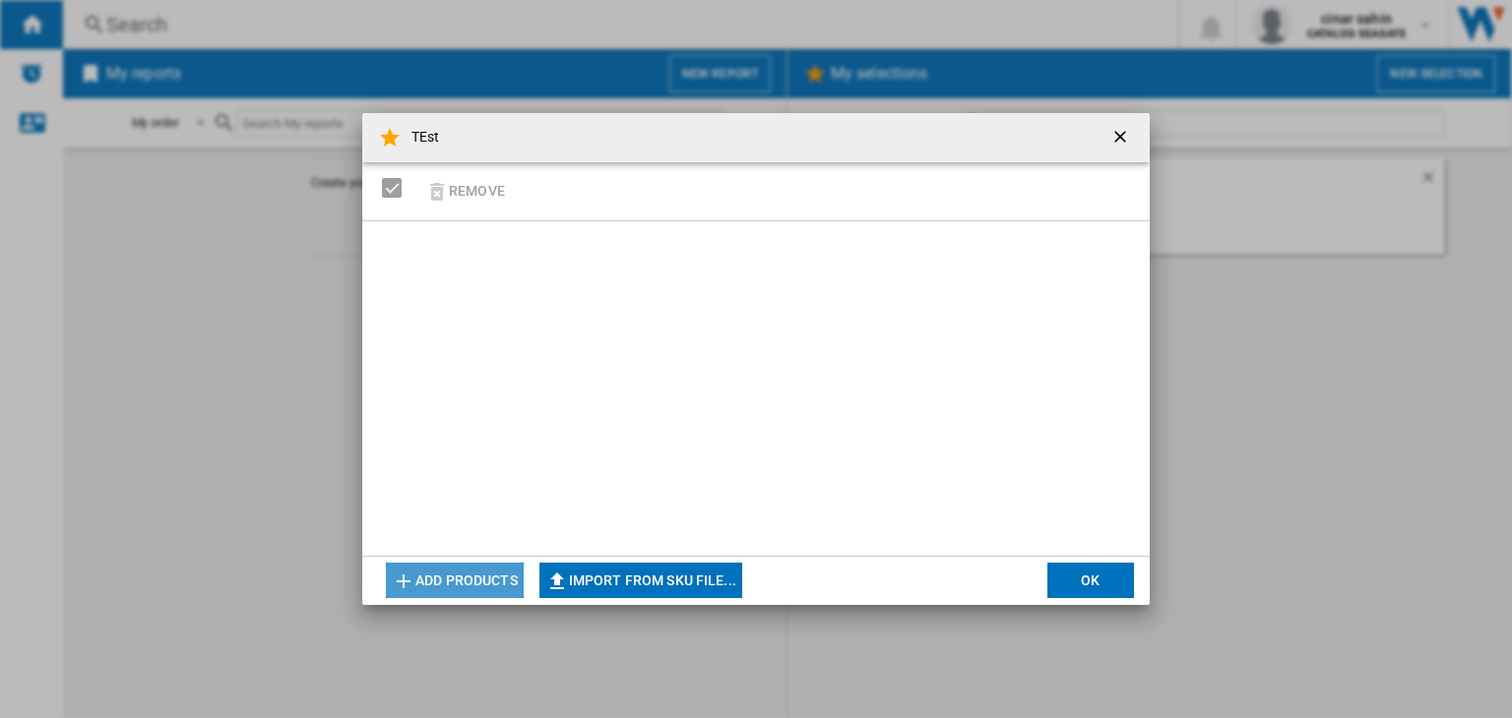
click at [476, 586] on button "Add products" at bounding box center [455, 580] width 138 height 35
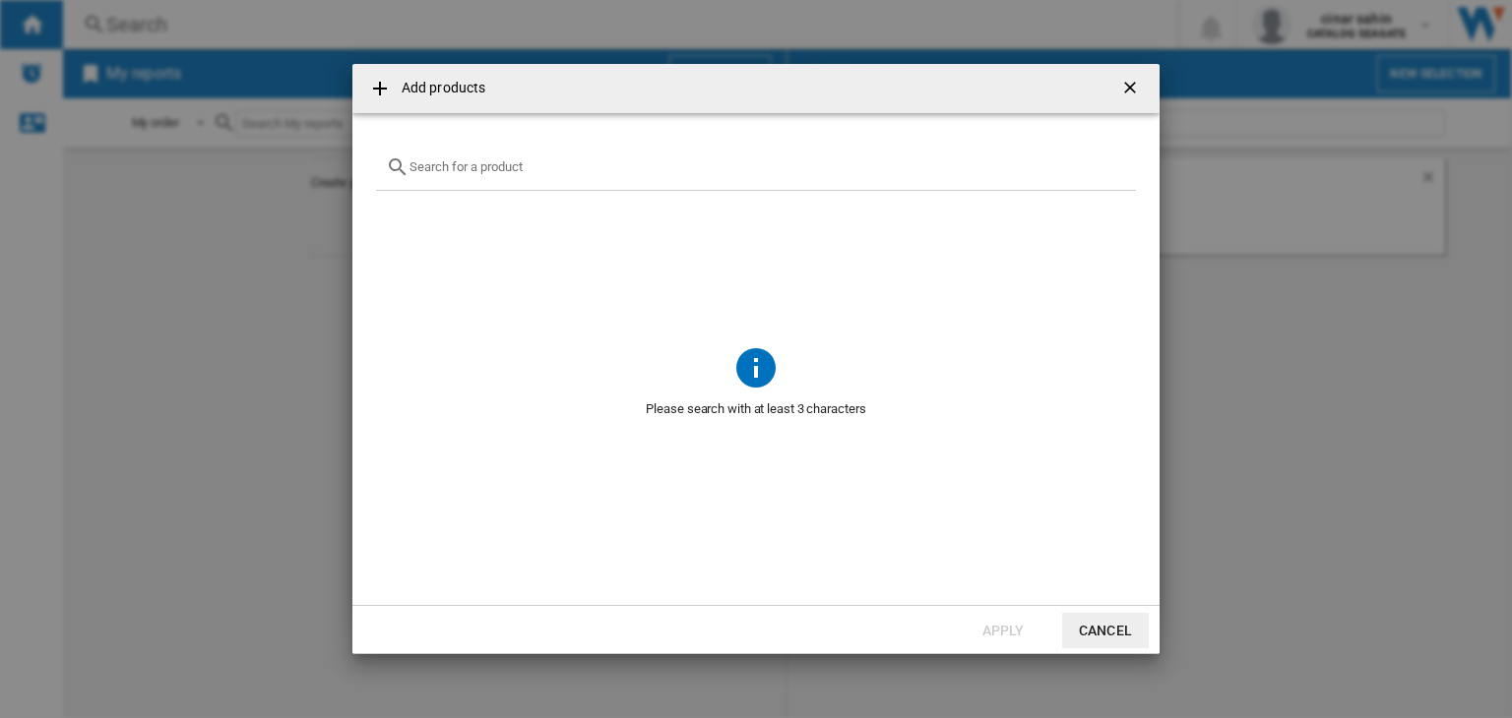
paste input "WDBU6Y0050BBK"
click at [538, 170] on input "WDBU6Y0050BBK" at bounding box center [767, 166] width 716 height 15
type input "WDBU6Y0050BBK"
click at [1125, 83] on ng-md-icon "getI18NText('BUTTONS.CLOSE_DIALOG')" at bounding box center [1132, 90] width 24 height 24
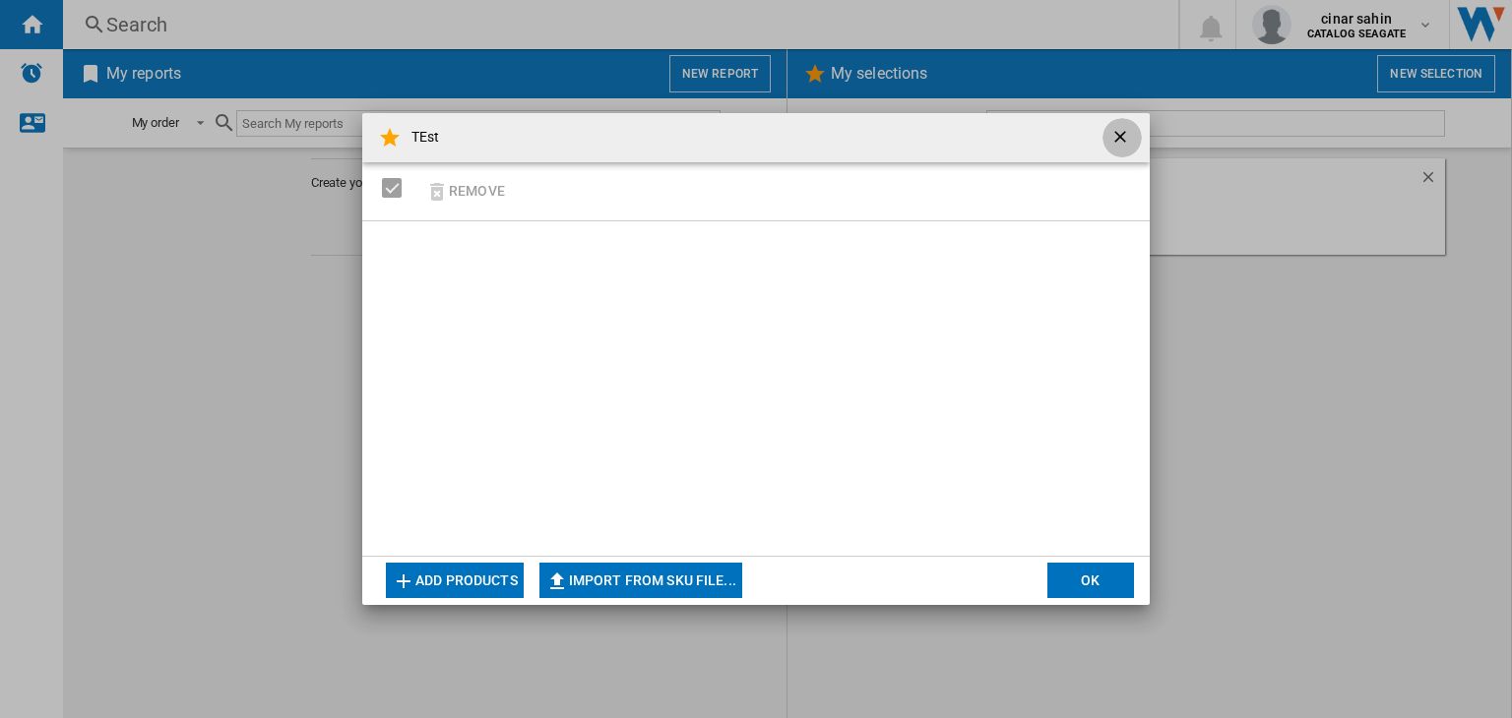
click at [1128, 135] on ng-md-icon "getI18NText('BUTTONS.CLOSE_DIALOG')" at bounding box center [1122, 139] width 24 height 24
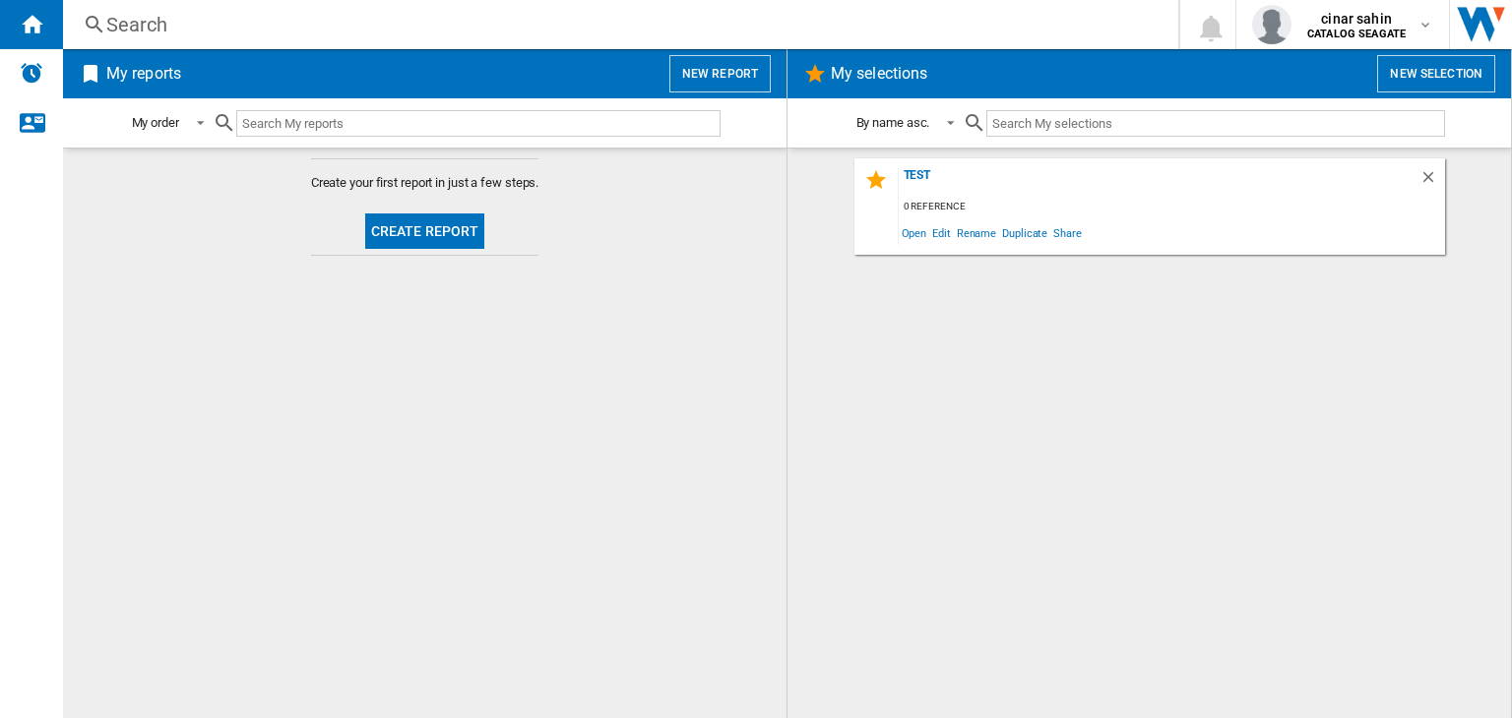
click at [1447, 182] on wk-selection "TEst 0 reference Open Edit Rename Duplicate Share" at bounding box center [1149, 206] width 684 height 96
click at [1430, 177] on ng-md-icon "Delete" at bounding box center [1431, 180] width 24 height 24
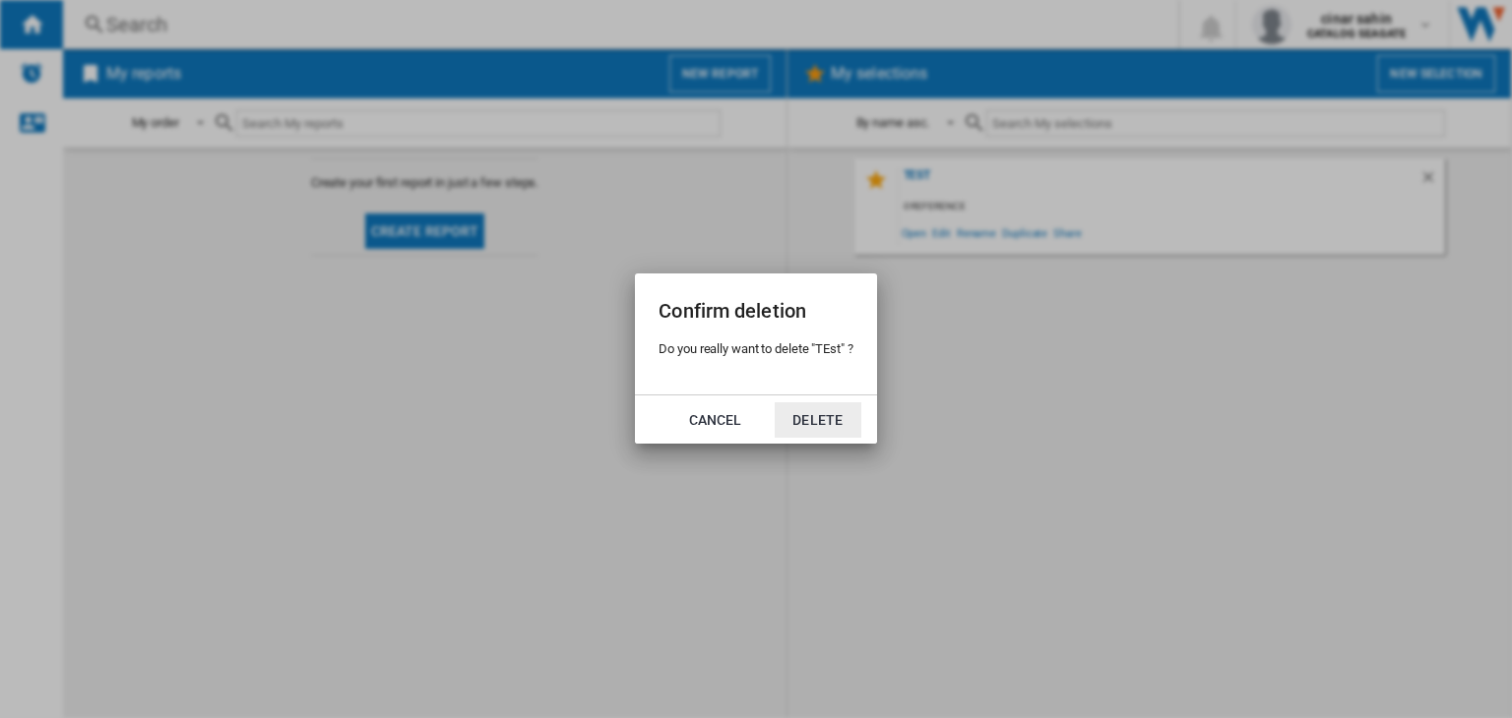
click at [804, 411] on button "Delete" at bounding box center [818, 420] width 87 height 35
